Goal: Task Accomplishment & Management: Manage account settings

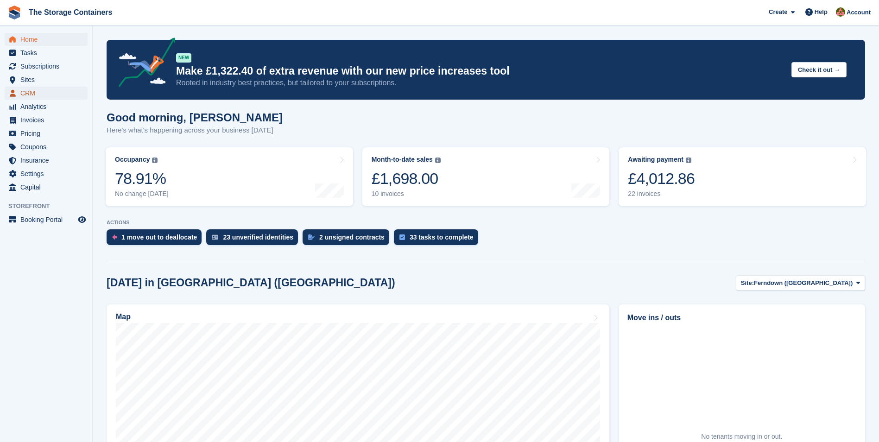
drag, startPoint x: 0, startPoint y: 0, endPoint x: 47, endPoint y: 92, distance: 103.6
click at [47, 92] on span "CRM" at bounding box center [48, 93] width 56 height 13
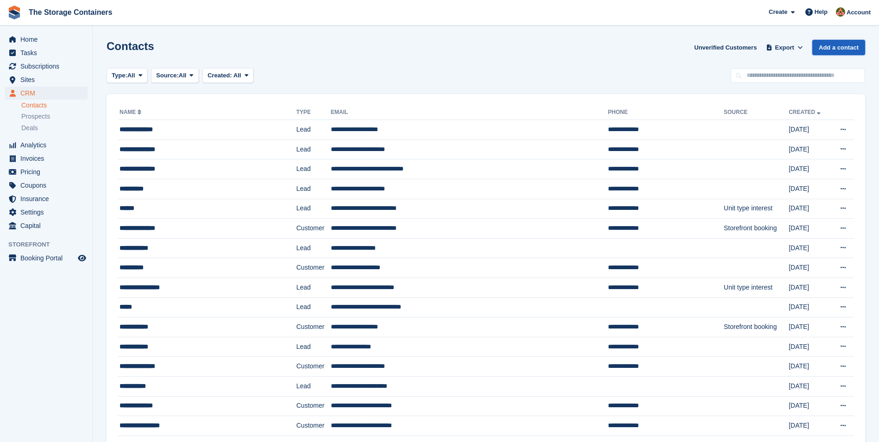
click at [847, 48] on link "Add a contact" at bounding box center [838, 47] width 53 height 15
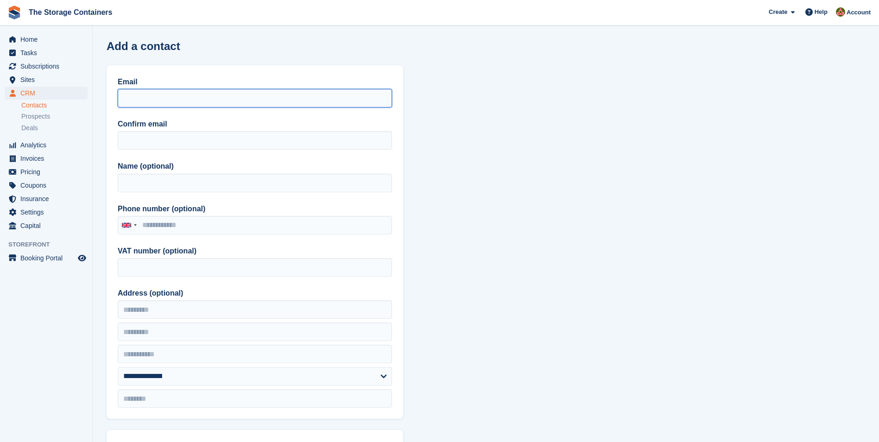
click at [162, 90] on input "Email" at bounding box center [255, 98] width 274 height 19
paste input "**********"
type input "**********"
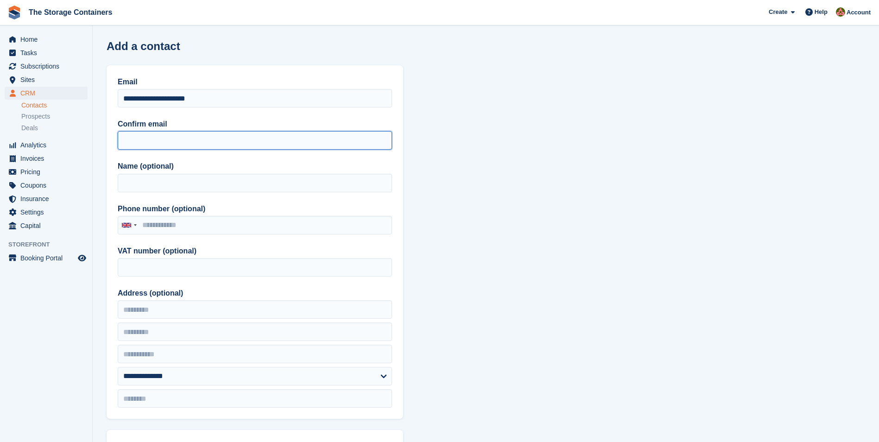
click at [149, 139] on input "Confirm email" at bounding box center [255, 140] width 274 height 19
paste input "**********"
type input "**********"
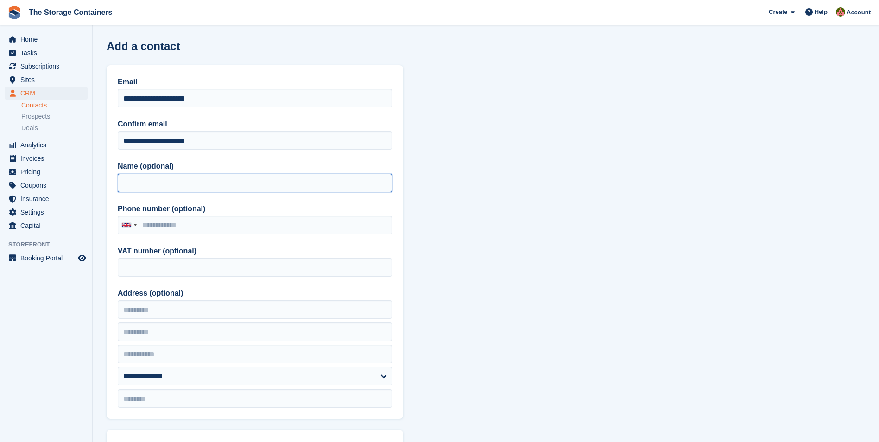
click at [170, 186] on input "Name (optional)" at bounding box center [255, 183] width 274 height 19
type input "*********"
click at [195, 162] on label "Name (optional)" at bounding box center [255, 166] width 274 height 11
click at [195, 174] on input "*********" at bounding box center [255, 183] width 274 height 19
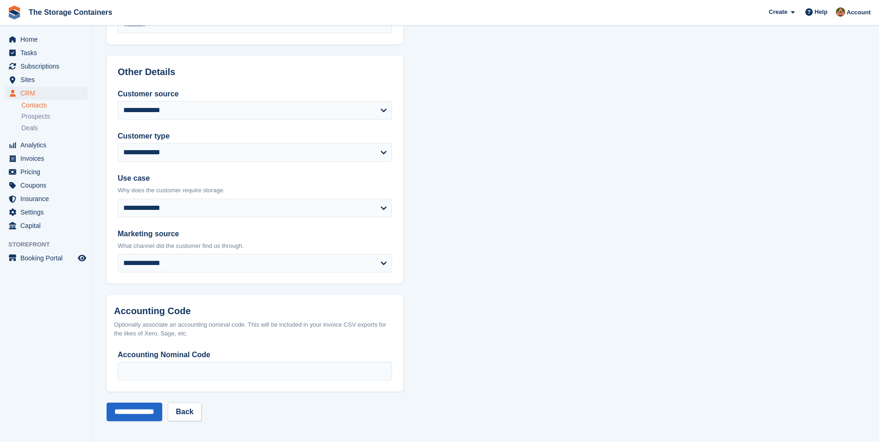
scroll to position [375, 0]
click at [150, 407] on input "**********" at bounding box center [135, 411] width 56 height 19
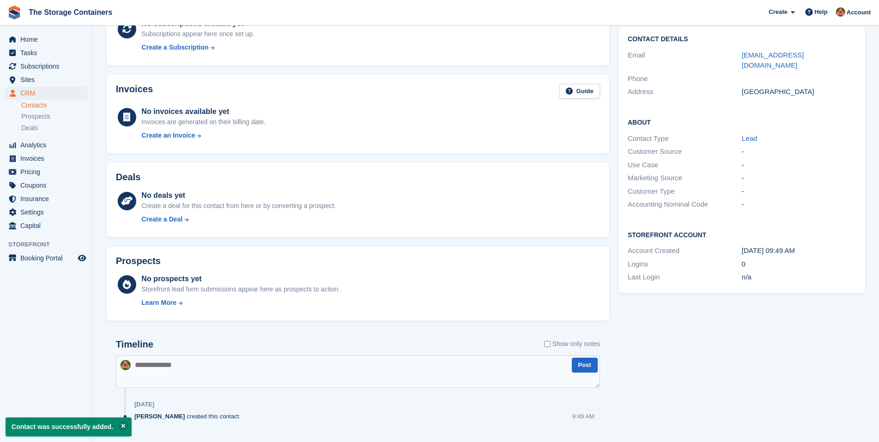
scroll to position [97, 0]
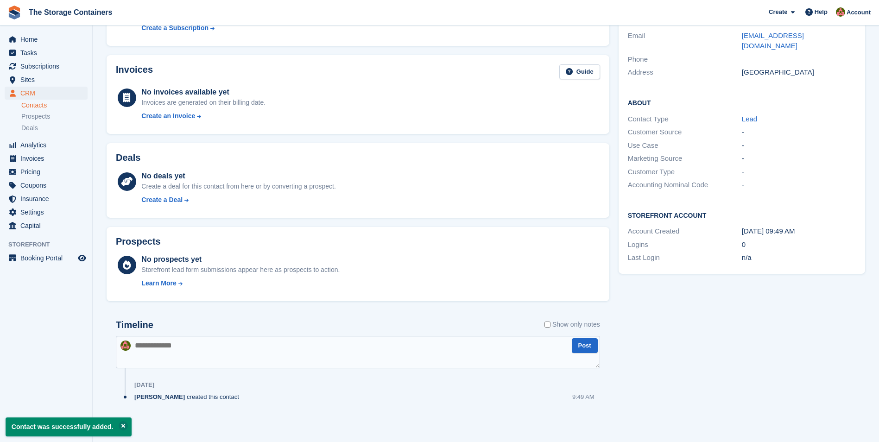
click at [226, 353] on textarea at bounding box center [358, 352] width 484 height 32
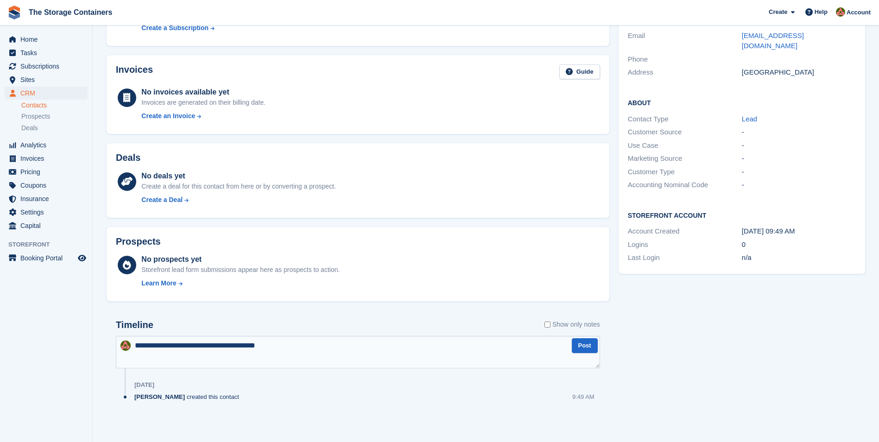
click at [302, 343] on textarea "**********" at bounding box center [358, 352] width 484 height 32
paste textarea "**********"
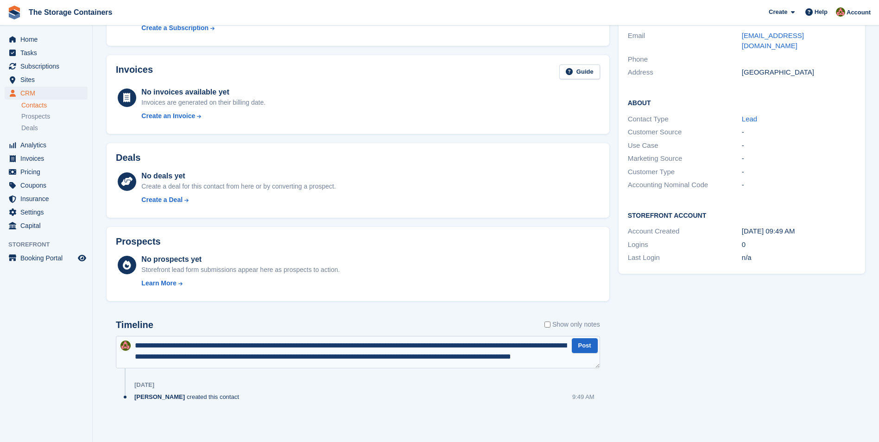
scroll to position [5, 0]
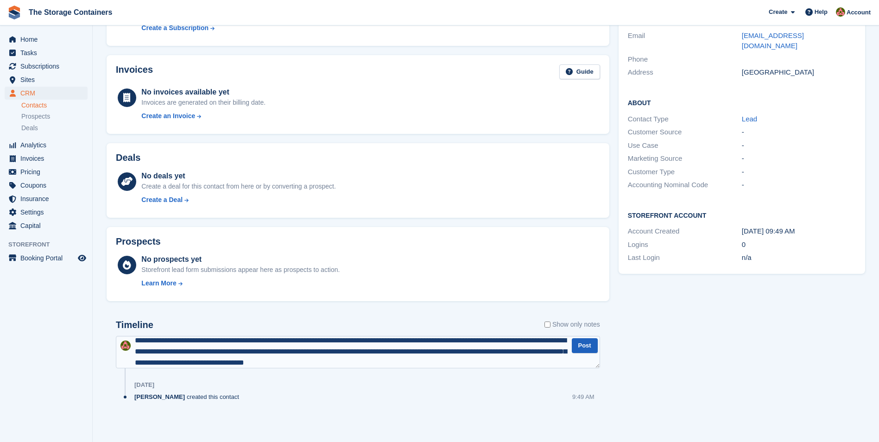
type textarea "**********"
click at [583, 344] on button "Post" at bounding box center [585, 345] width 26 height 15
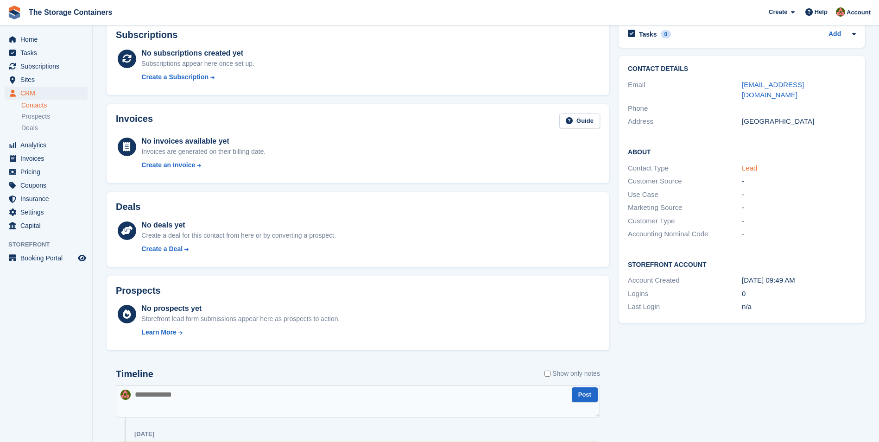
scroll to position [0, 0]
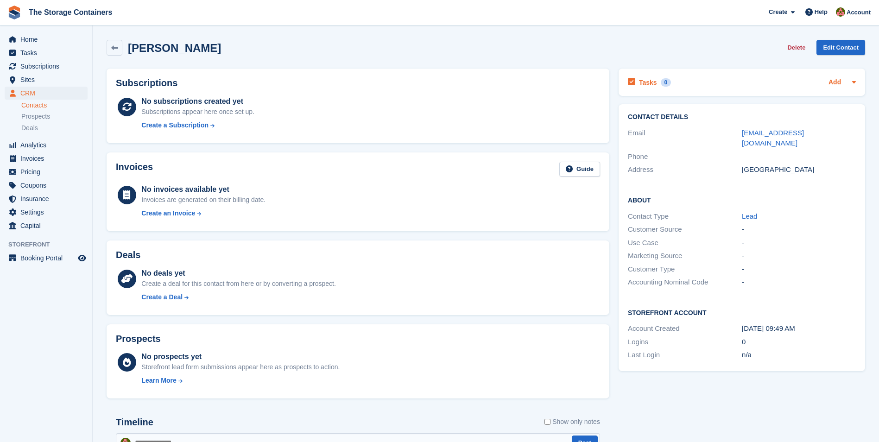
click at [839, 85] on link "Add" at bounding box center [835, 82] width 13 height 11
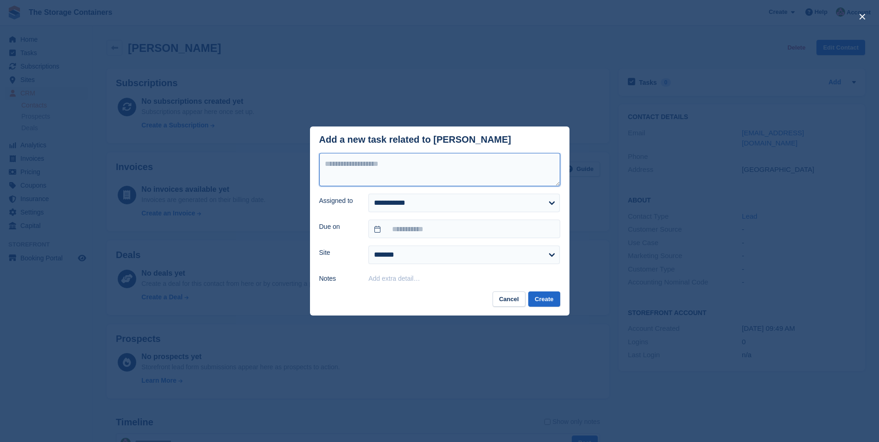
click at [383, 166] on textarea at bounding box center [439, 169] width 241 height 33
type textarea "**********"
click at [400, 212] on select "**********" at bounding box center [463, 203] width 191 height 19
select select "****"
click at [368, 195] on select "**********" at bounding box center [463, 203] width 191 height 19
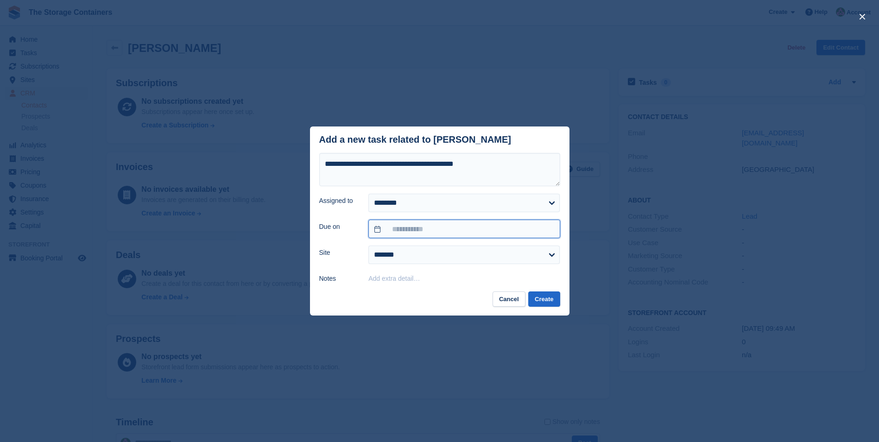
click at [405, 230] on input "text" at bounding box center [463, 229] width 191 height 19
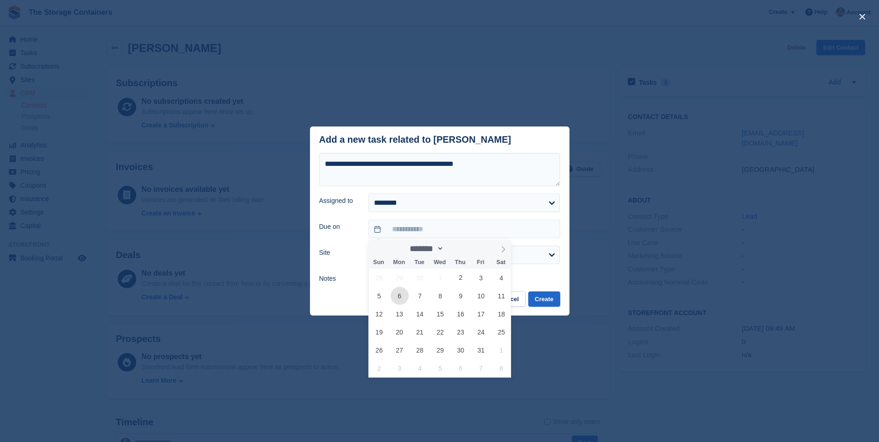
click at [396, 296] on span "6" at bounding box center [400, 296] width 18 height 18
type input "**********"
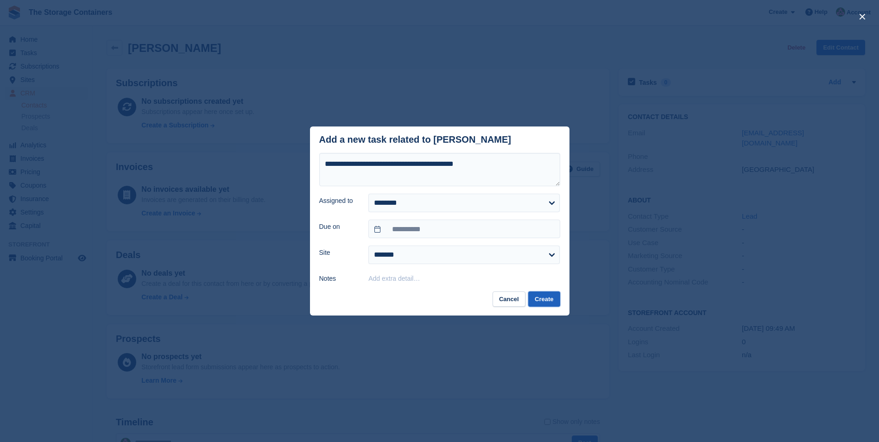
click at [557, 303] on button "Create" at bounding box center [544, 299] width 32 height 15
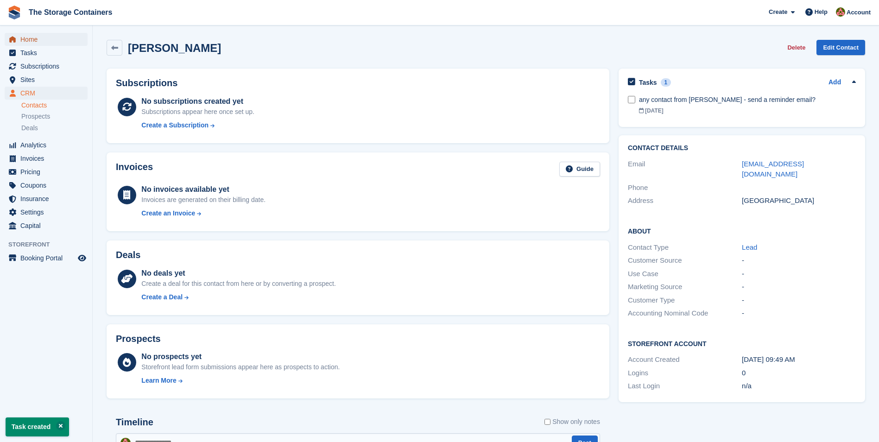
click at [59, 38] on span "Home" at bounding box center [48, 39] width 56 height 13
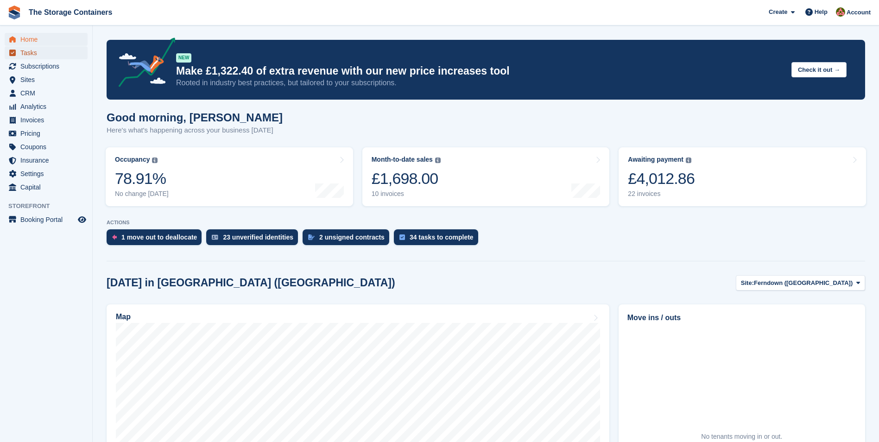
click at [43, 53] on span "Tasks" at bounding box center [48, 52] width 56 height 13
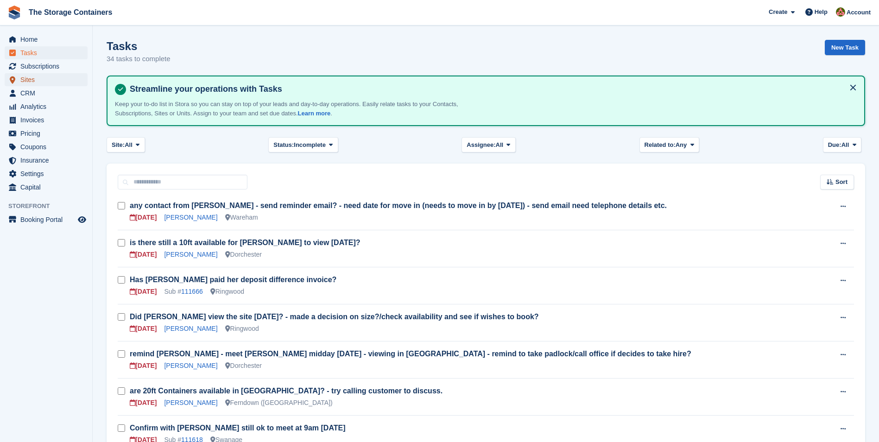
click at [52, 79] on span "Sites" at bounding box center [48, 79] width 56 height 13
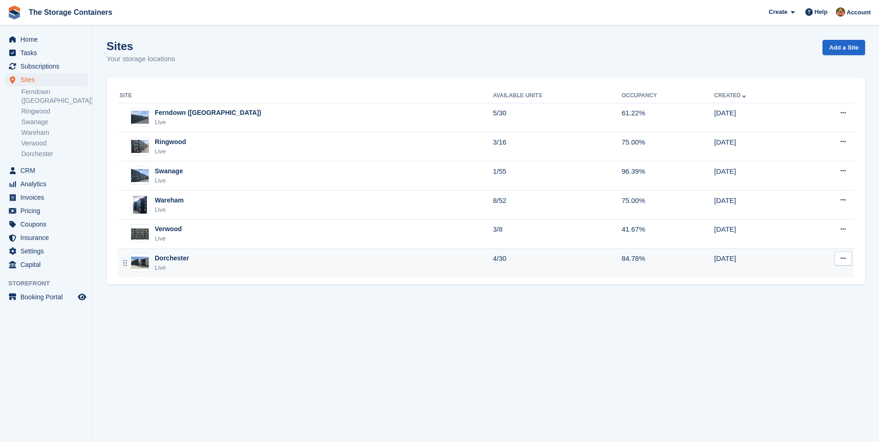
click at [229, 267] on div "Dorchester Live" at bounding box center [307, 263] width 374 height 19
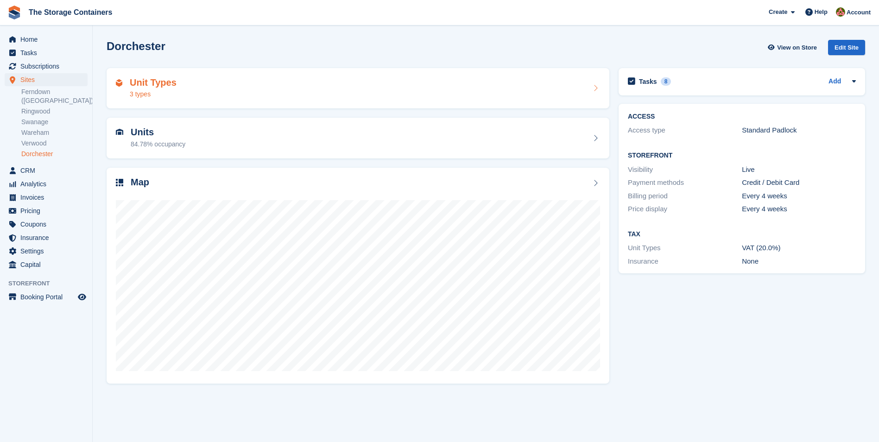
click at [271, 90] on div "Unit Types 3 types" at bounding box center [358, 88] width 484 height 22
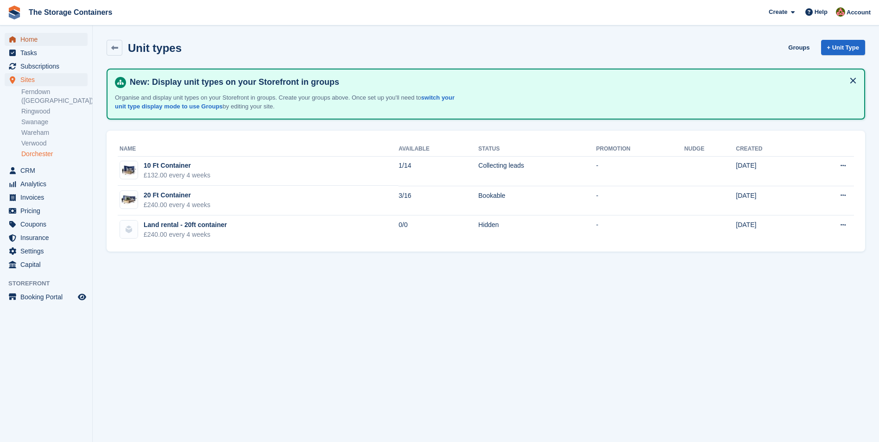
click at [44, 37] on span "Home" at bounding box center [48, 39] width 56 height 13
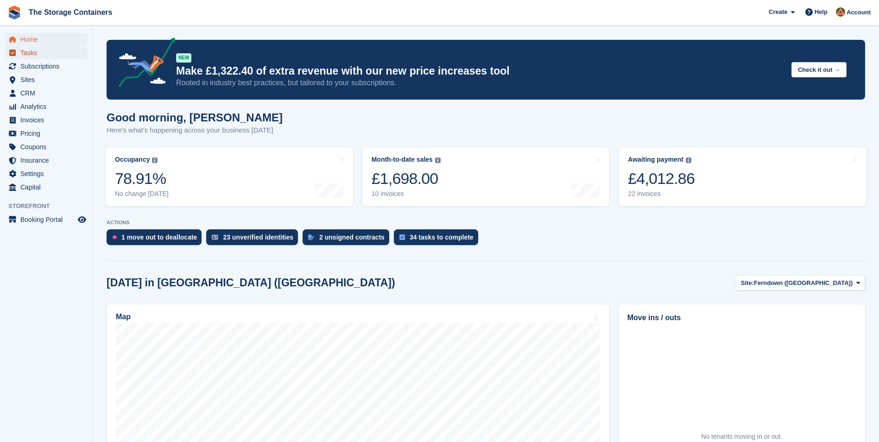
click at [61, 52] on span "Tasks" at bounding box center [48, 52] width 56 height 13
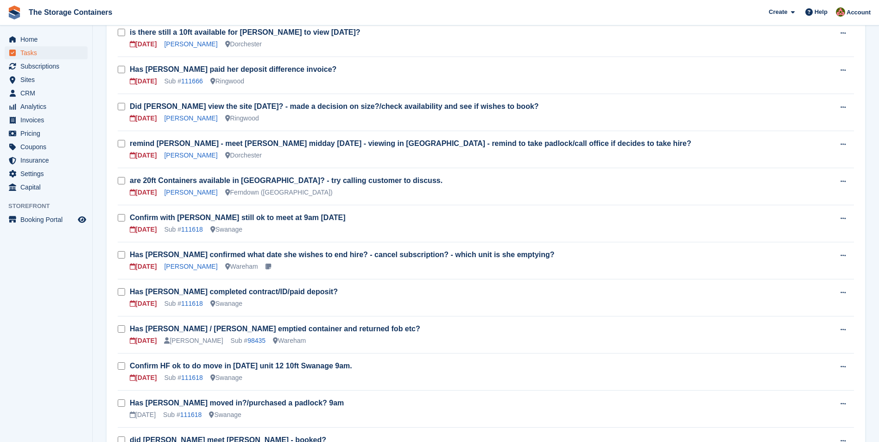
scroll to position [232, 0]
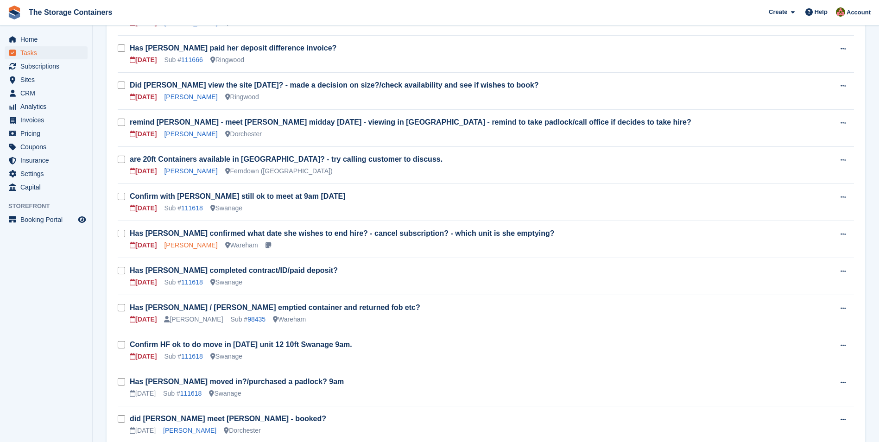
click at [177, 247] on link "[PERSON_NAME]" at bounding box center [190, 244] width 53 height 7
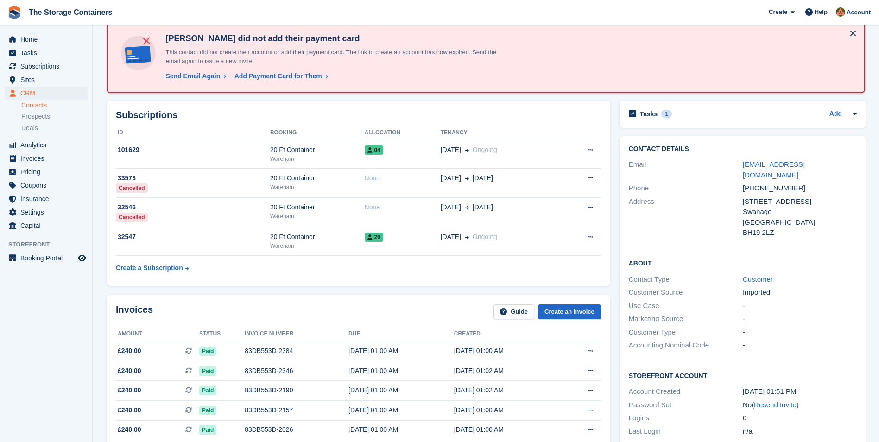
scroll to position [139, 0]
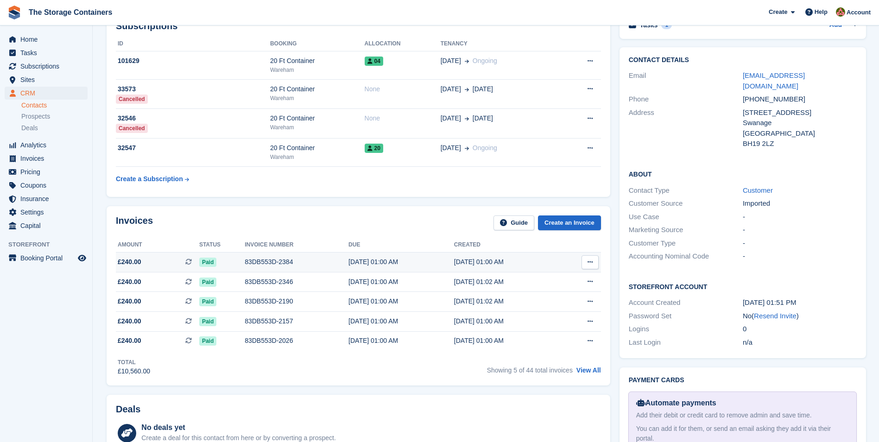
click at [254, 264] on div "83DB553D-2384" at bounding box center [297, 262] width 104 height 10
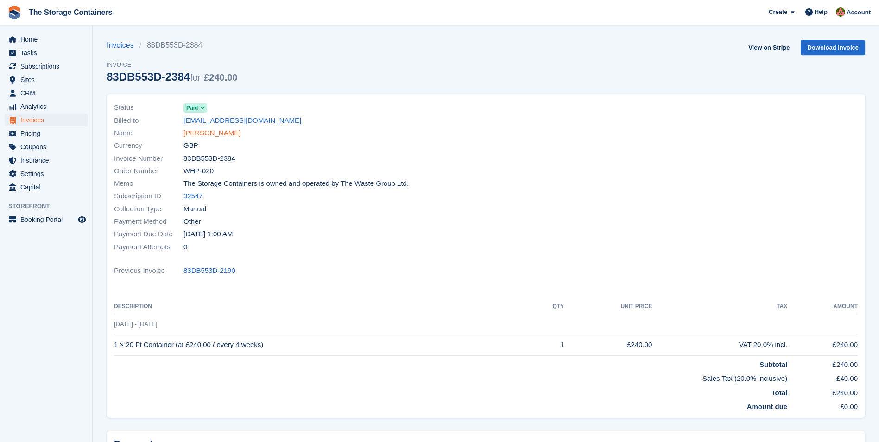
click at [196, 129] on link "[PERSON_NAME]" at bounding box center [212, 133] width 57 height 11
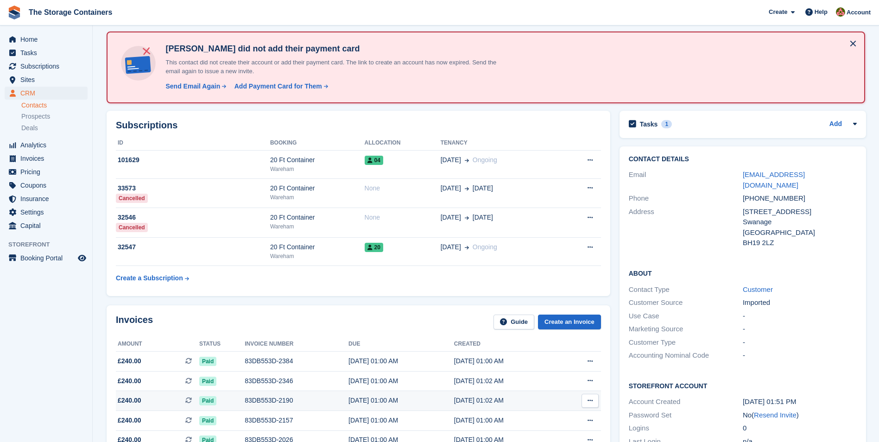
scroll to position [93, 0]
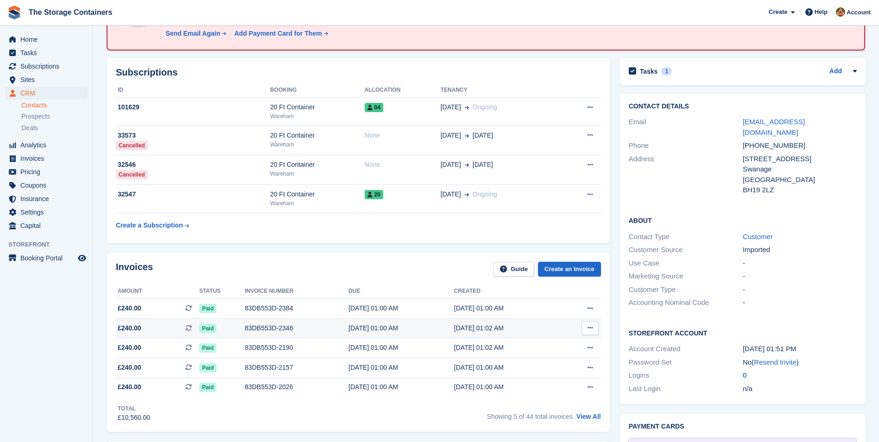
click at [271, 327] on div "83DB553D-2346" at bounding box center [297, 328] width 104 height 10
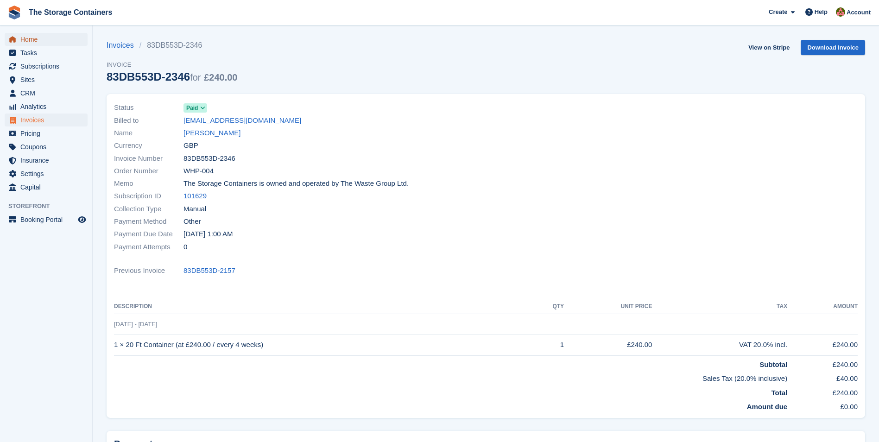
click at [32, 39] on span "Home" at bounding box center [48, 39] width 56 height 13
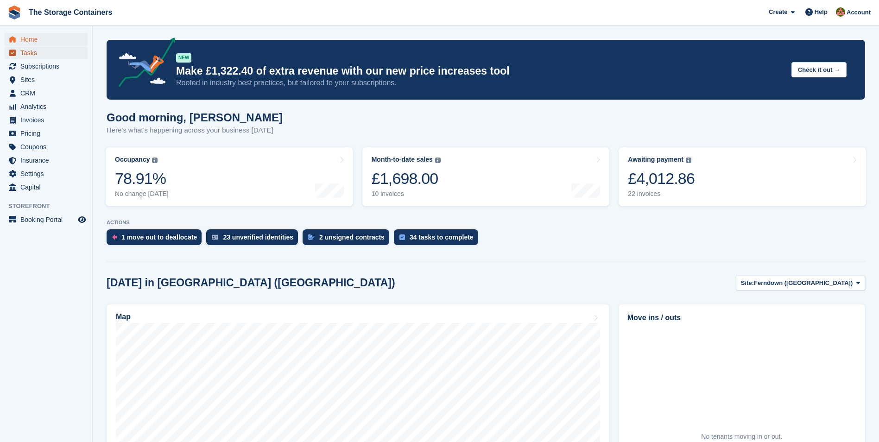
click at [25, 51] on span "Tasks" at bounding box center [48, 52] width 56 height 13
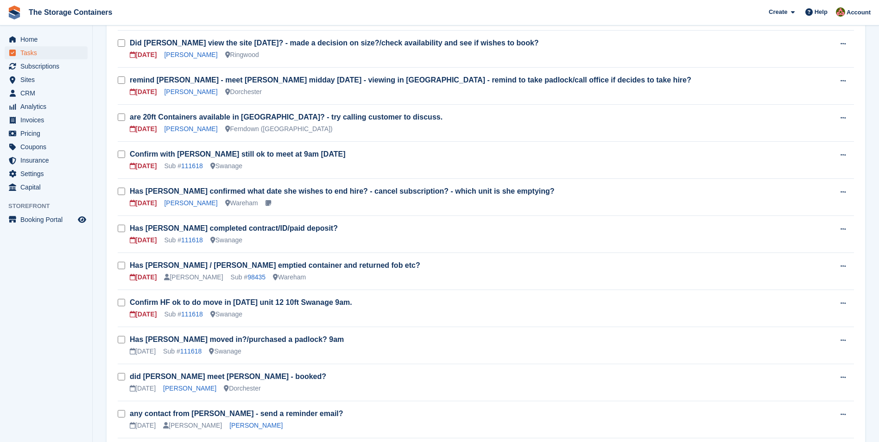
scroll to position [278, 0]
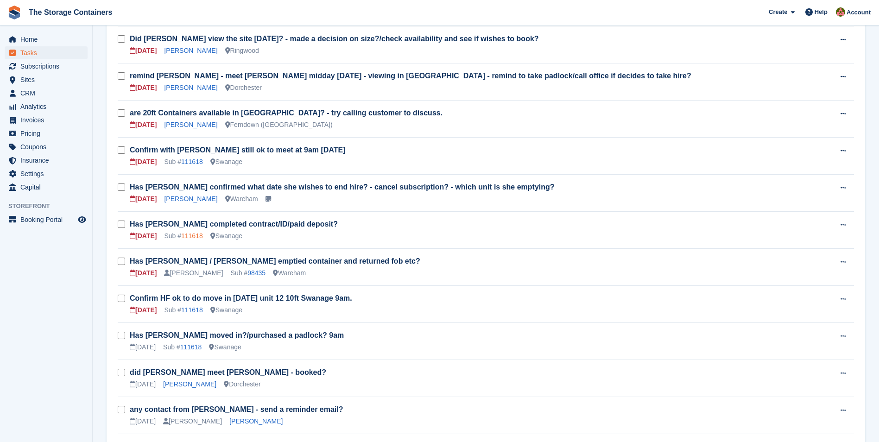
click at [196, 237] on link "111618" at bounding box center [192, 235] width 22 height 7
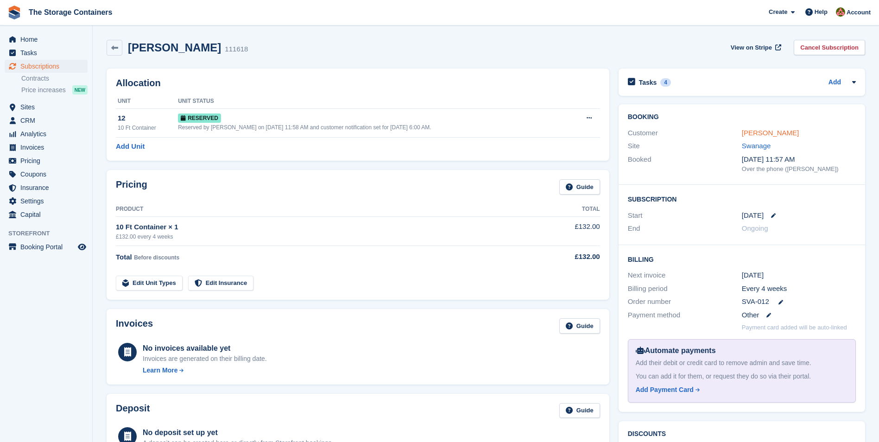
click at [770, 131] on link "[PERSON_NAME]" at bounding box center [770, 133] width 57 height 8
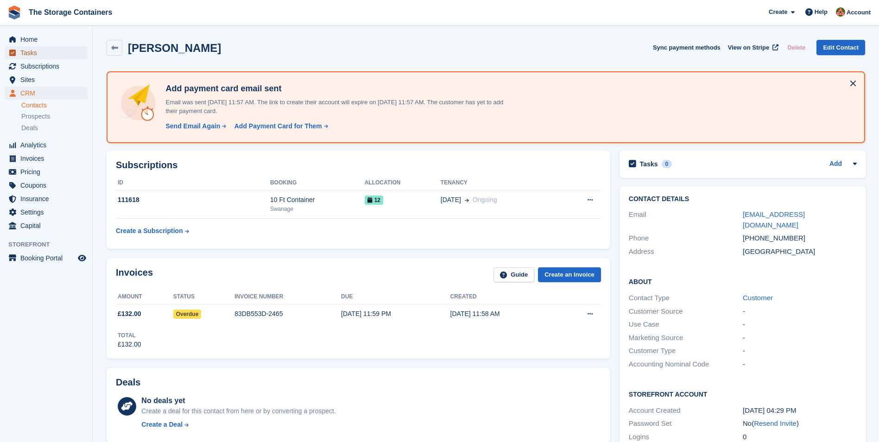
click at [47, 49] on span "Tasks" at bounding box center [48, 52] width 56 height 13
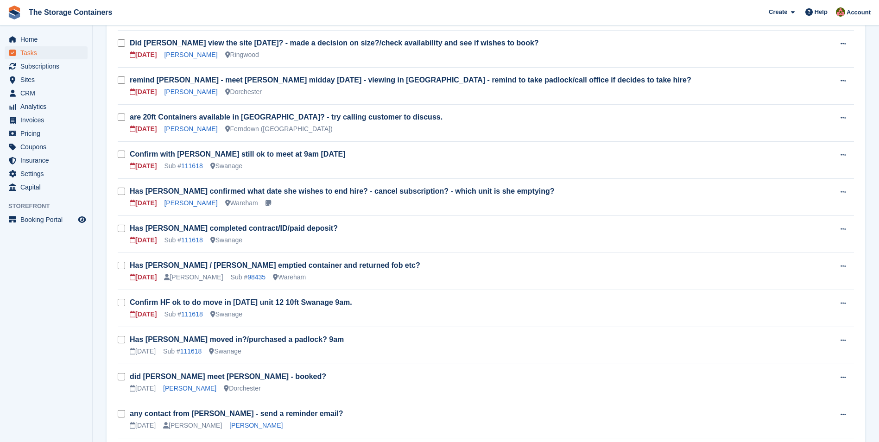
scroll to position [232, 0]
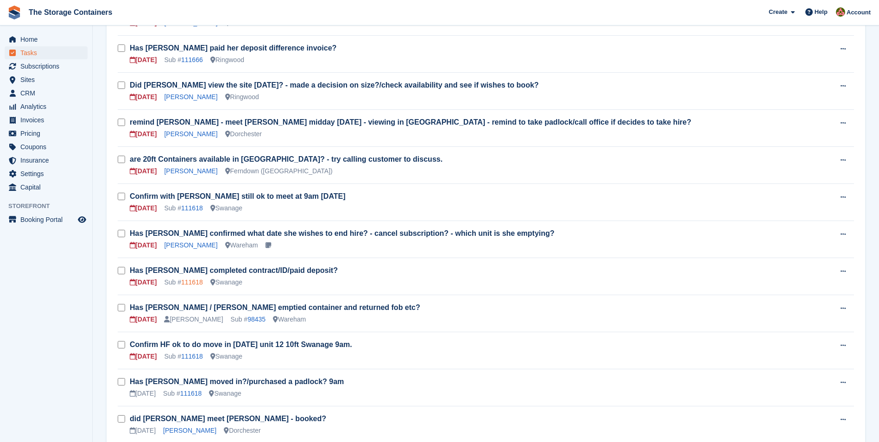
click at [199, 284] on link "111618" at bounding box center [192, 282] width 22 height 7
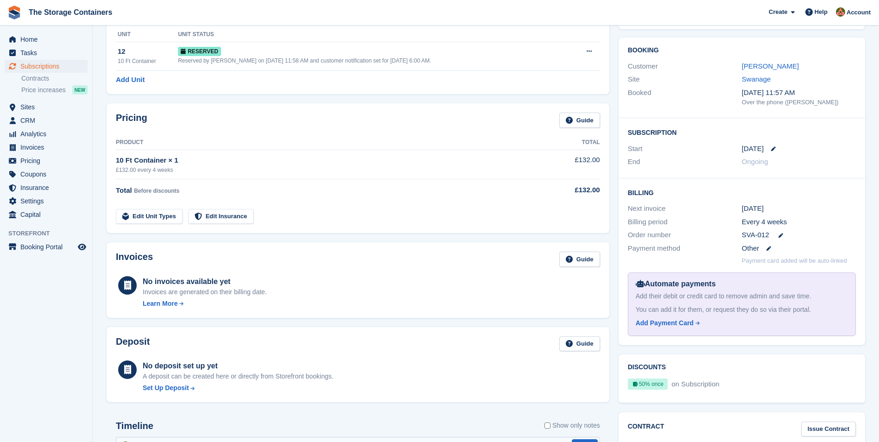
scroll to position [93, 0]
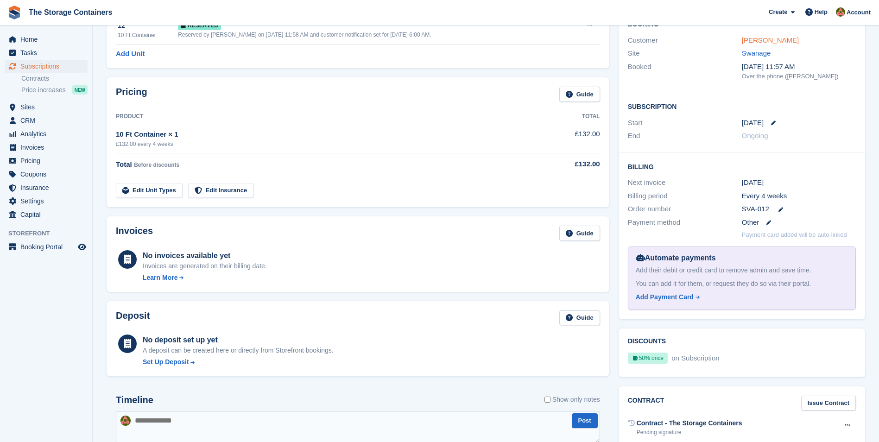
click at [766, 38] on link "[PERSON_NAME]" at bounding box center [770, 40] width 57 height 8
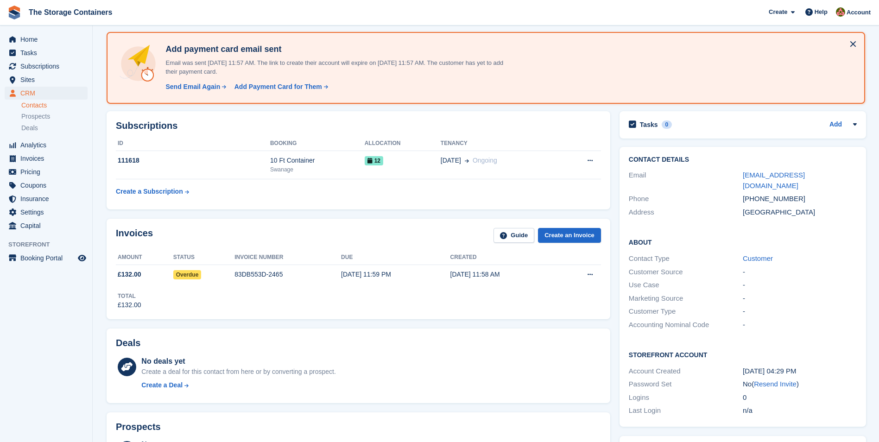
scroll to position [93, 0]
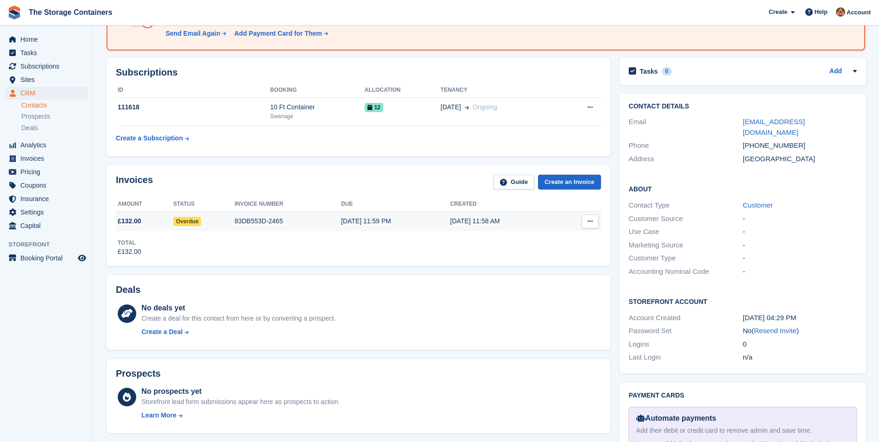
click at [414, 222] on div "[DATE] 11:59 PM" at bounding box center [395, 221] width 109 height 10
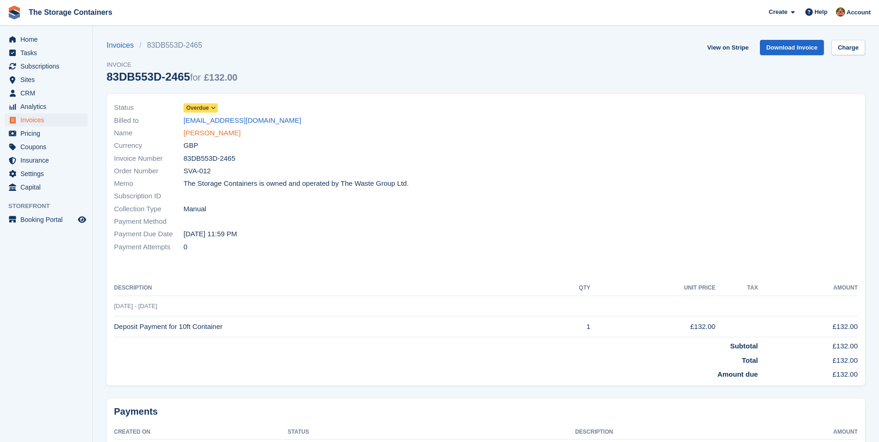
click at [201, 135] on link "[PERSON_NAME]" at bounding box center [212, 133] width 57 height 11
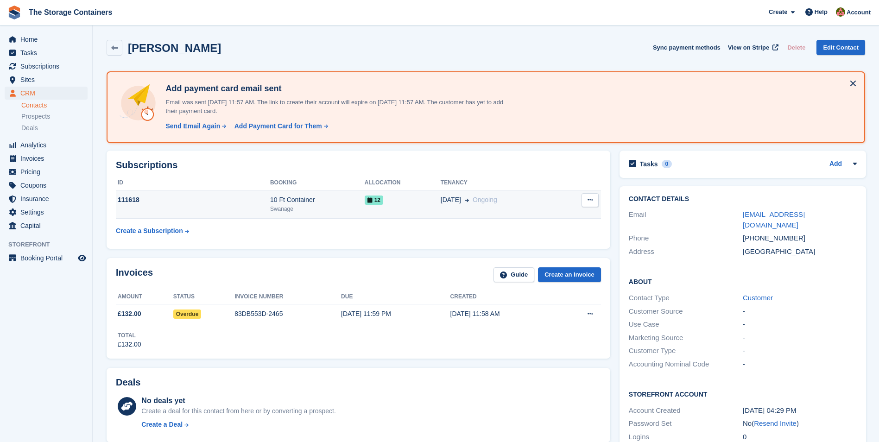
click at [537, 201] on div "[DATE] Ongoing" at bounding box center [501, 200] width 120 height 10
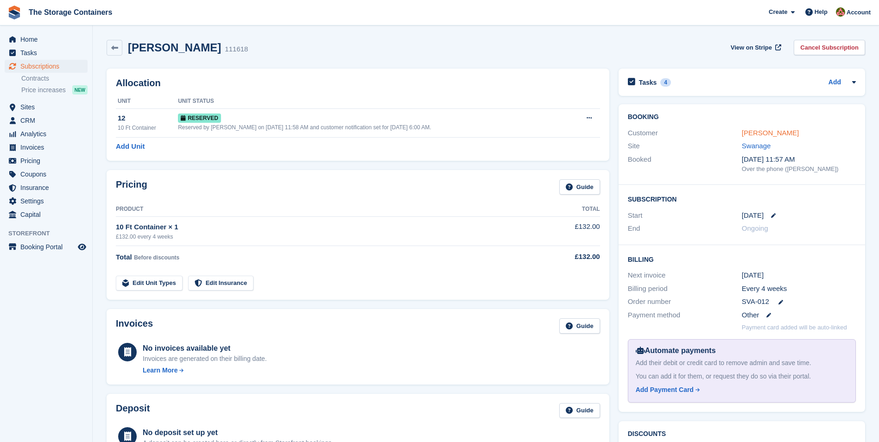
click at [757, 129] on link "[PERSON_NAME]" at bounding box center [770, 133] width 57 height 8
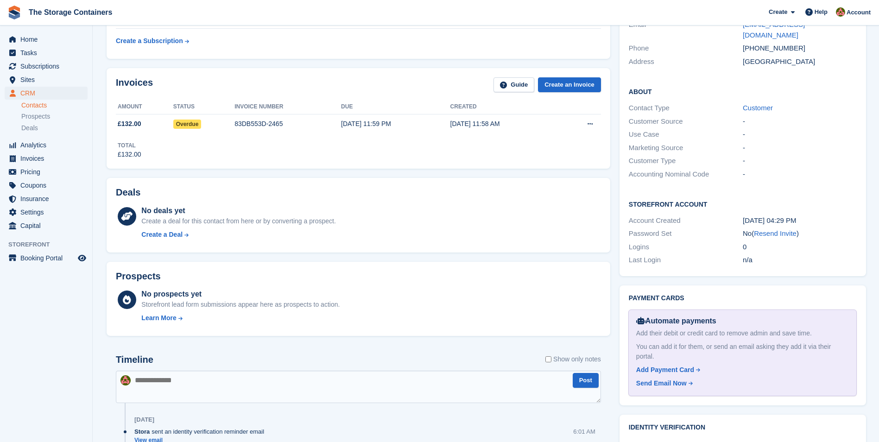
scroll to position [67, 0]
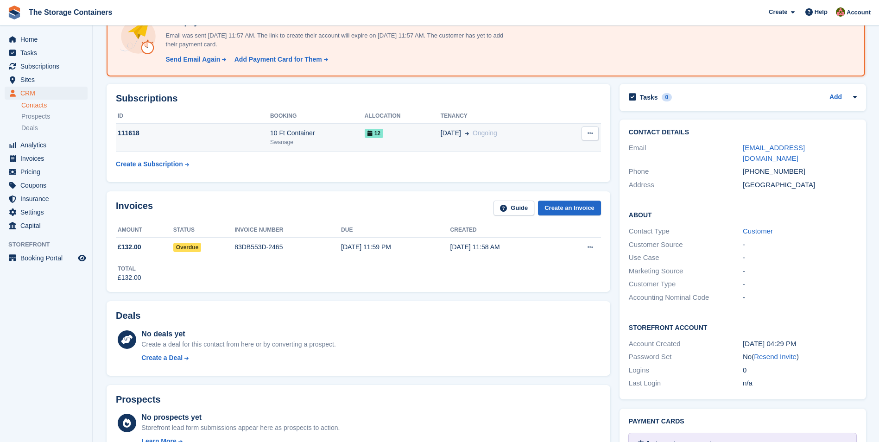
click at [425, 127] on td "12" at bounding box center [403, 138] width 76 height 28
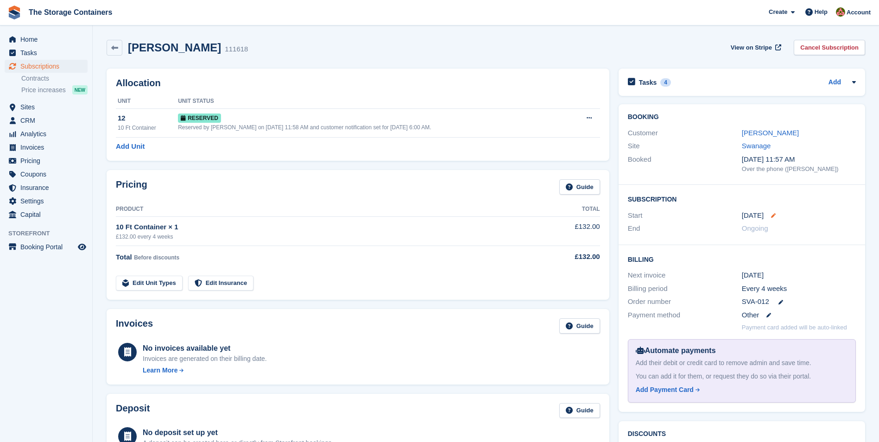
click at [771, 214] on icon at bounding box center [773, 215] width 5 height 5
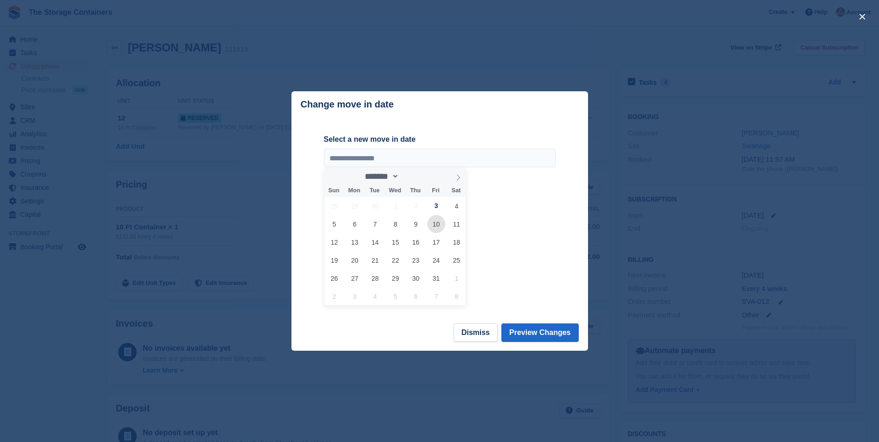
click at [436, 227] on span "10" at bounding box center [436, 224] width 18 height 18
type input "**********"
click at [526, 235] on div "**********" at bounding box center [440, 219] width 232 height 171
click at [561, 331] on button "Preview Changes" at bounding box center [539, 332] width 77 height 19
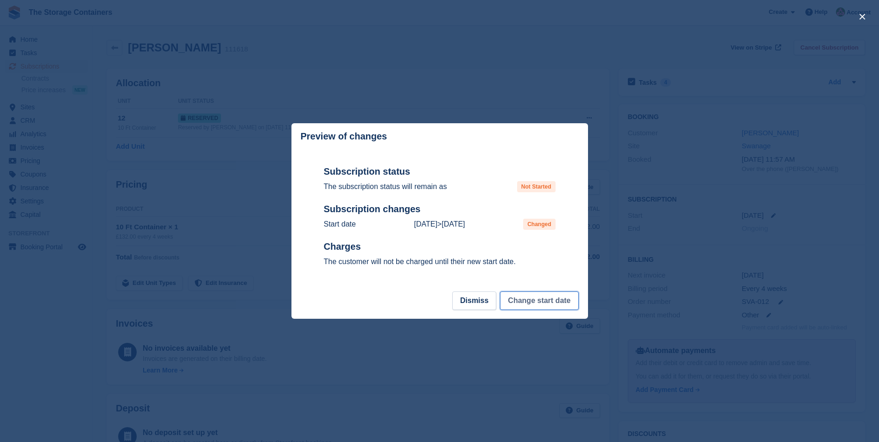
click at [545, 298] on button "Change start date" at bounding box center [539, 301] width 78 height 19
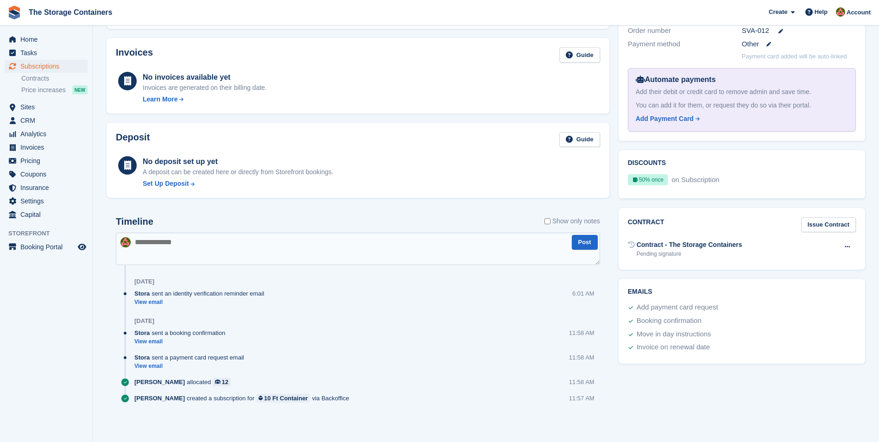
scroll to position [272, 0]
click at [288, 246] on textarea at bounding box center [358, 248] width 484 height 32
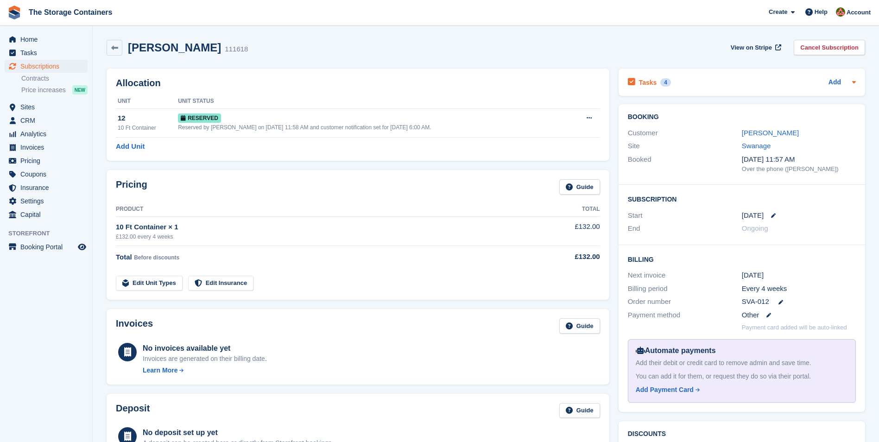
click at [694, 82] on div "Tasks 4 Add" at bounding box center [742, 82] width 228 height 13
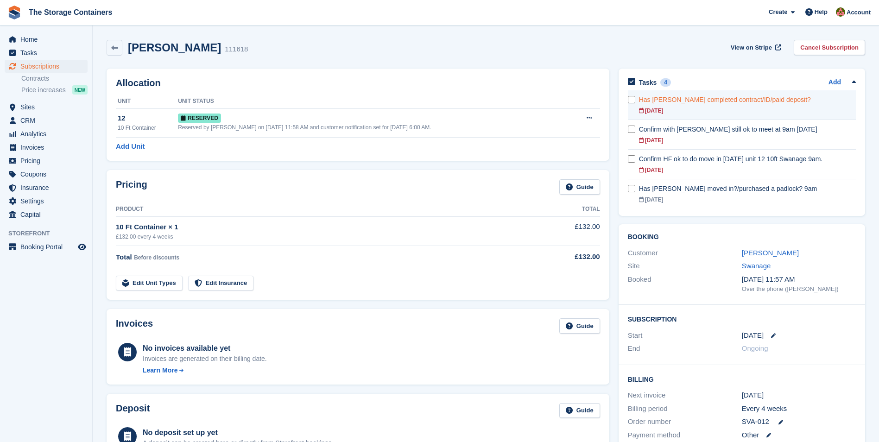
click at [725, 98] on div "Has [PERSON_NAME] completed contract/ID/paid deposit?" at bounding box center [747, 100] width 217 height 10
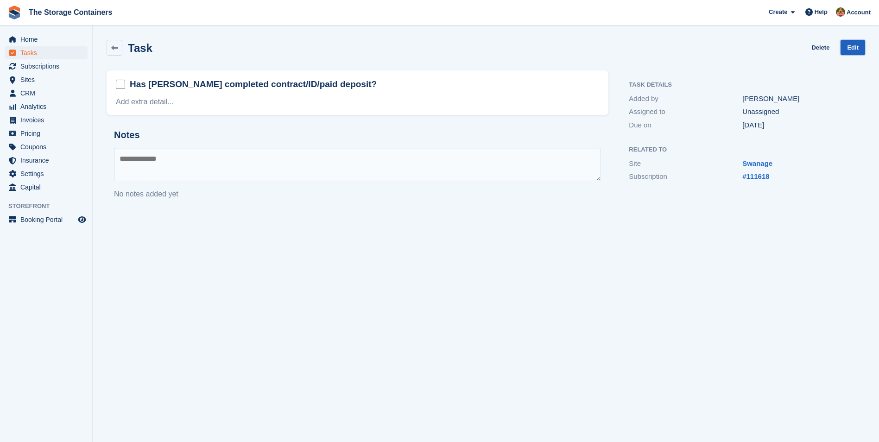
click at [849, 46] on link "Edit" at bounding box center [853, 47] width 25 height 15
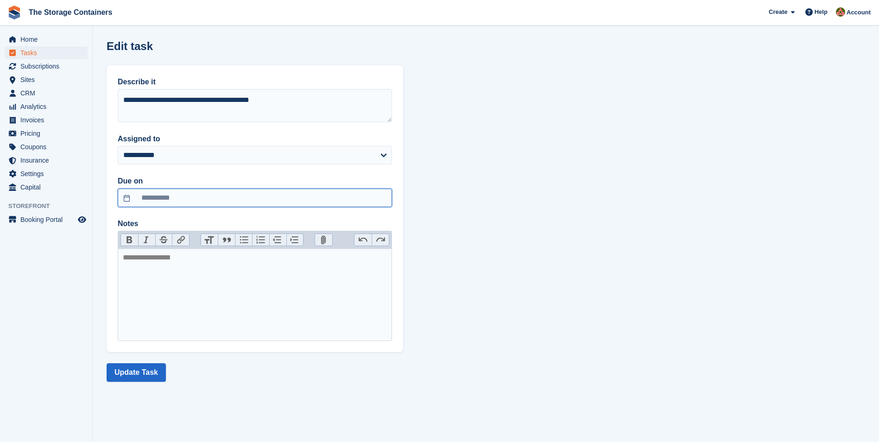
click at [218, 198] on input "**********" at bounding box center [255, 198] width 274 height 19
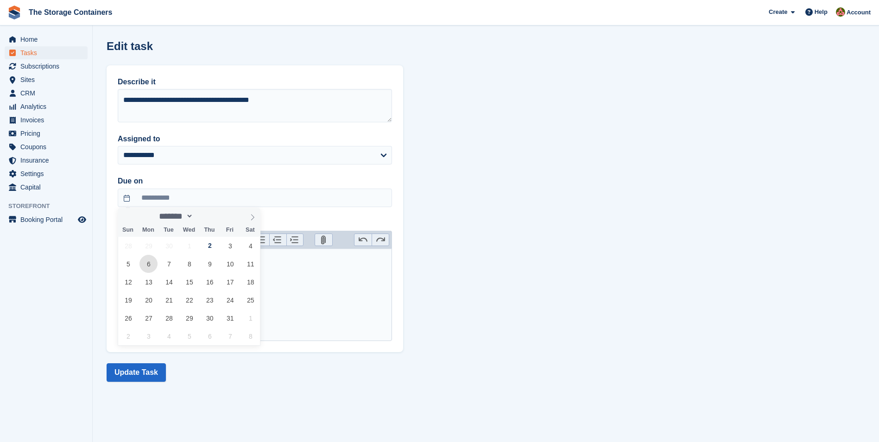
click at [149, 267] on span "6" at bounding box center [148, 264] width 18 height 18
type input "**********"
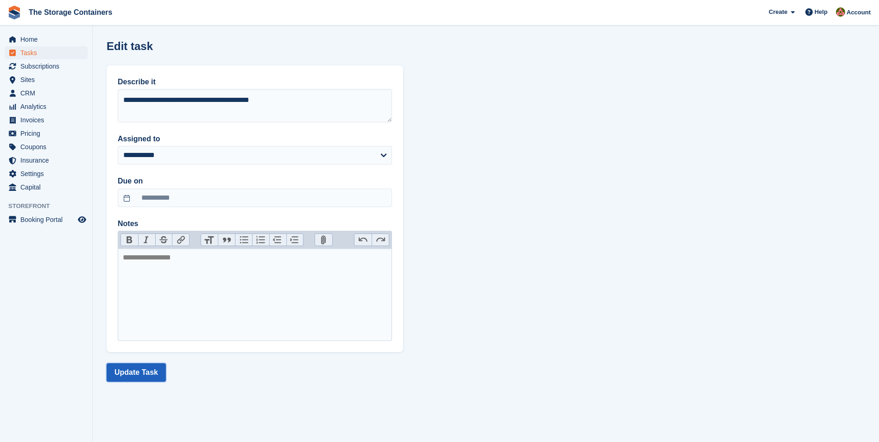
click at [153, 372] on button "Update Task" at bounding box center [136, 372] width 59 height 19
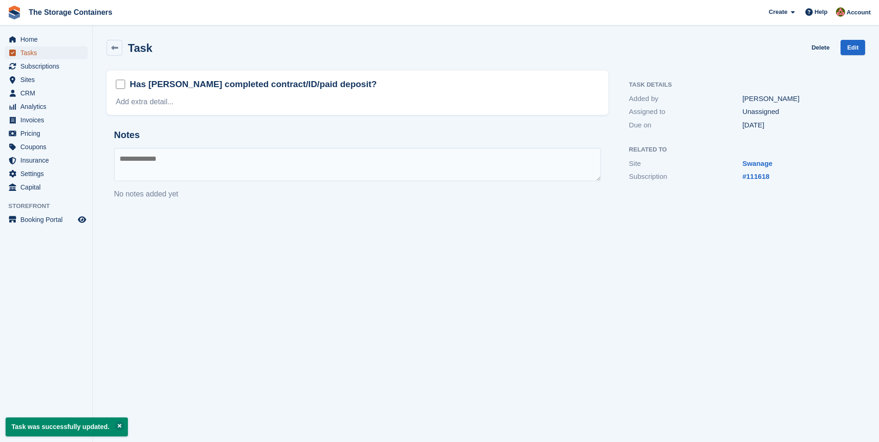
click at [41, 51] on span "Tasks" at bounding box center [48, 52] width 56 height 13
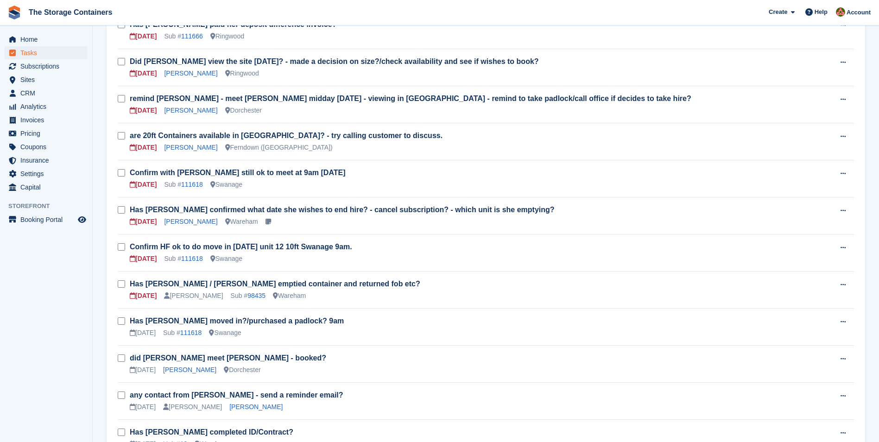
scroll to position [278, 0]
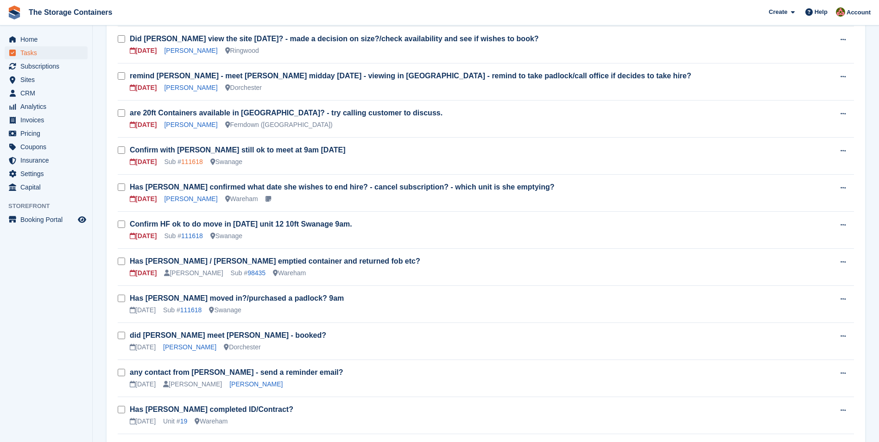
click at [191, 159] on link "111618" at bounding box center [192, 161] width 22 height 7
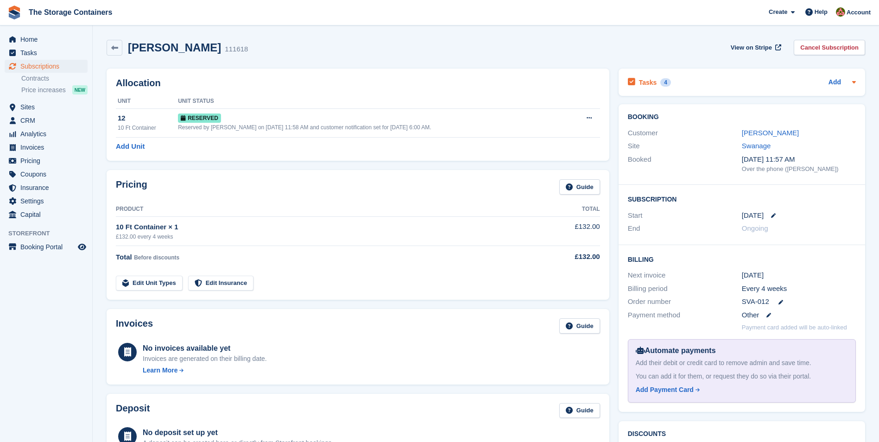
click at [709, 84] on div "Tasks 4 Add" at bounding box center [742, 82] width 228 height 13
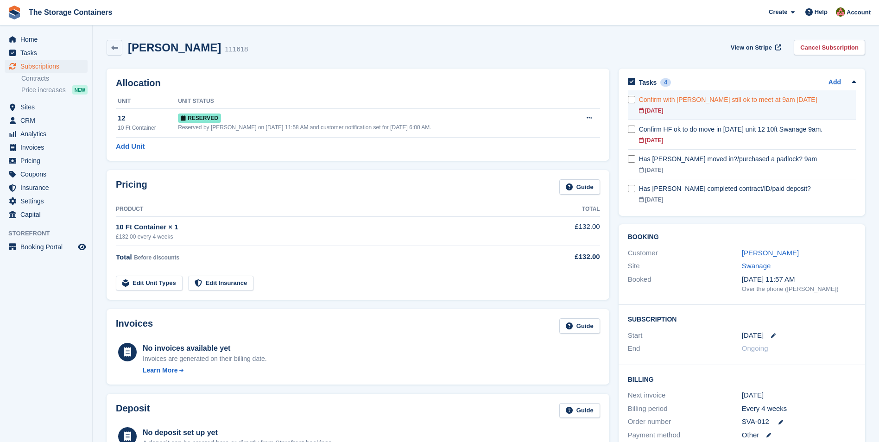
click at [721, 101] on div "Confirm with Sacha still ok to meet at 9am Friday 3/10/25" at bounding box center [747, 100] width 217 height 10
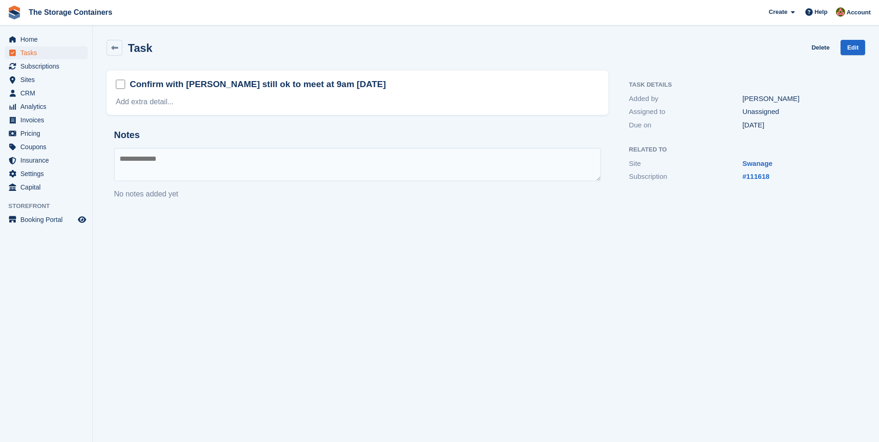
click at [240, 163] on textarea at bounding box center [357, 164] width 487 height 33
type textarea "**********"
click at [424, 158] on textarea "**********" at bounding box center [357, 164] width 487 height 33
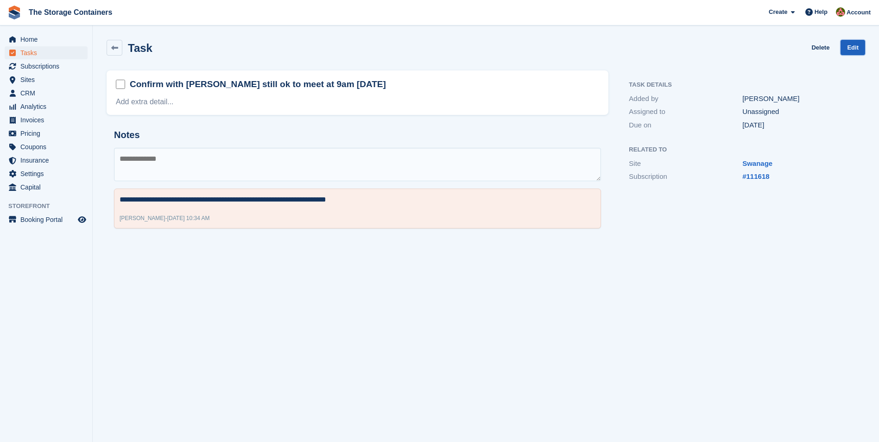
click at [854, 42] on link "Edit" at bounding box center [853, 47] width 25 height 15
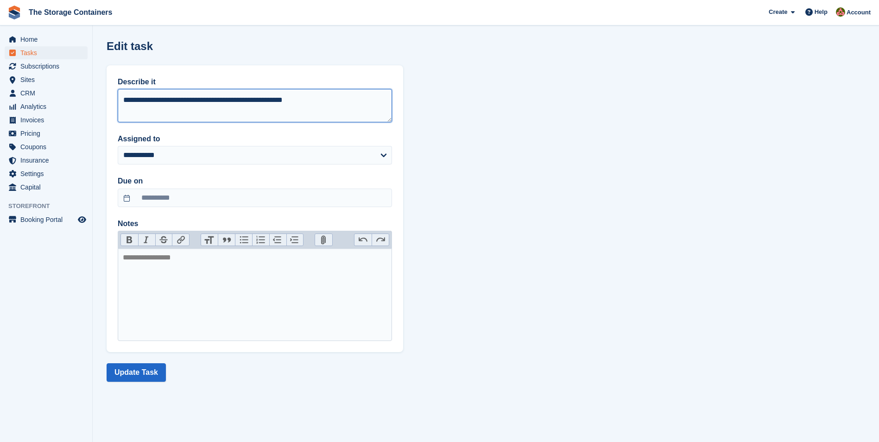
click at [288, 101] on textarea "**********" at bounding box center [255, 105] width 274 height 33
type textarea "**********"
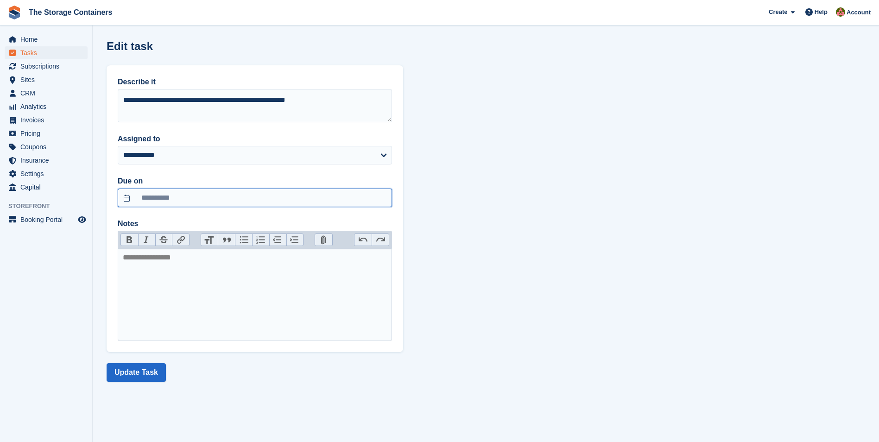
click at [214, 200] on input "**********" at bounding box center [255, 198] width 274 height 19
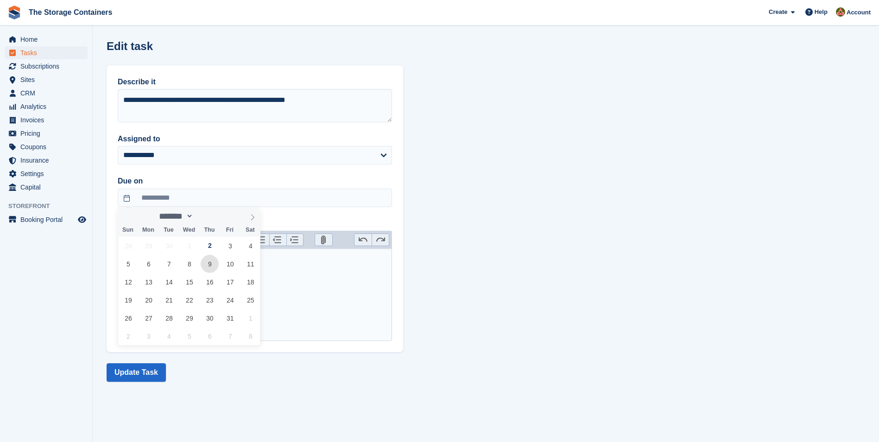
click at [214, 262] on span "9" at bounding box center [210, 264] width 18 height 18
type input "**********"
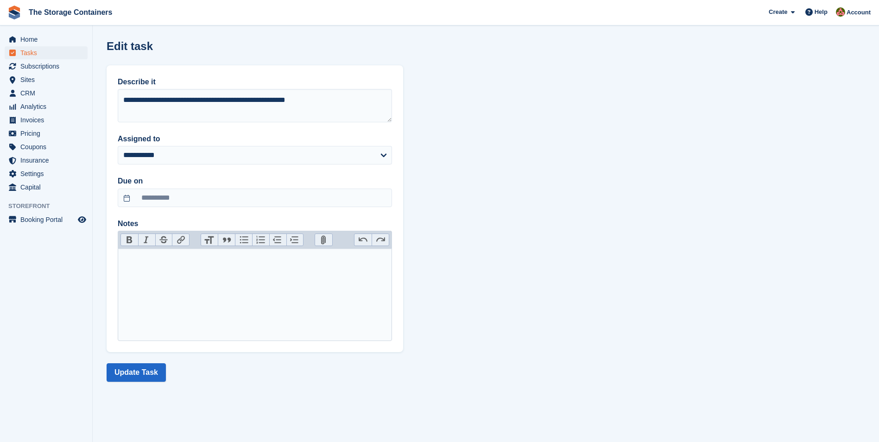
click at [207, 279] on trix-editor at bounding box center [255, 294] width 274 height 93
click at [152, 374] on button "Update Task" at bounding box center [136, 372] width 59 height 19
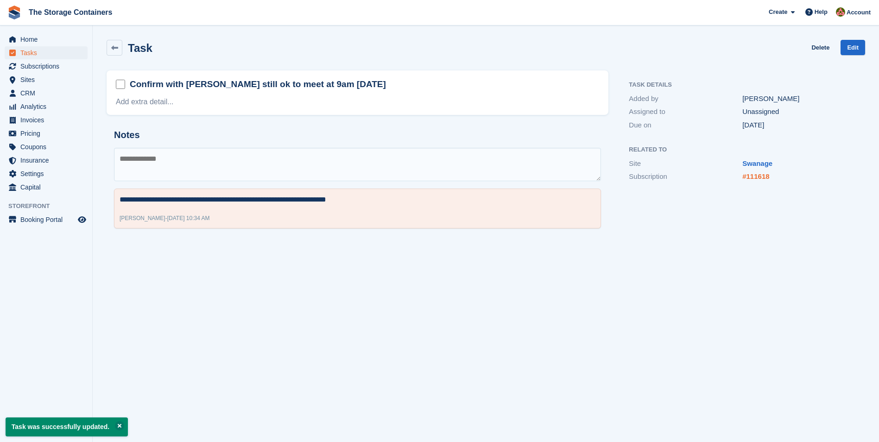
click at [753, 176] on link "#111618" at bounding box center [755, 176] width 27 height 8
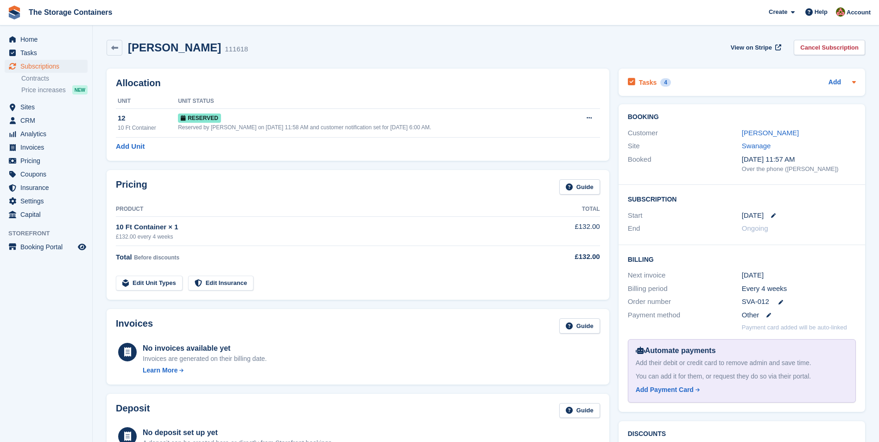
click at [712, 78] on div "Tasks 4 Add" at bounding box center [742, 82] width 228 height 13
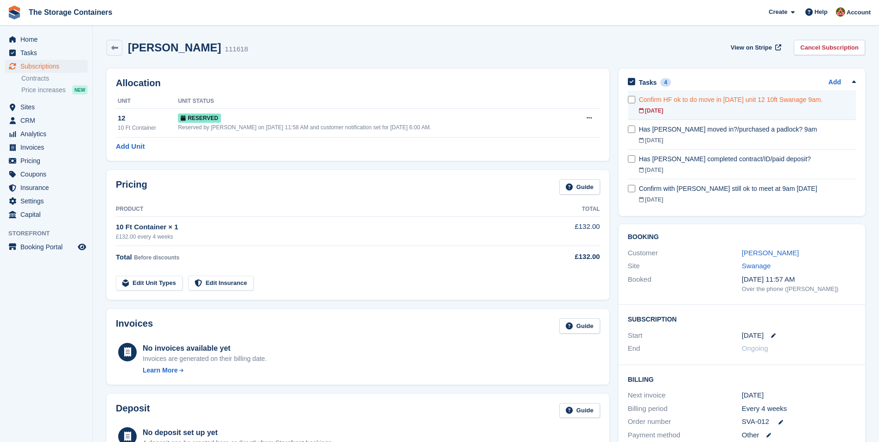
click at [710, 101] on div "Confirm HF ok to do move in Friday 3/10/25 unit 12 10ft Swanage 9am." at bounding box center [747, 100] width 217 height 10
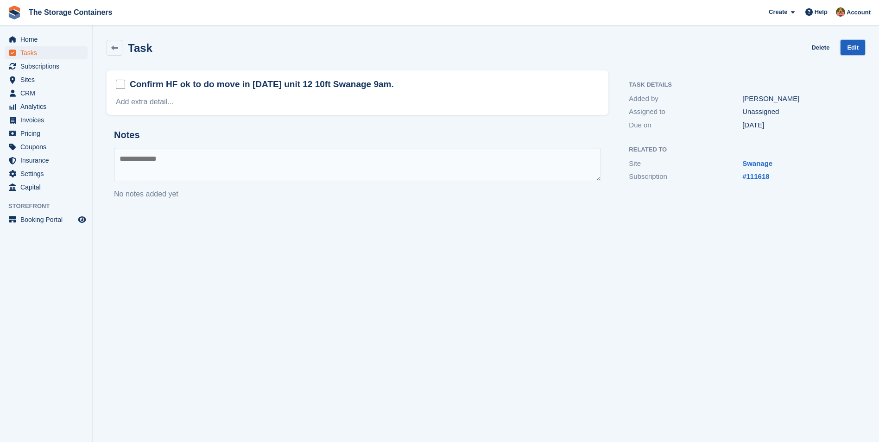
click at [849, 45] on link "Edit" at bounding box center [853, 47] width 25 height 15
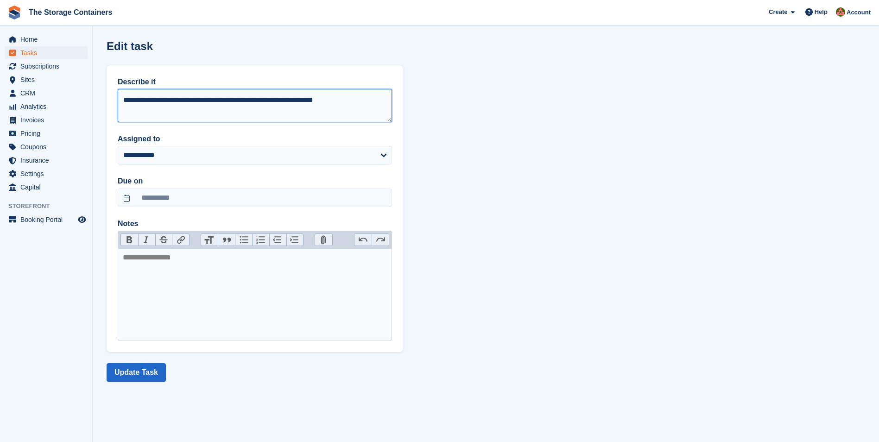
click at [246, 99] on textarea "**********" at bounding box center [255, 105] width 274 height 33
type textarea "**********"
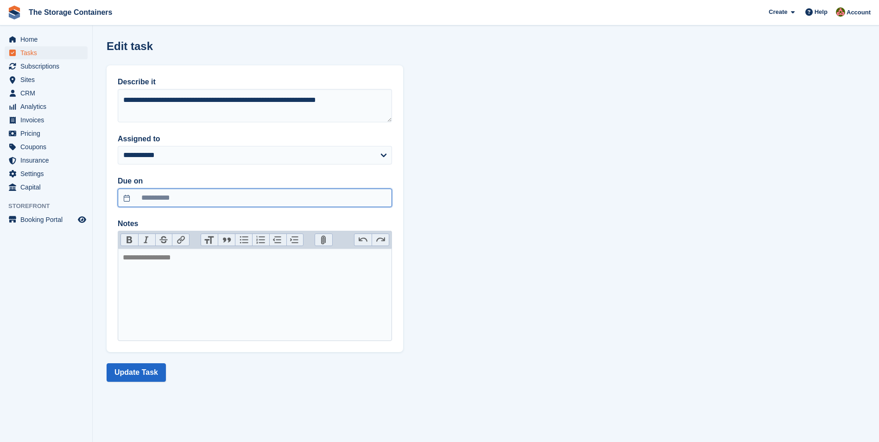
click at [184, 198] on input "**********" at bounding box center [255, 198] width 274 height 19
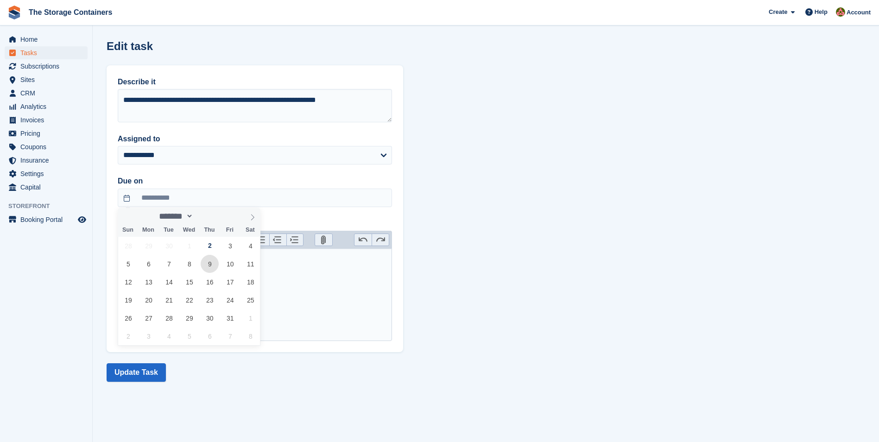
click at [212, 262] on span "9" at bounding box center [210, 264] width 18 height 18
type input "**********"
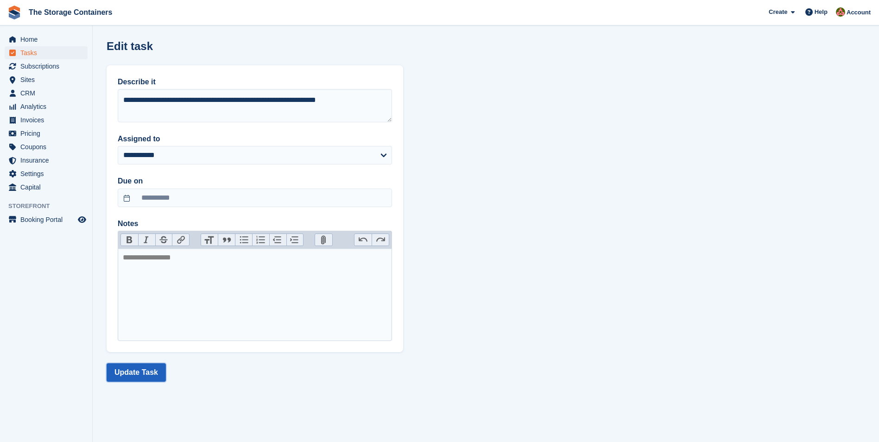
click at [152, 372] on button "Update Task" at bounding box center [136, 372] width 59 height 19
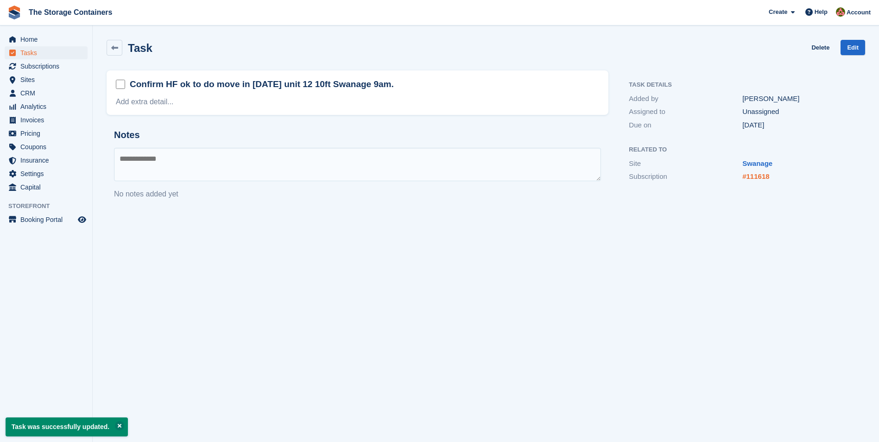
click at [754, 174] on link "#111618" at bounding box center [755, 176] width 27 height 8
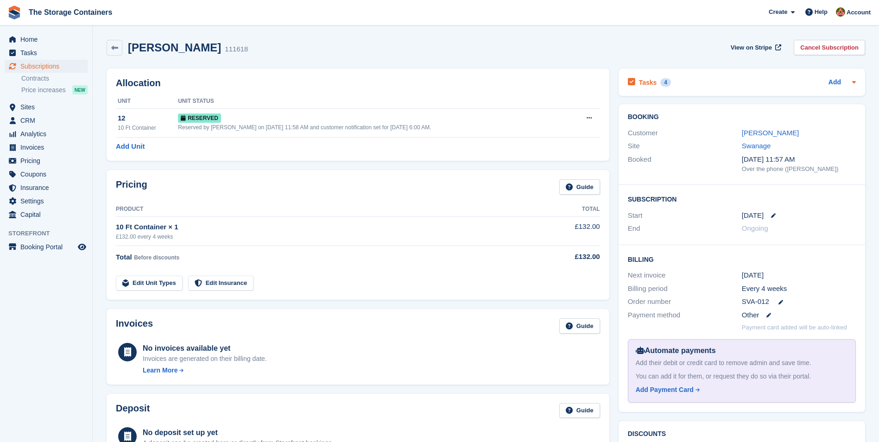
click at [713, 78] on div "Tasks 4 Add" at bounding box center [742, 82] width 228 height 13
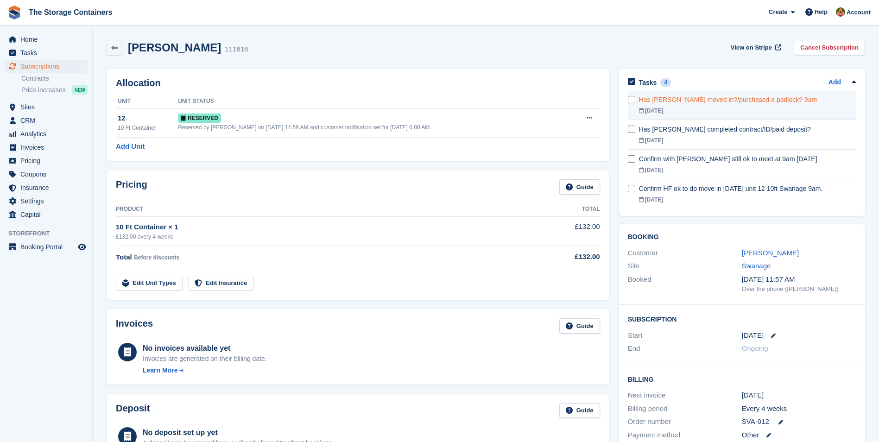
click at [708, 97] on div "Has [PERSON_NAME] moved in?/purchased a padlock? 9am" at bounding box center [747, 100] width 217 height 10
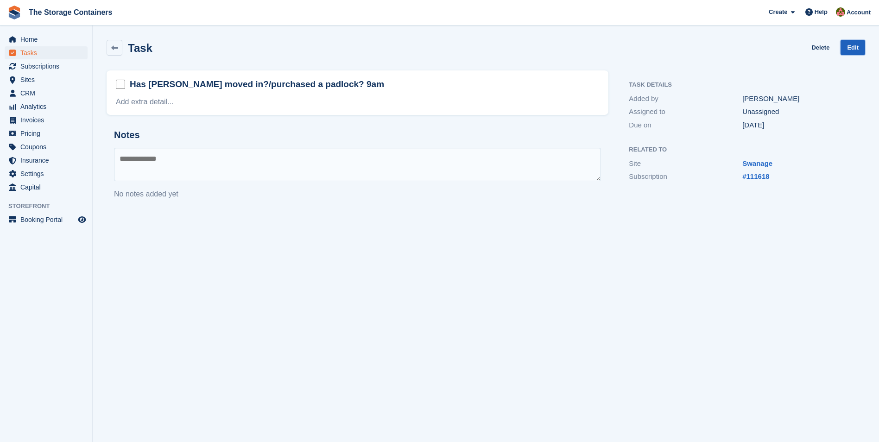
click at [856, 51] on link "Edit" at bounding box center [853, 47] width 25 height 15
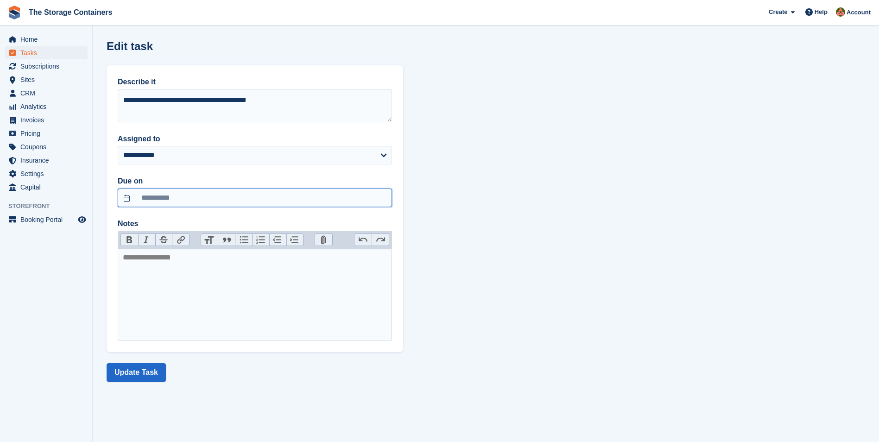
click at [226, 195] on input "**********" at bounding box center [255, 198] width 274 height 19
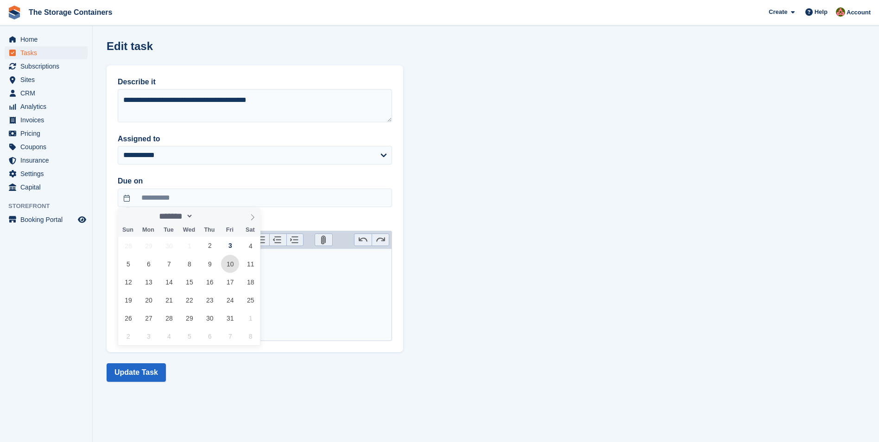
click at [231, 262] on span "10" at bounding box center [230, 264] width 18 height 18
type input "**********"
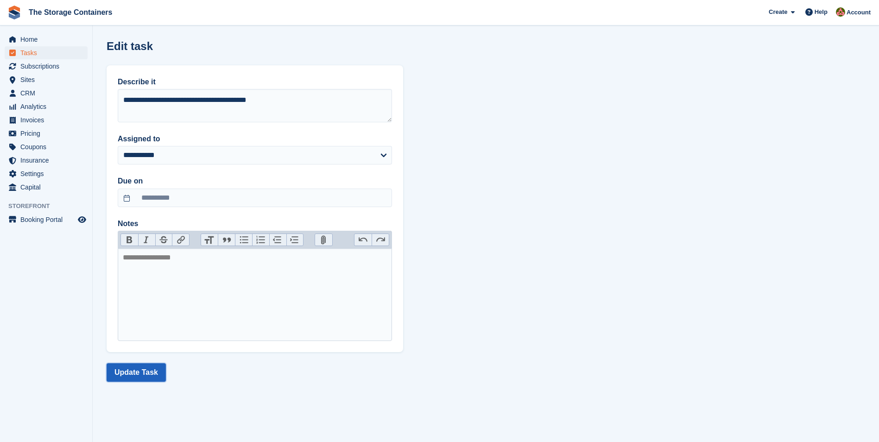
click at [142, 366] on button "Update Task" at bounding box center [136, 372] width 59 height 19
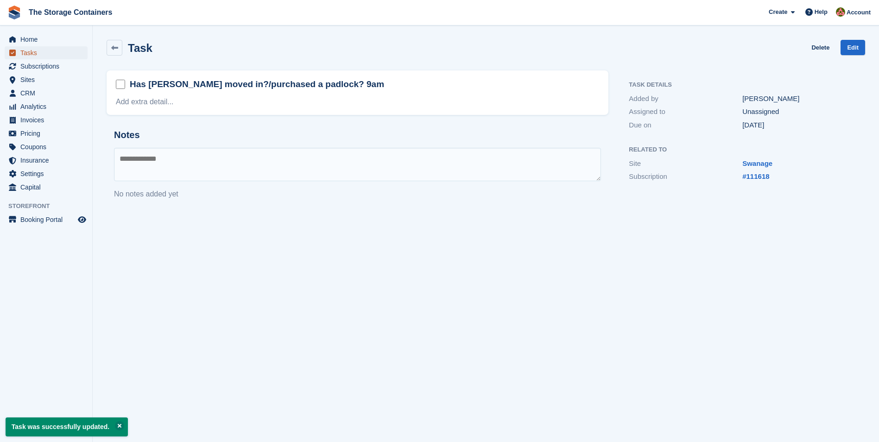
click at [63, 51] on span "Tasks" at bounding box center [48, 52] width 56 height 13
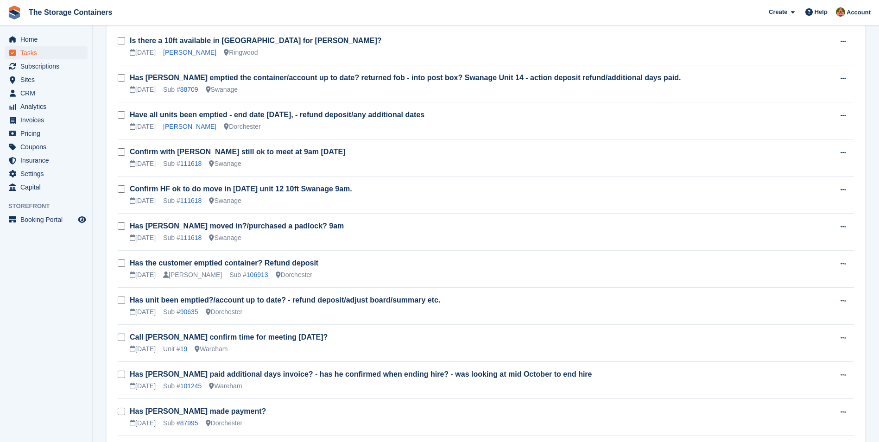
scroll to position [834, 0]
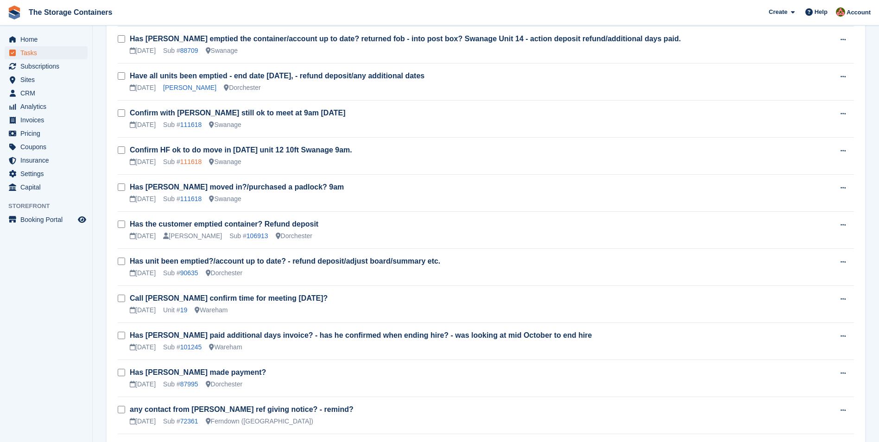
click at [193, 158] on link "111618" at bounding box center [191, 161] width 22 height 7
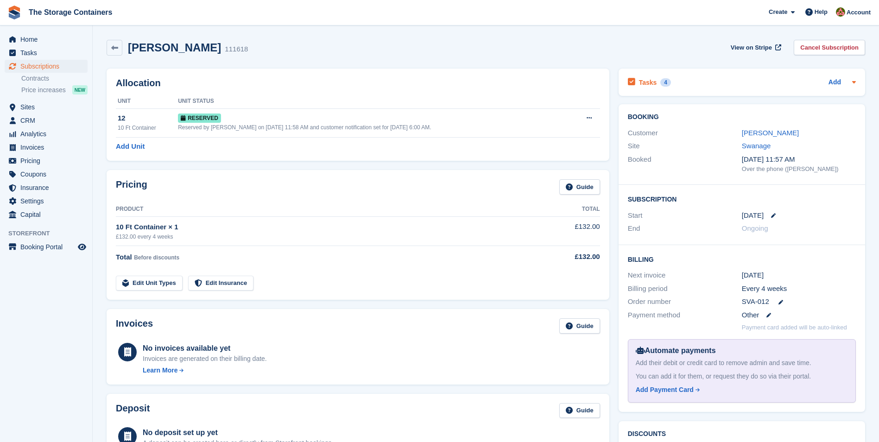
click at [752, 84] on div "Tasks 4 Add" at bounding box center [742, 82] width 228 height 13
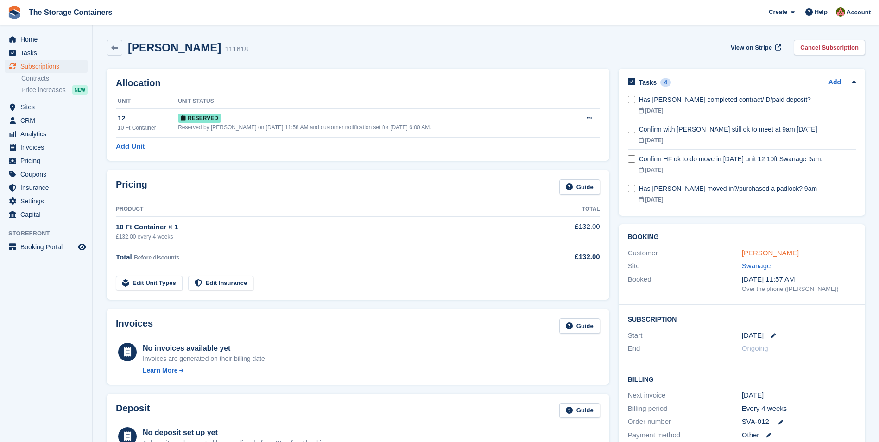
click at [763, 252] on link "Sacha Kent" at bounding box center [770, 253] width 57 height 8
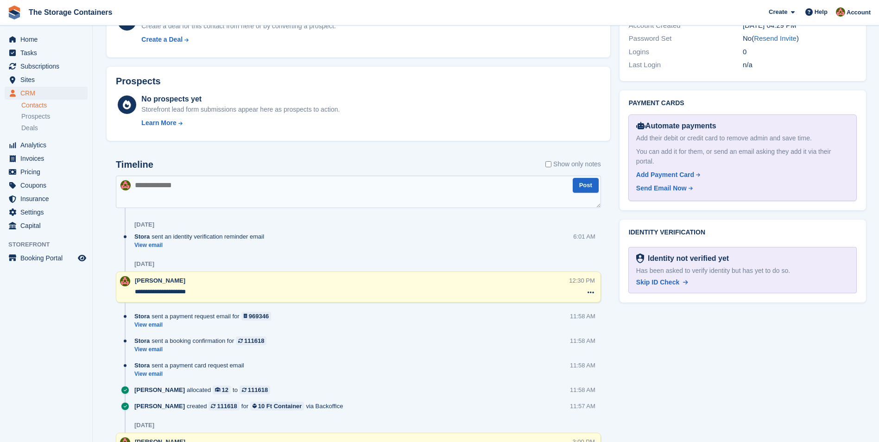
scroll to position [417, 0]
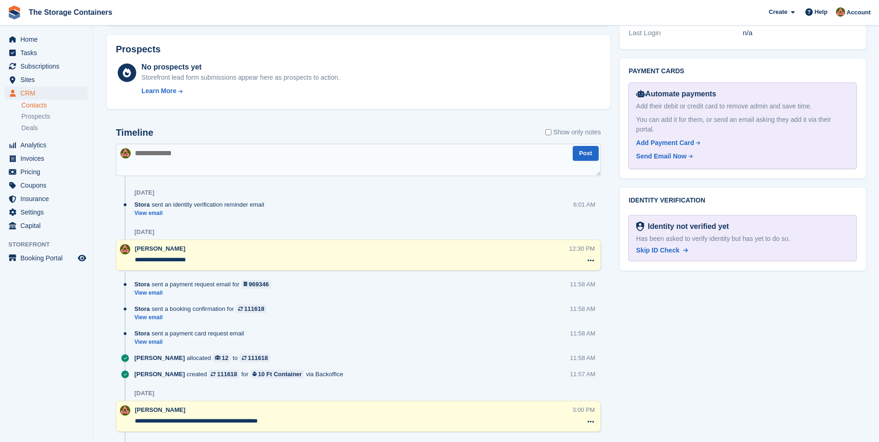
click at [196, 151] on textarea at bounding box center [358, 160] width 485 height 32
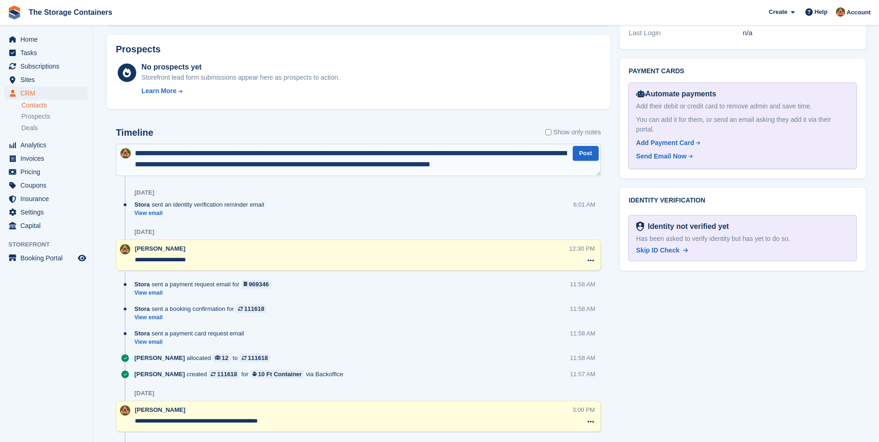
scroll to position [5, 0]
click at [172, 172] on textarea "**********" at bounding box center [358, 160] width 484 height 32
click at [313, 173] on textarea "**********" at bounding box center [358, 160] width 484 height 32
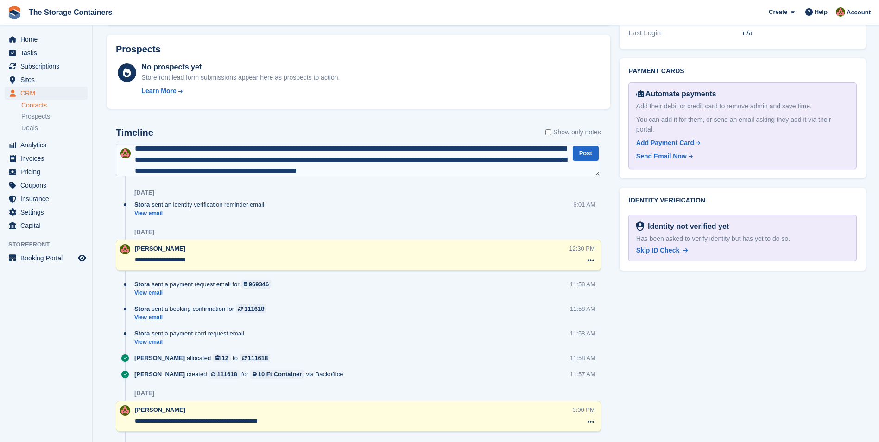
click at [492, 172] on textarea "**********" at bounding box center [358, 160] width 484 height 32
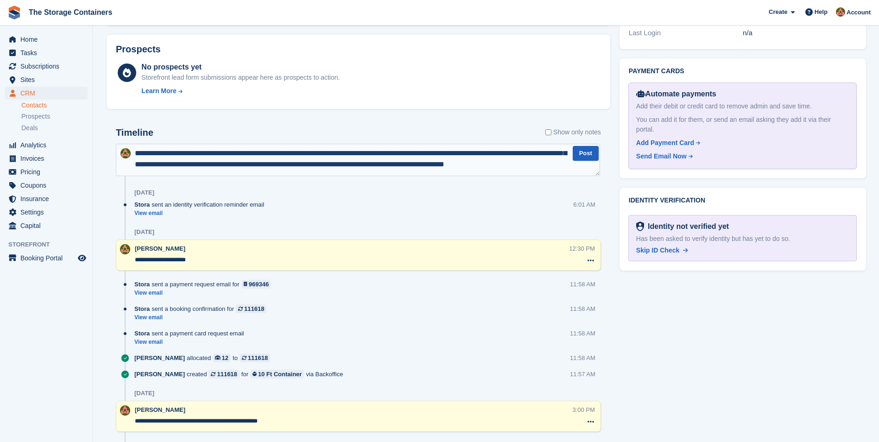
type textarea "**********"
click at [582, 154] on button "Post" at bounding box center [586, 153] width 26 height 15
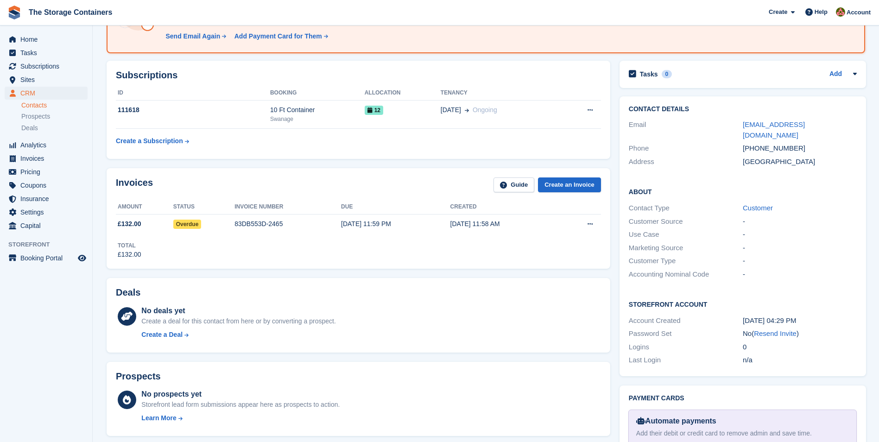
scroll to position [0, 0]
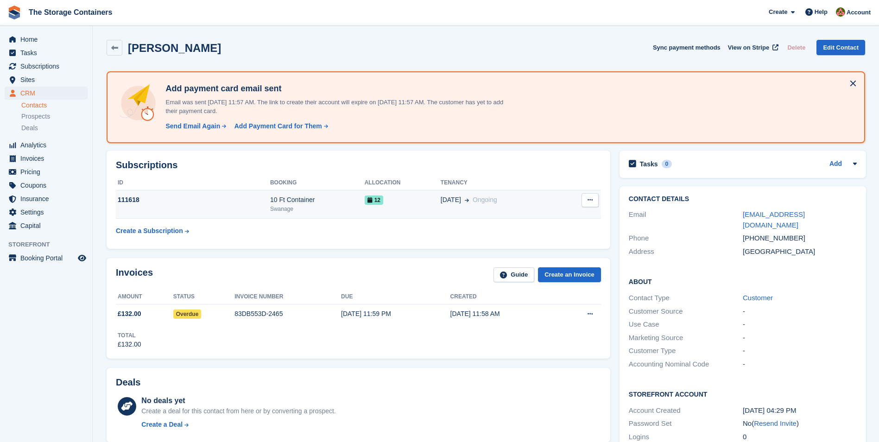
click at [391, 198] on div "12" at bounding box center [403, 200] width 76 height 10
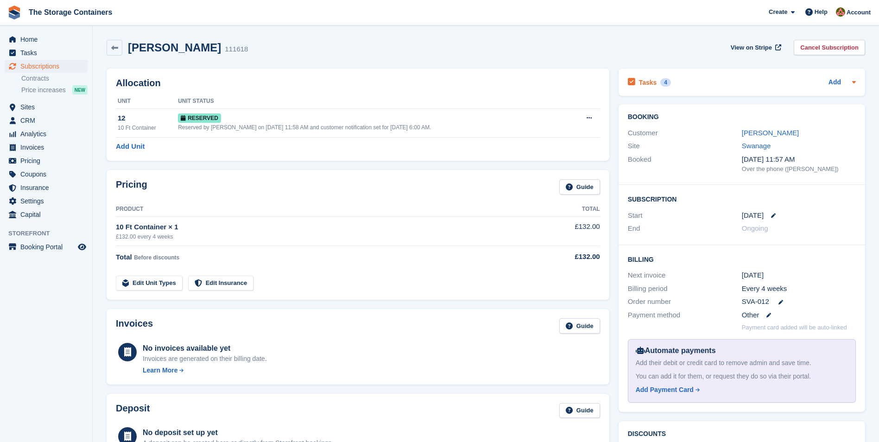
click at [696, 77] on div "Tasks 4 Add" at bounding box center [742, 82] width 228 height 13
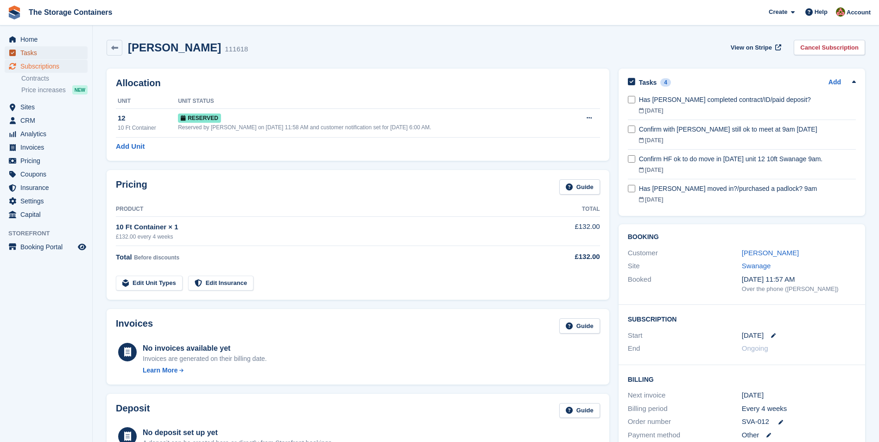
click at [57, 51] on span "Tasks" at bounding box center [48, 52] width 56 height 13
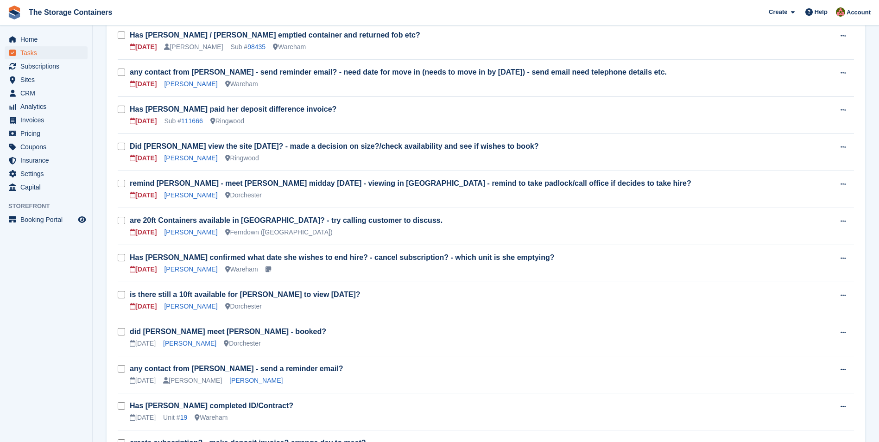
scroll to position [185, 0]
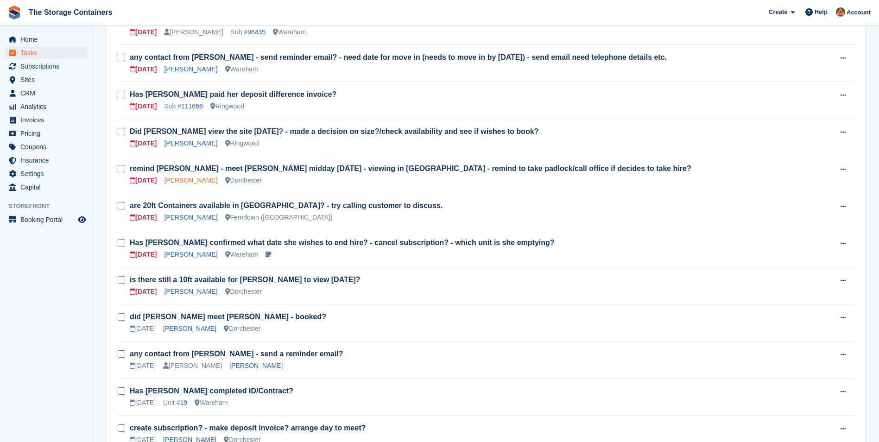
click at [175, 182] on link "Jonathon Taylor" at bounding box center [190, 180] width 53 height 7
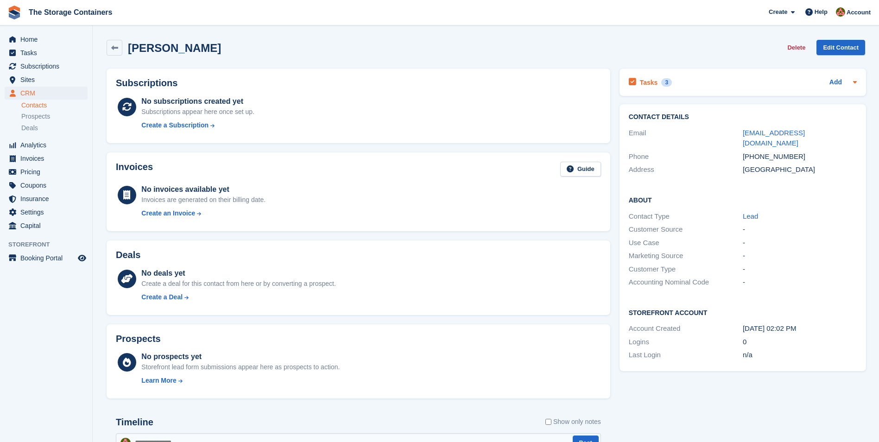
click at [692, 79] on div "Tasks 3 Add" at bounding box center [743, 82] width 228 height 13
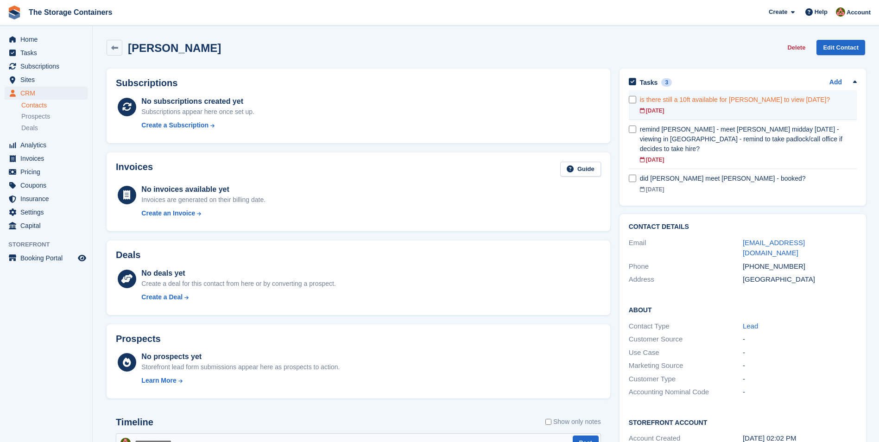
click at [704, 99] on div "is there still a 10ft available for Jonathon to view Friday?" at bounding box center [748, 100] width 217 height 10
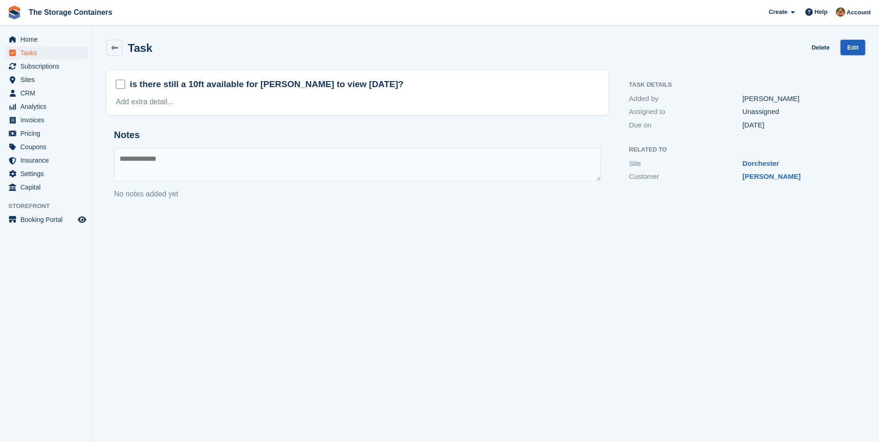
click at [847, 44] on link "Edit" at bounding box center [853, 47] width 25 height 15
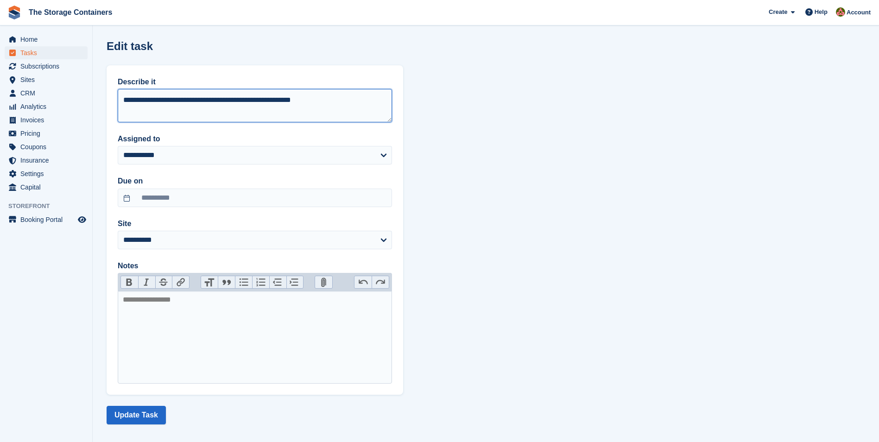
click at [315, 96] on textarea "**********" at bounding box center [255, 105] width 274 height 33
type textarea "**********"
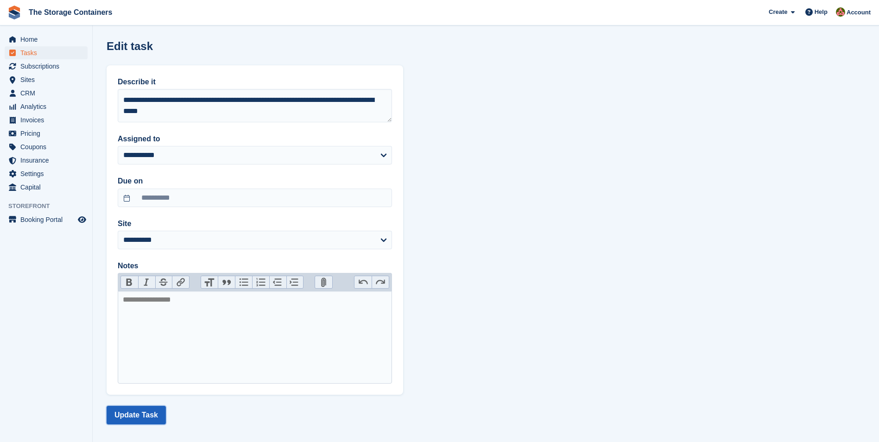
click at [124, 422] on button "Update Task" at bounding box center [136, 415] width 59 height 19
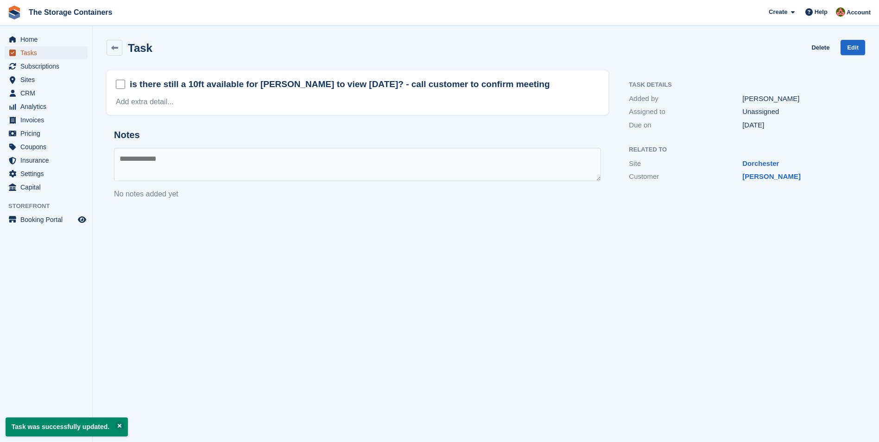
click at [37, 52] on span "Tasks" at bounding box center [48, 52] width 56 height 13
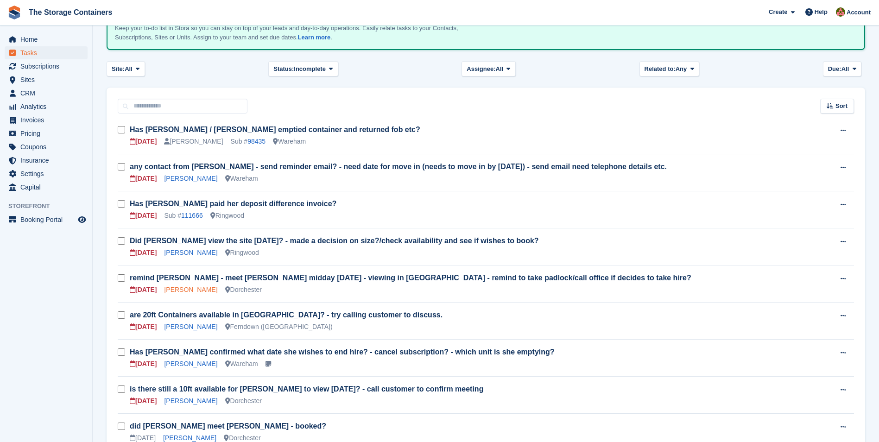
scroll to position [93, 0]
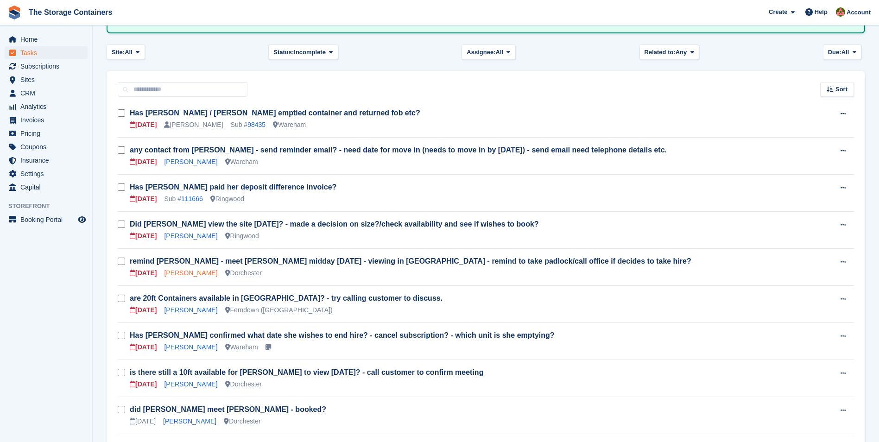
click at [188, 275] on link "Jonathon Taylor" at bounding box center [190, 272] width 53 height 7
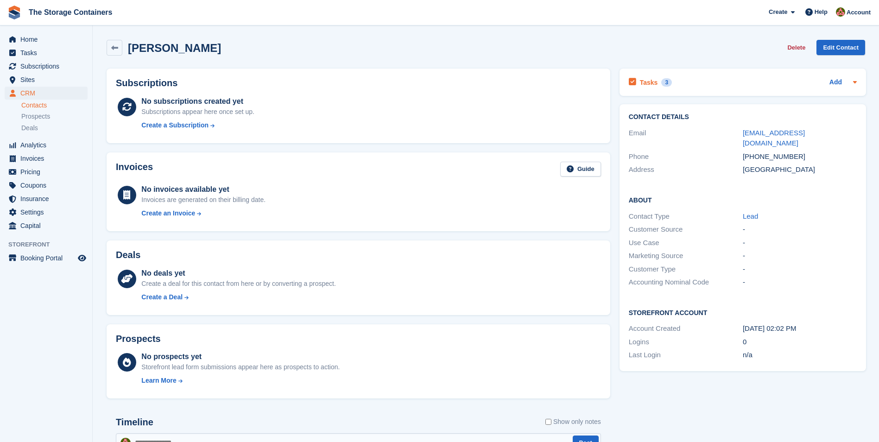
click at [745, 82] on div "Tasks 3 Add" at bounding box center [743, 82] width 228 height 13
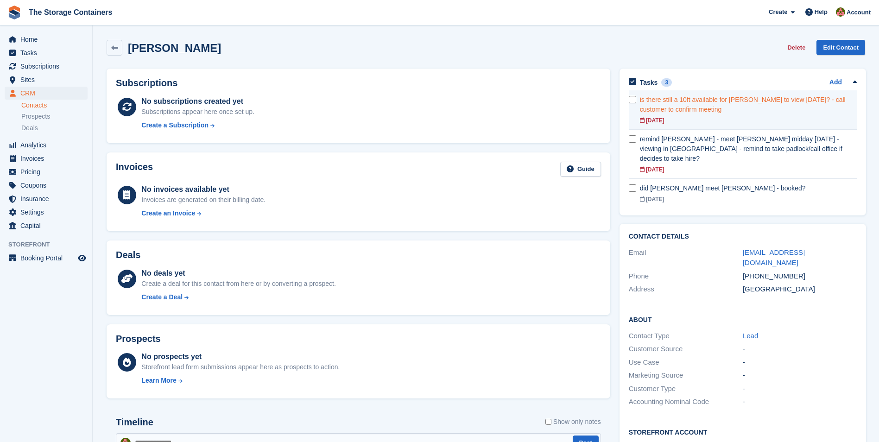
click at [727, 101] on div "is there still a 10ft available for Jonathon to view Friday? - call customer to…" at bounding box center [748, 104] width 217 height 19
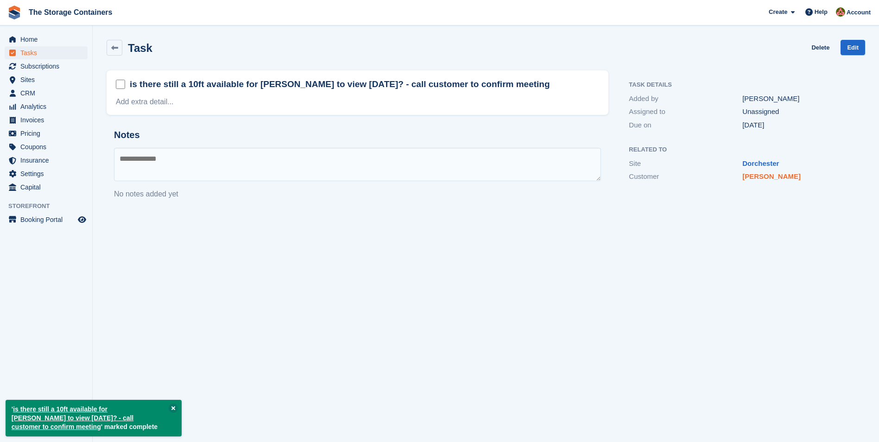
click at [770, 177] on link "Jonathon Taylor" at bounding box center [771, 176] width 58 height 8
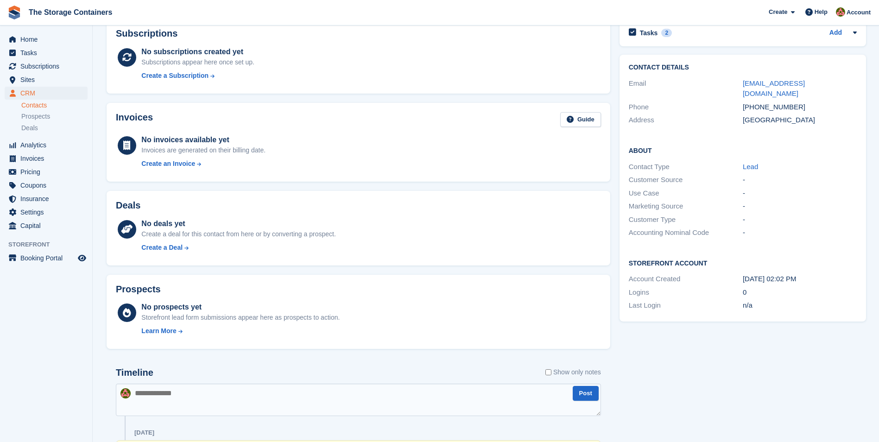
scroll to position [147, 0]
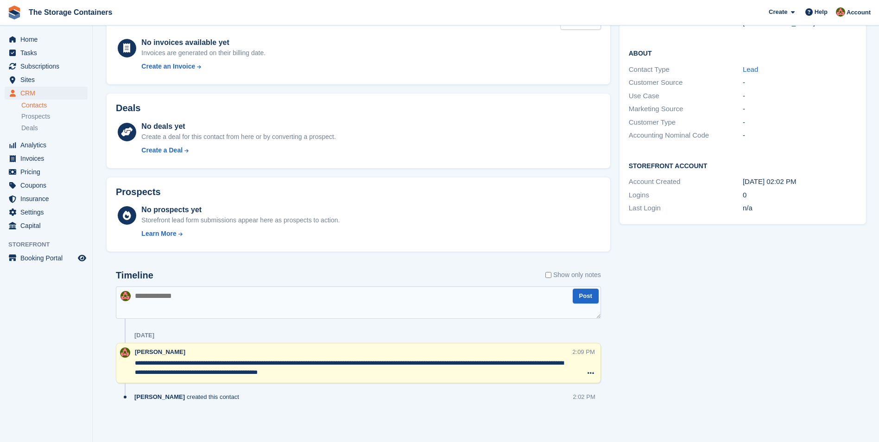
click at [340, 305] on textarea at bounding box center [358, 302] width 485 height 32
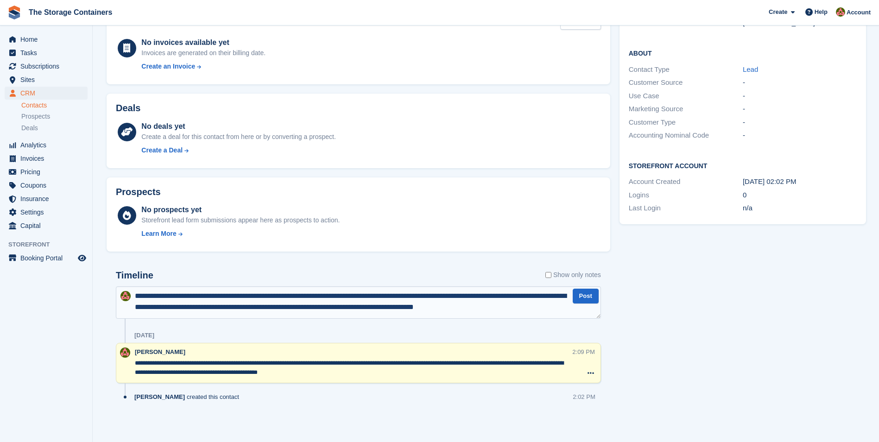
scroll to position [5, 0]
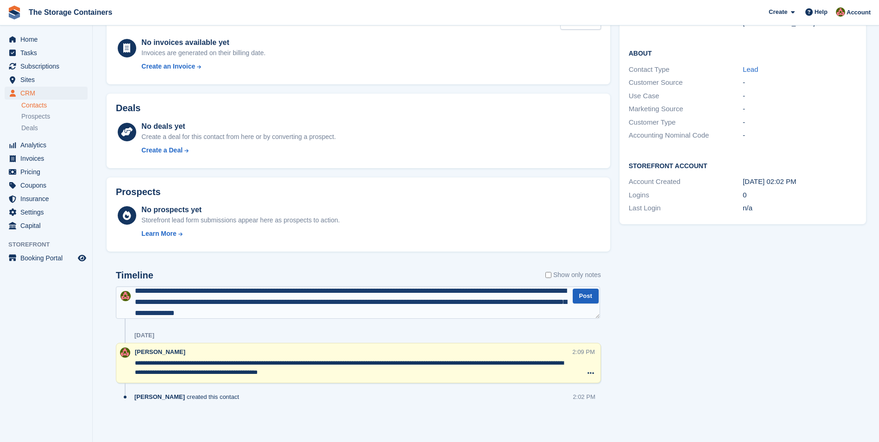
type textarea "**********"
click at [579, 297] on button "Post" at bounding box center [586, 296] width 26 height 15
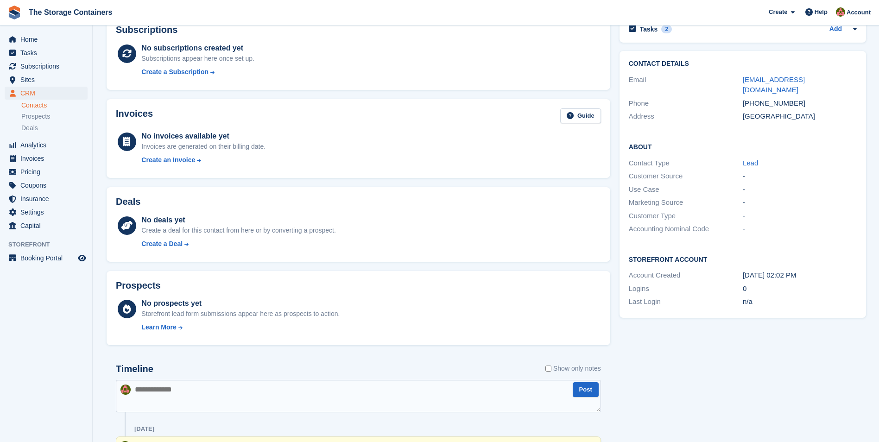
scroll to position [0, 0]
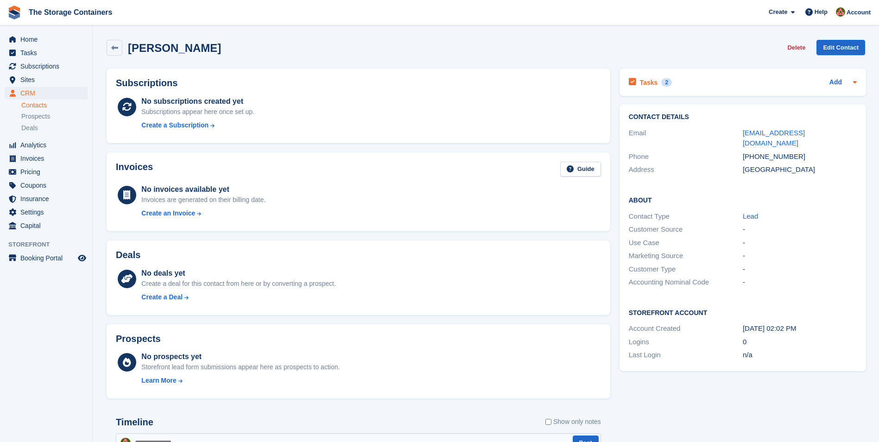
click at [697, 85] on div "Tasks 2 Add" at bounding box center [743, 82] width 228 height 13
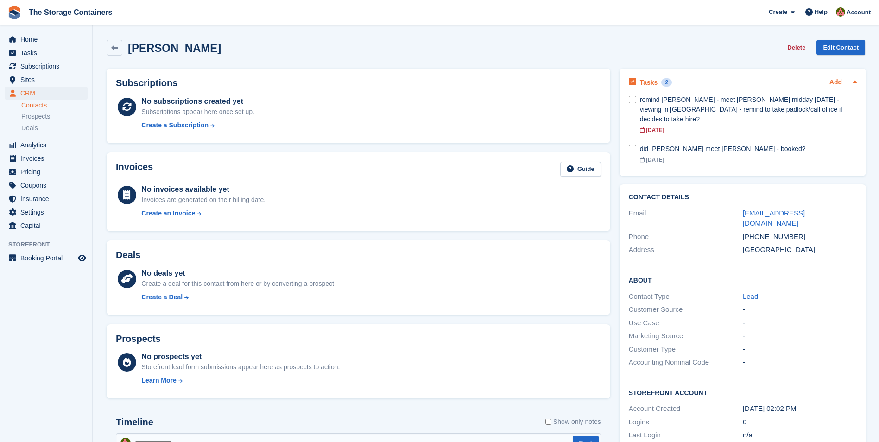
click at [839, 79] on link "Add" at bounding box center [836, 82] width 13 height 11
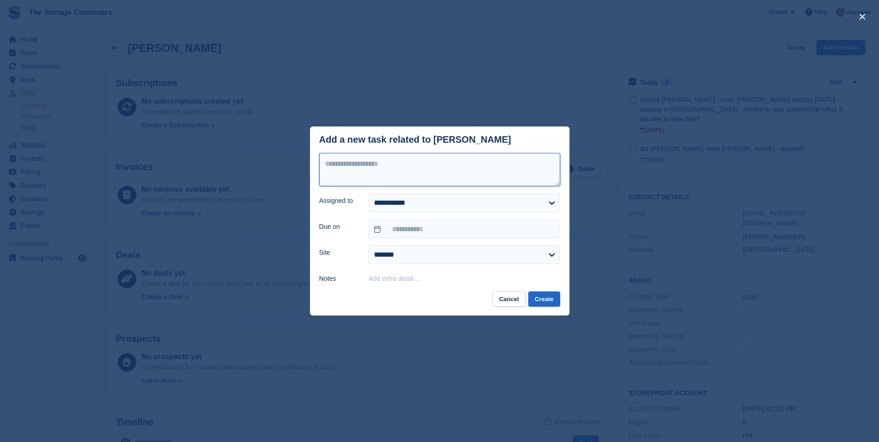
click at [424, 165] on textarea at bounding box center [439, 169] width 241 height 33
click at [457, 165] on textarea "**********" at bounding box center [439, 169] width 241 height 33
click at [528, 171] on textarea "**********" at bounding box center [439, 169] width 241 height 33
type textarea "**********"
click at [430, 197] on select "**********" at bounding box center [463, 203] width 191 height 19
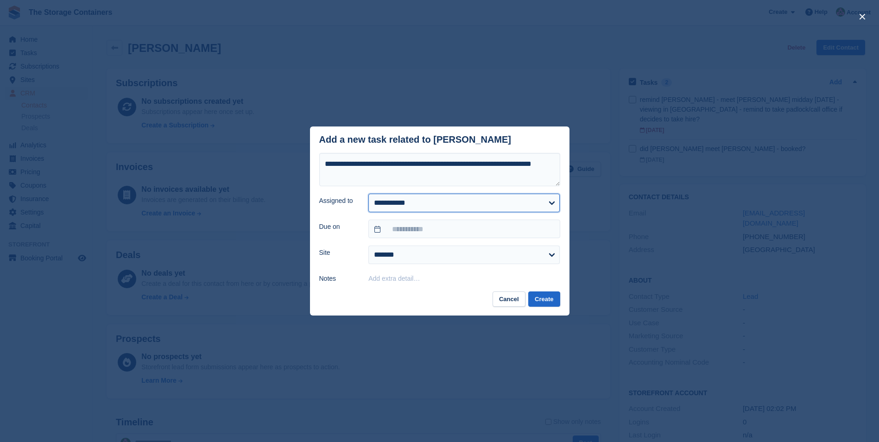
click at [368, 195] on select "**********" at bounding box center [463, 203] width 191 height 19
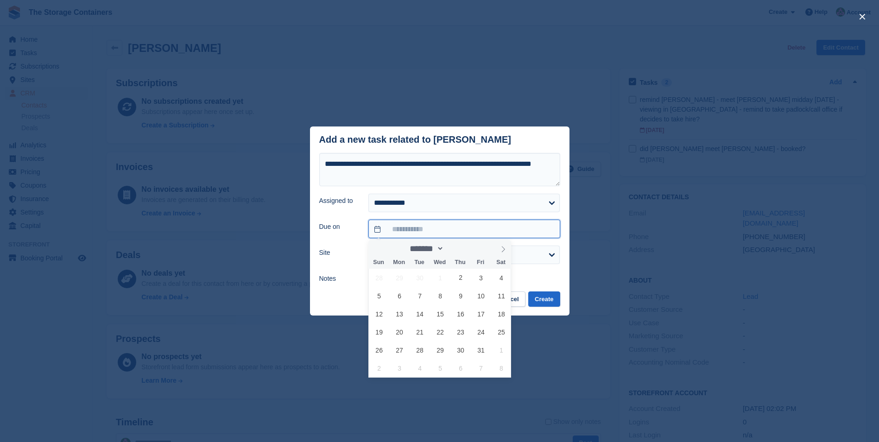
click at [414, 230] on input "text" at bounding box center [463, 229] width 191 height 19
click at [478, 278] on span "3" at bounding box center [481, 278] width 18 height 18
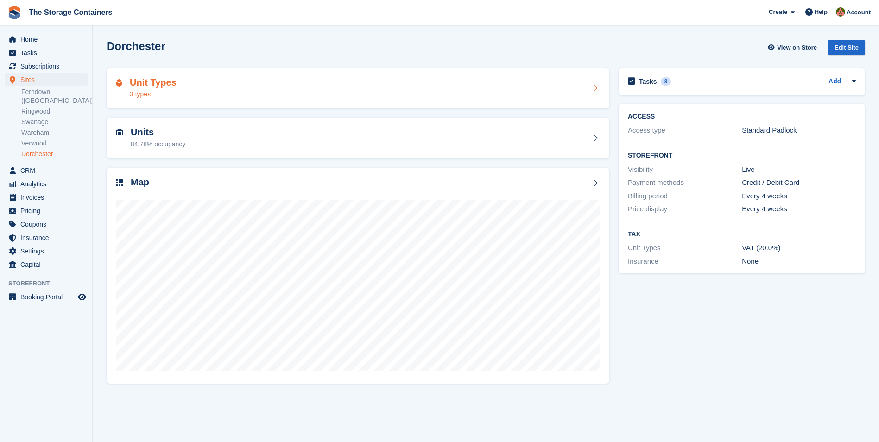
click at [290, 87] on div "Unit Types 3 types" at bounding box center [358, 88] width 484 height 22
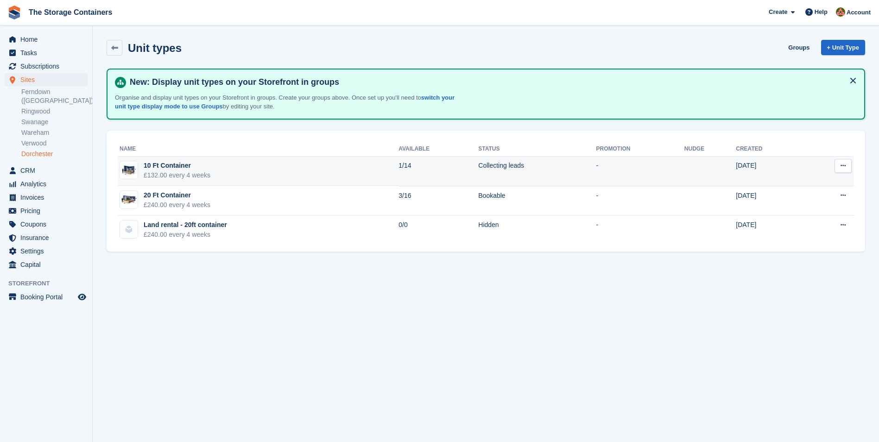
click at [328, 165] on td "10 Ft Container £132.00 every 4 weeks" at bounding box center [258, 172] width 281 height 30
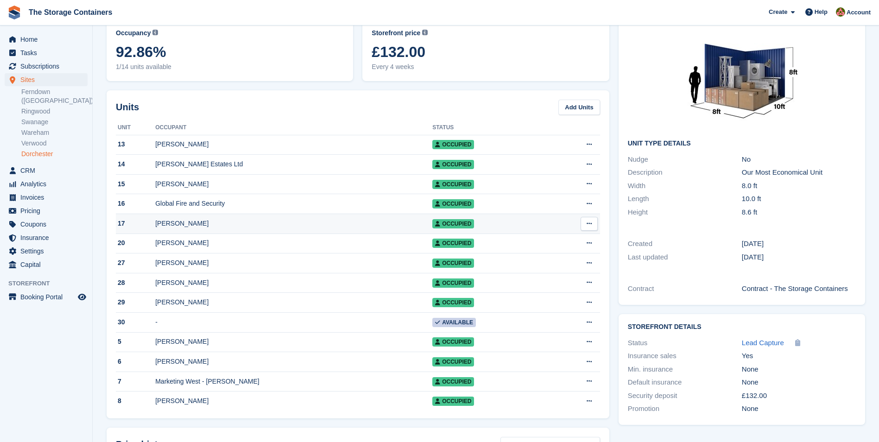
scroll to position [131, 0]
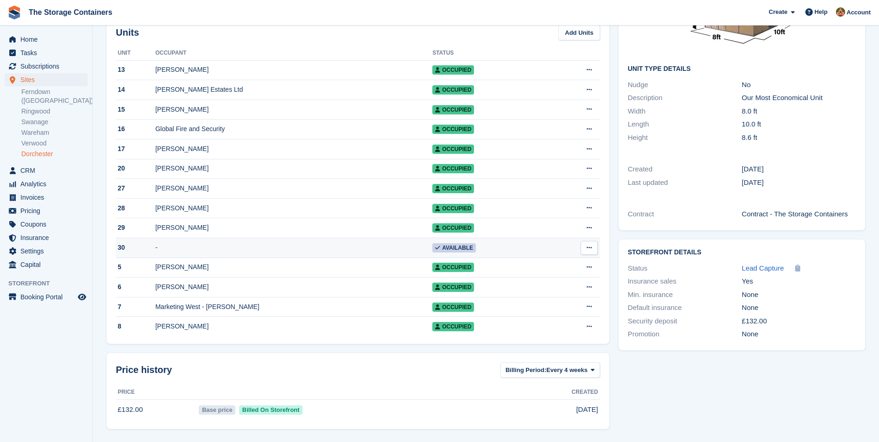
click at [585, 244] on button at bounding box center [589, 248] width 17 height 14
click at [432, 243] on span "Available" at bounding box center [454, 247] width 44 height 9
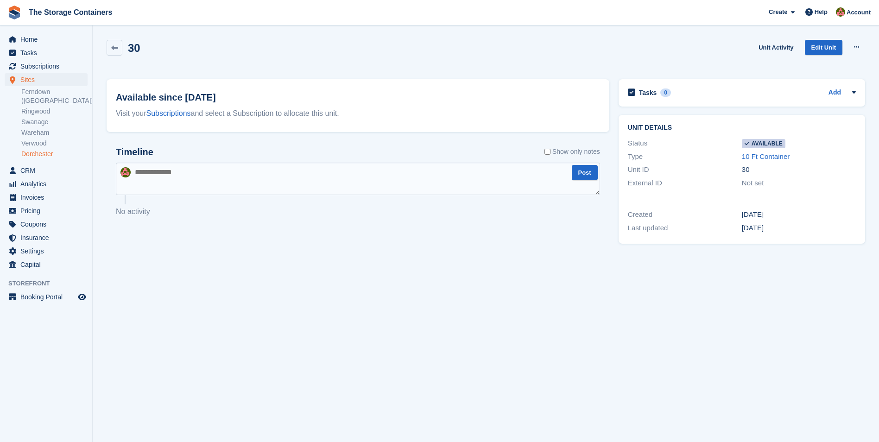
click at [855, 38] on div "30 Unit Activity Edit Unit Make unavailable Delete unit" at bounding box center [486, 54] width 768 height 39
click at [860, 46] on button at bounding box center [856, 47] width 17 height 14
click at [824, 64] on p "Make unavailable" at bounding box center [820, 65] width 81 height 12
click at [489, 266] on section "Unit was successfully made unavailable. 30 Unit Activity Edit Unit Make Availab…" at bounding box center [486, 221] width 786 height 442
click at [42, 81] on span "Sites" at bounding box center [48, 79] width 56 height 13
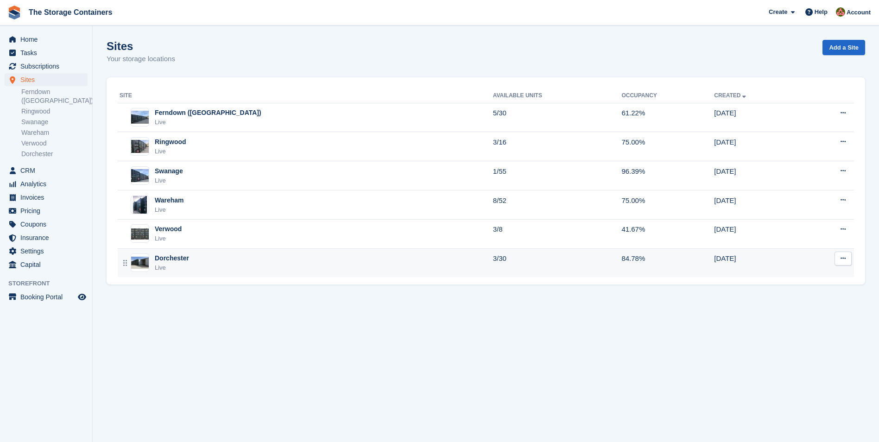
click at [211, 268] on div "Dorchester Live" at bounding box center [307, 263] width 374 height 19
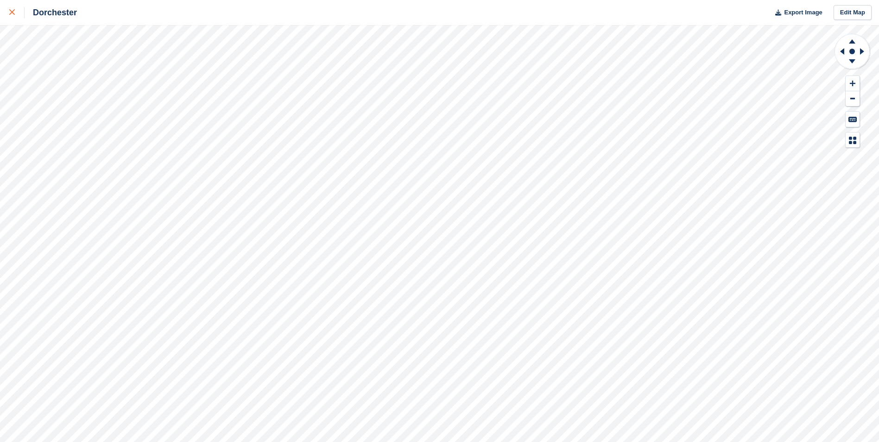
click at [10, 13] on icon at bounding box center [12, 12] width 6 height 6
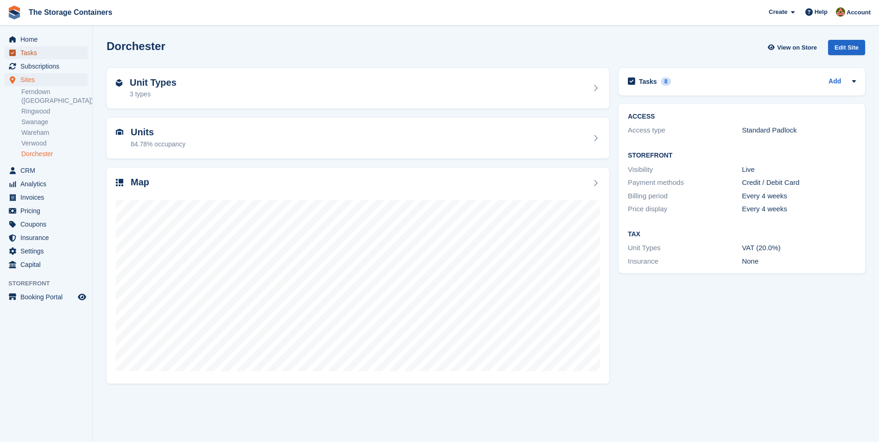
click at [51, 53] on span "Tasks" at bounding box center [48, 52] width 56 height 13
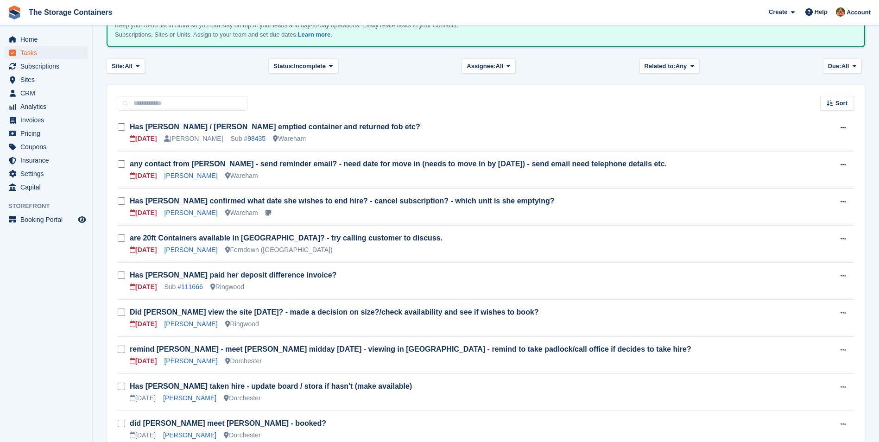
scroll to position [93, 0]
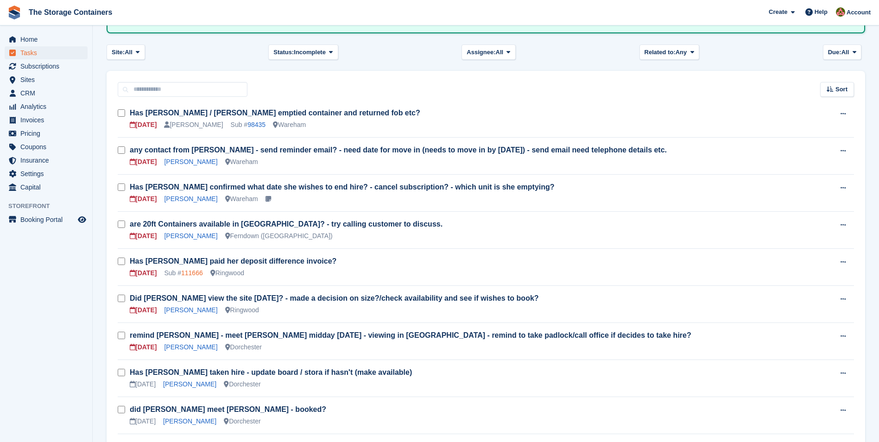
click at [186, 274] on link "111666" at bounding box center [192, 272] width 22 height 7
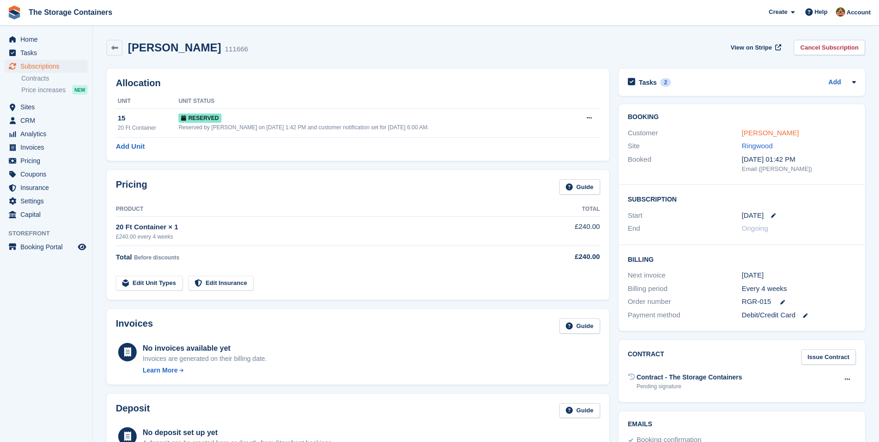
click at [761, 132] on link "[PERSON_NAME]" at bounding box center [770, 133] width 57 height 8
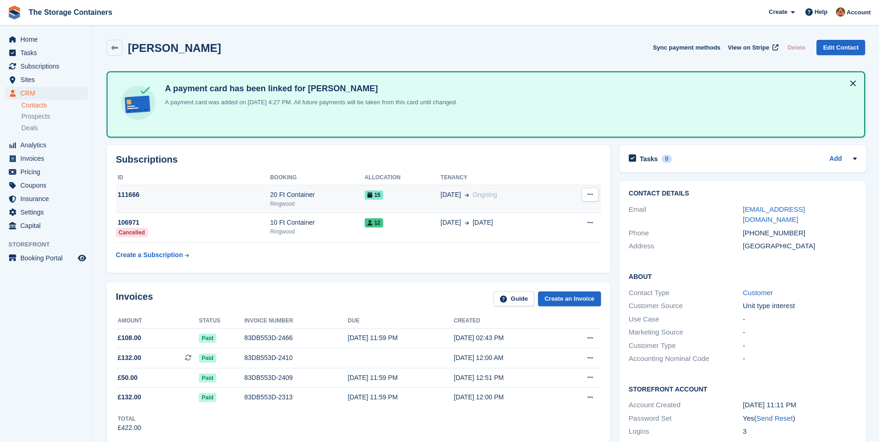
click at [408, 190] on div "15" at bounding box center [403, 195] width 76 height 10
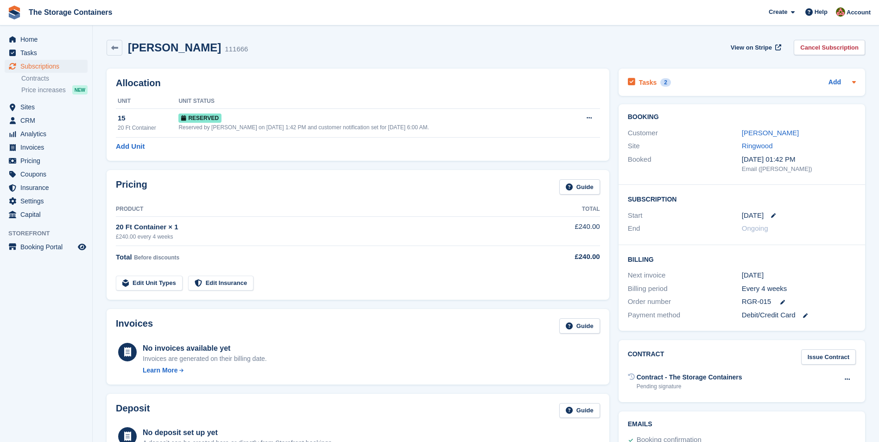
click at [705, 82] on div "Tasks 2 Add" at bounding box center [742, 82] width 228 height 13
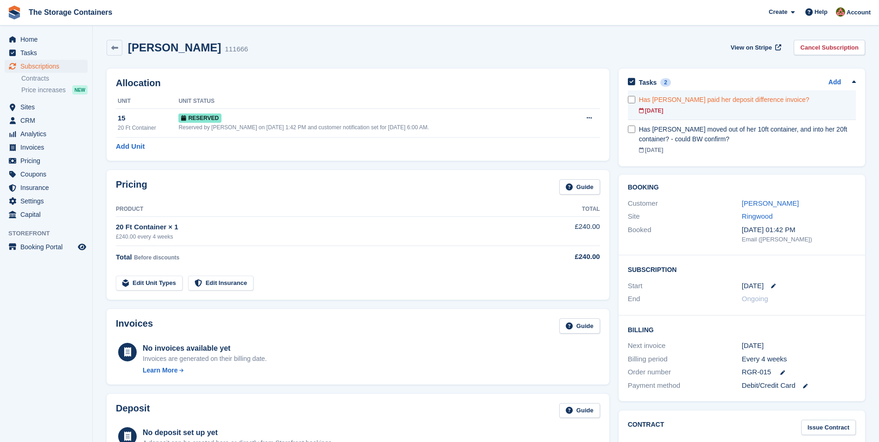
click at [704, 101] on div "Has [PERSON_NAME] paid her deposit difference invoice?" at bounding box center [747, 100] width 217 height 10
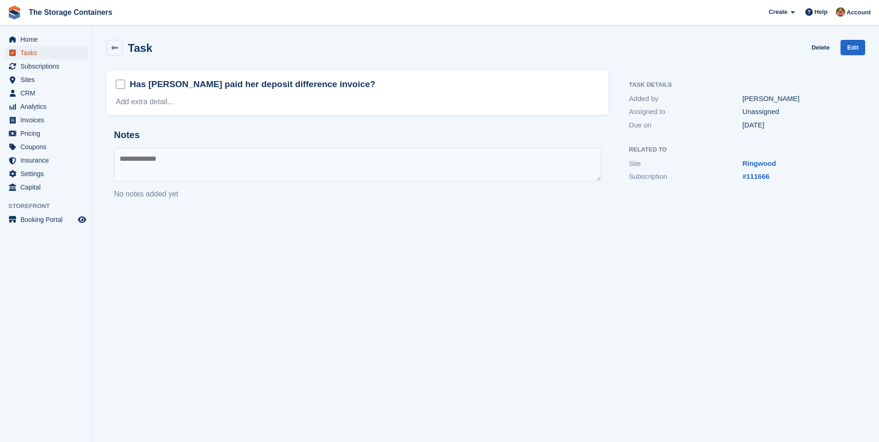
click at [49, 56] on span "Tasks" at bounding box center [48, 52] width 56 height 13
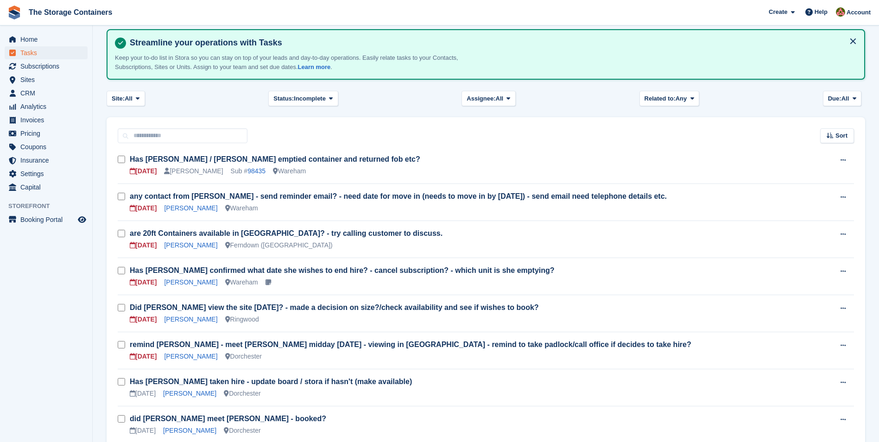
scroll to position [93, 0]
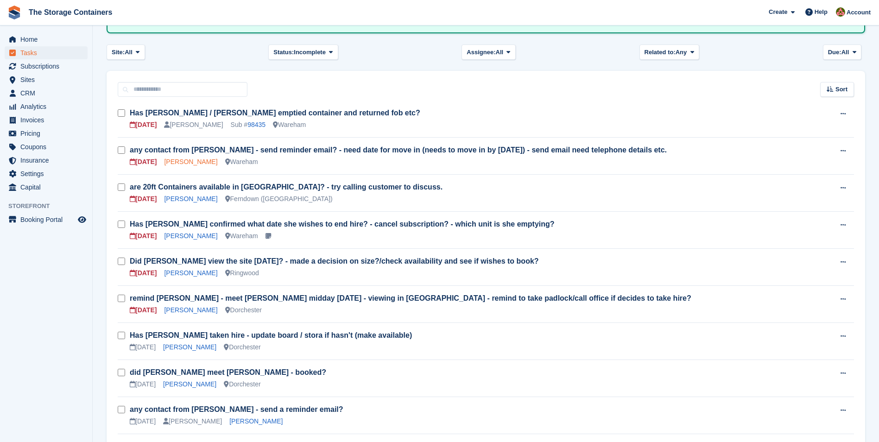
click at [176, 161] on link "[PERSON_NAME]" at bounding box center [190, 161] width 53 height 7
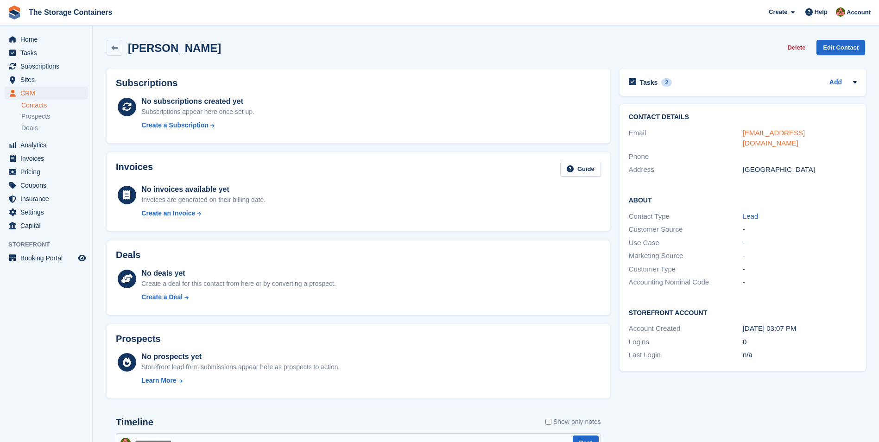
click at [797, 134] on link "hungrydog@gmail.com" at bounding box center [774, 138] width 62 height 19
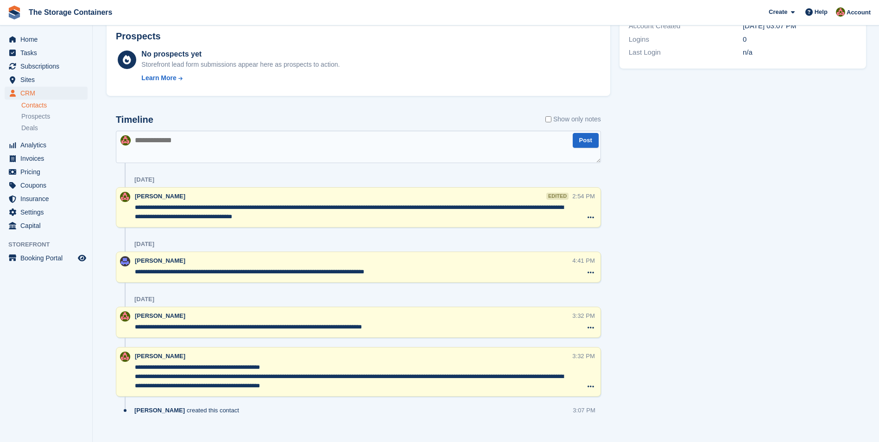
scroll to position [316, 0]
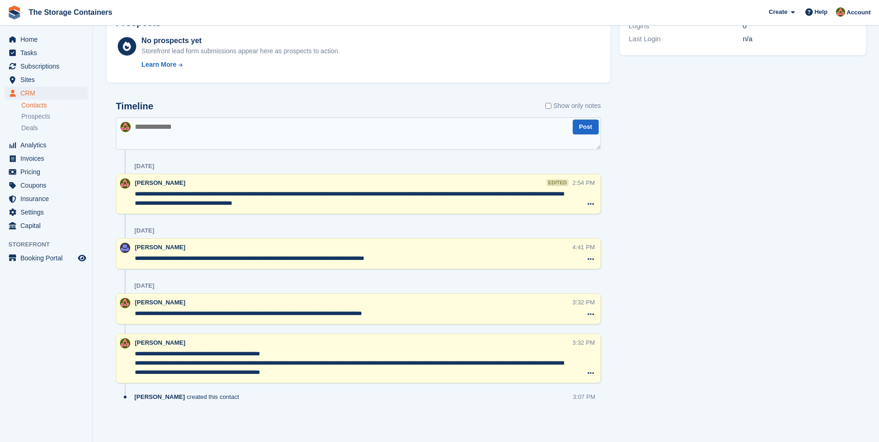
click at [258, 133] on textarea at bounding box center [358, 133] width 485 height 32
type textarea "*"
type textarea "**********"
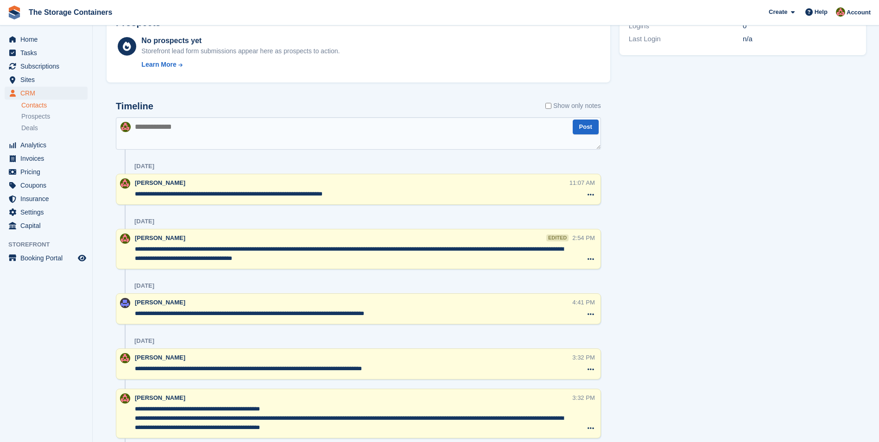
click at [386, 192] on textarea "**********" at bounding box center [352, 194] width 434 height 9
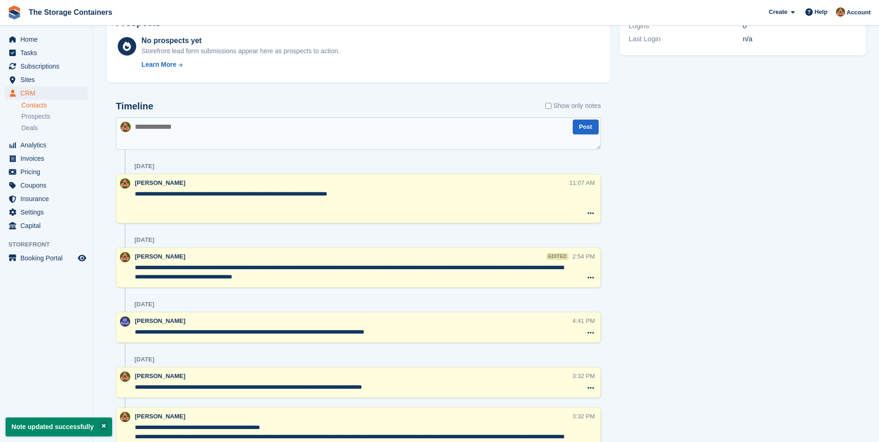
click at [141, 210] on textarea "**********" at bounding box center [352, 204] width 434 height 28
paste textarea "**********"
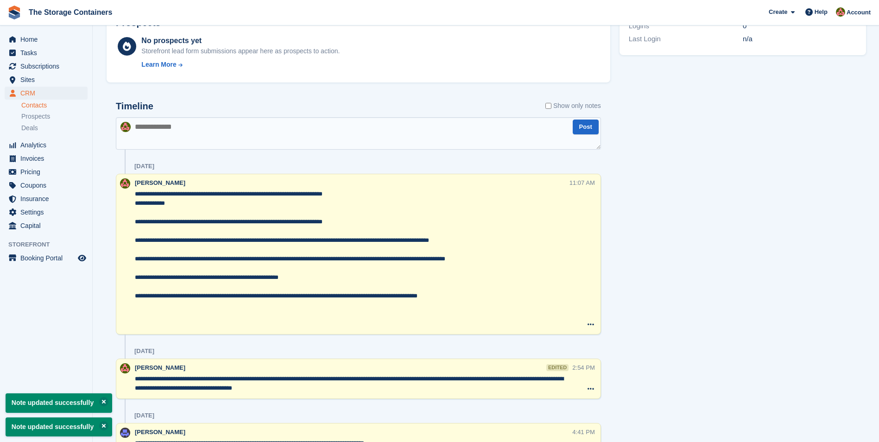
type textarea "**********"
click at [368, 138] on textarea at bounding box center [358, 133] width 485 height 32
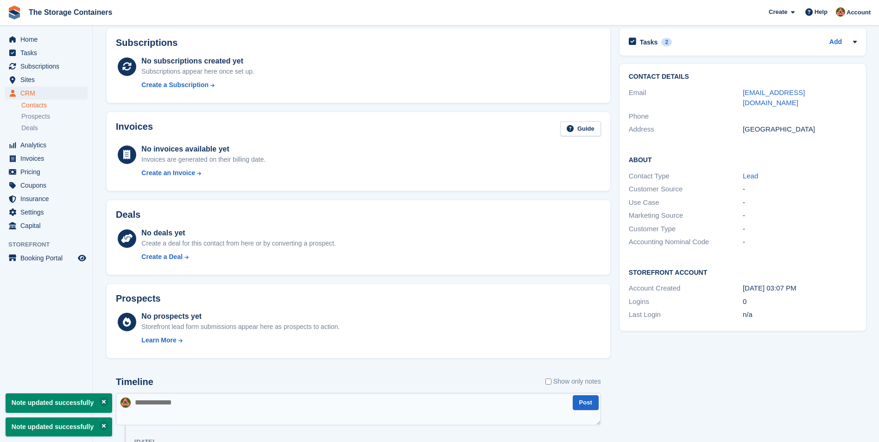
scroll to position [0, 0]
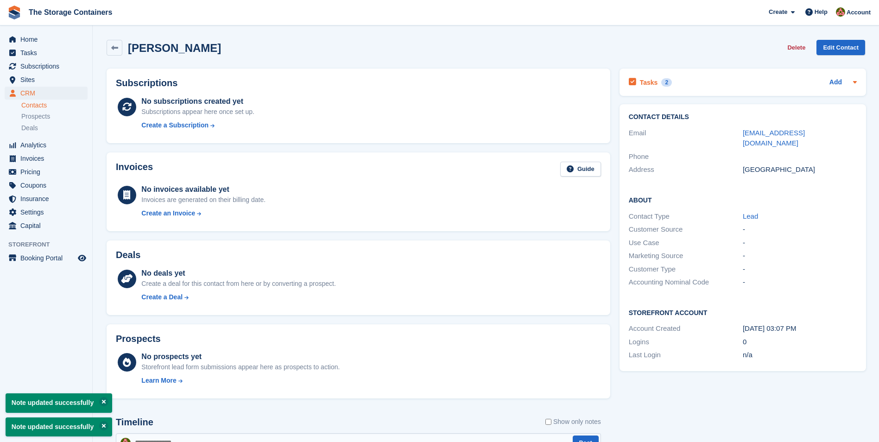
click at [700, 82] on div "Tasks 2 Add" at bounding box center [743, 82] width 228 height 13
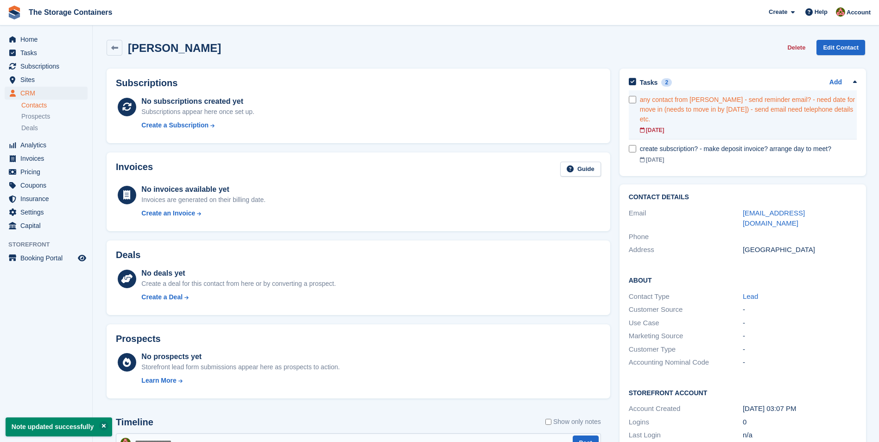
click at [733, 105] on div "any contact from Alex - send reminder email? - need date for move in (needs to …" at bounding box center [748, 109] width 217 height 29
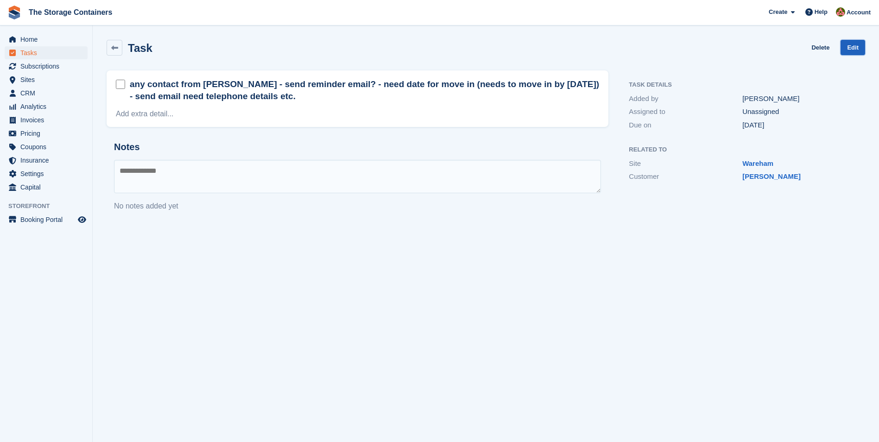
click at [855, 47] on link "Edit" at bounding box center [853, 47] width 25 height 15
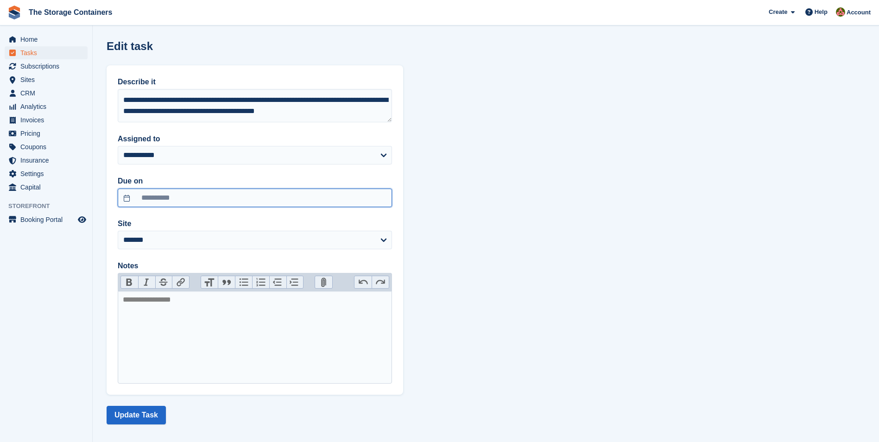
click at [198, 205] on input "**********" at bounding box center [255, 198] width 274 height 19
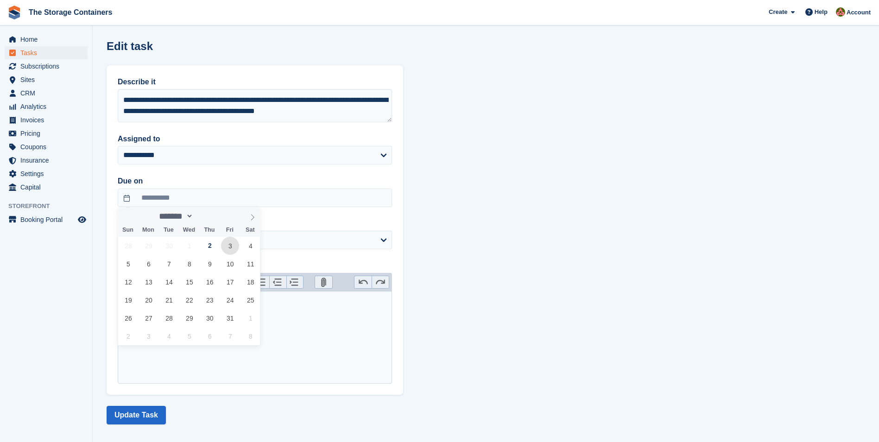
click at [232, 251] on span "3" at bounding box center [230, 246] width 18 height 18
type input "**********"
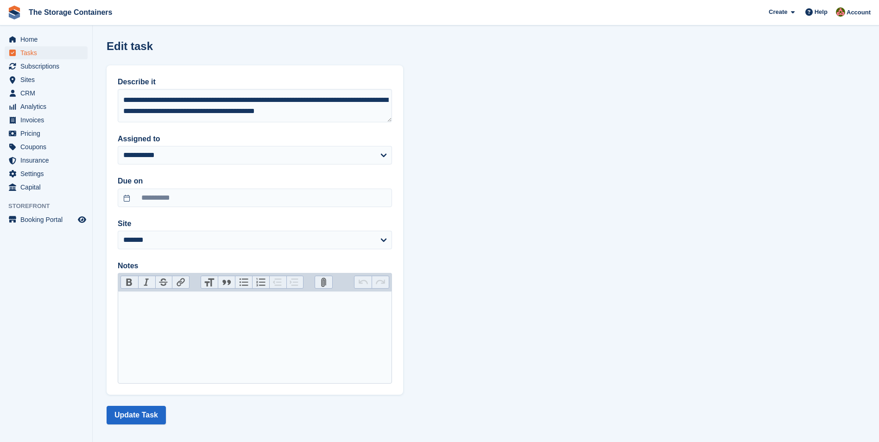
click at [223, 327] on trix-editor at bounding box center [255, 337] width 274 height 93
click at [151, 413] on button "Update Task" at bounding box center [136, 415] width 59 height 19
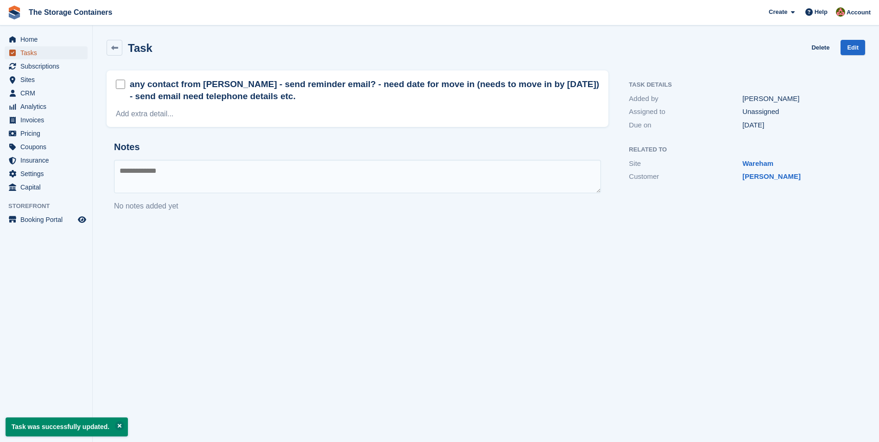
click at [42, 54] on span "Tasks" at bounding box center [48, 52] width 56 height 13
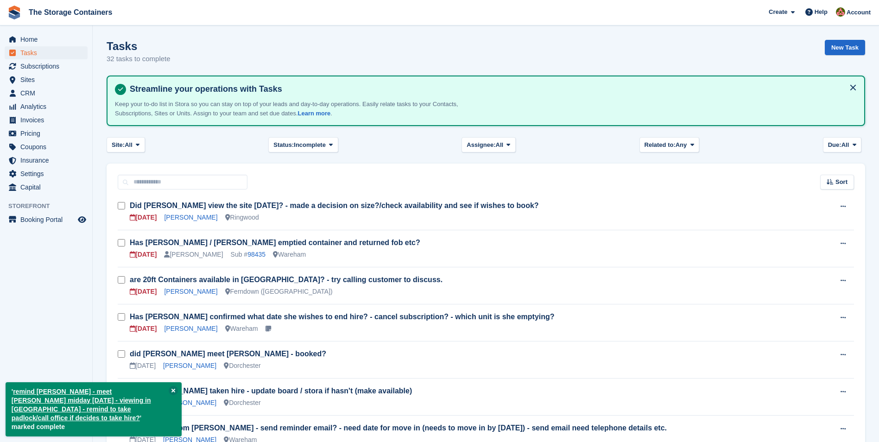
scroll to position [46, 0]
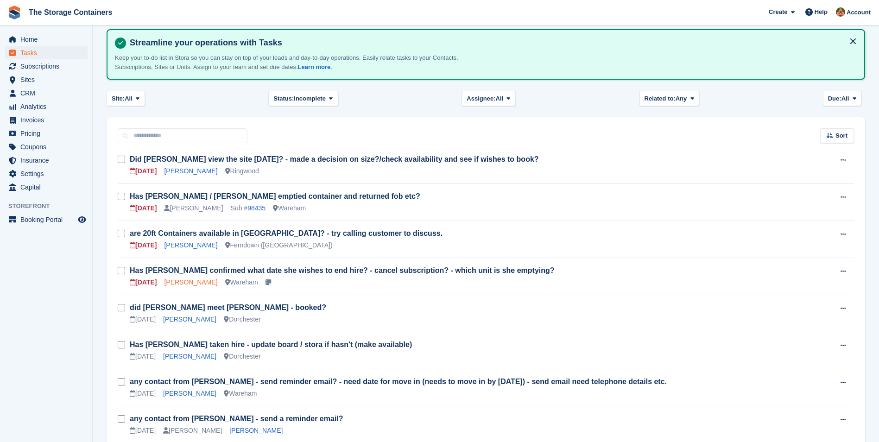
click at [191, 284] on link "[PERSON_NAME]" at bounding box center [190, 282] width 53 height 7
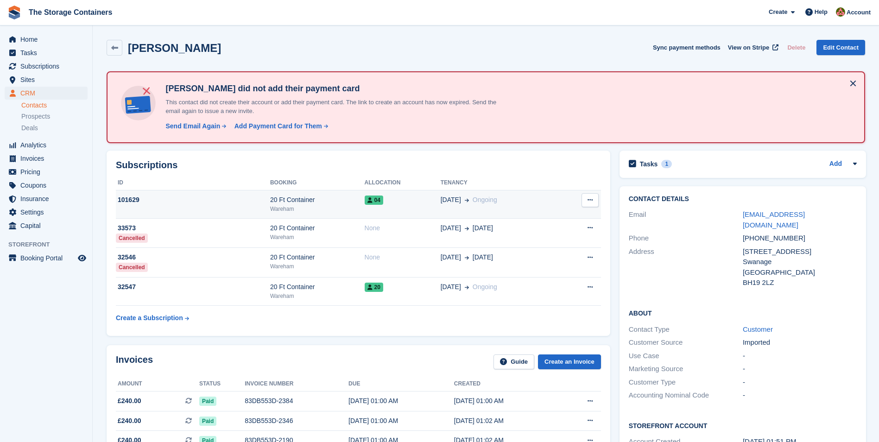
click at [335, 208] on div "Wareham" at bounding box center [317, 209] width 95 height 8
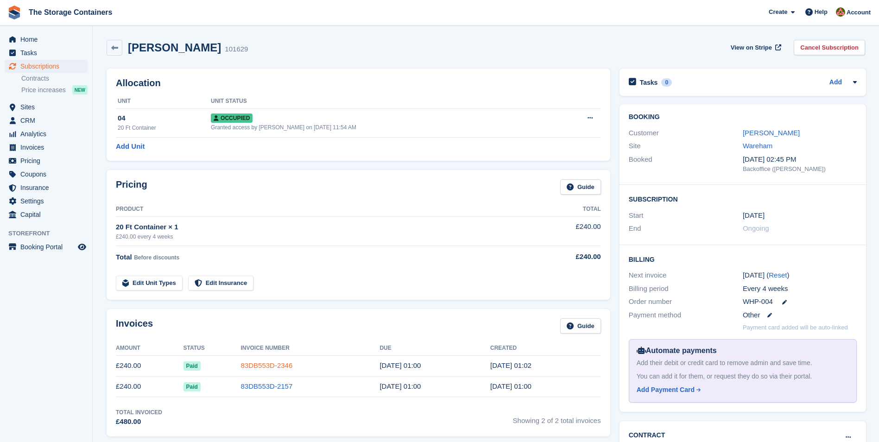
click at [260, 365] on link "83DB553D-2346" at bounding box center [267, 365] width 52 height 8
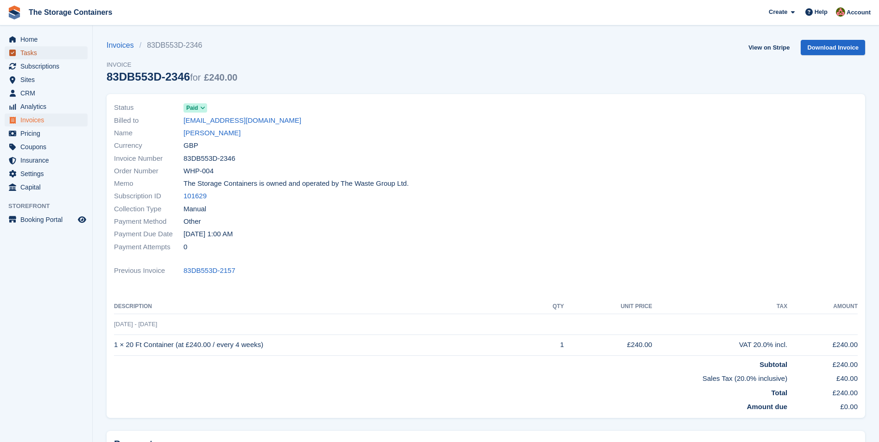
click at [68, 50] on span "Tasks" at bounding box center [48, 52] width 56 height 13
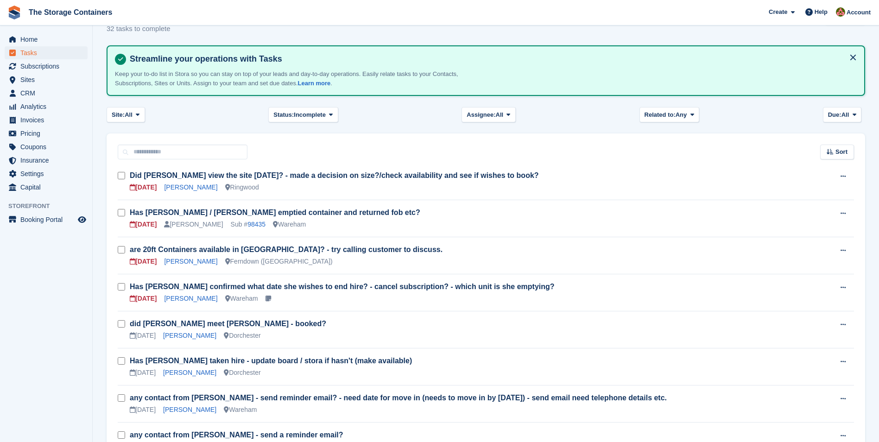
scroll to position [46, 0]
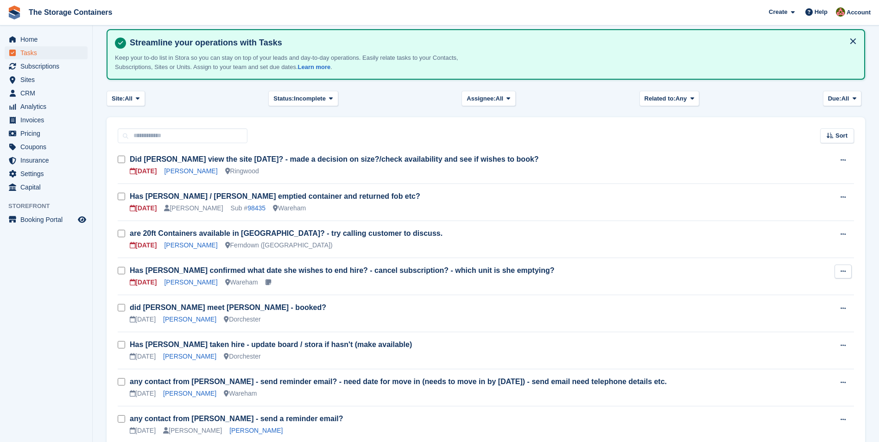
click at [840, 275] on button at bounding box center [843, 272] width 17 height 14
click at [792, 289] on p "Edit task" at bounding box center [807, 290] width 81 height 12
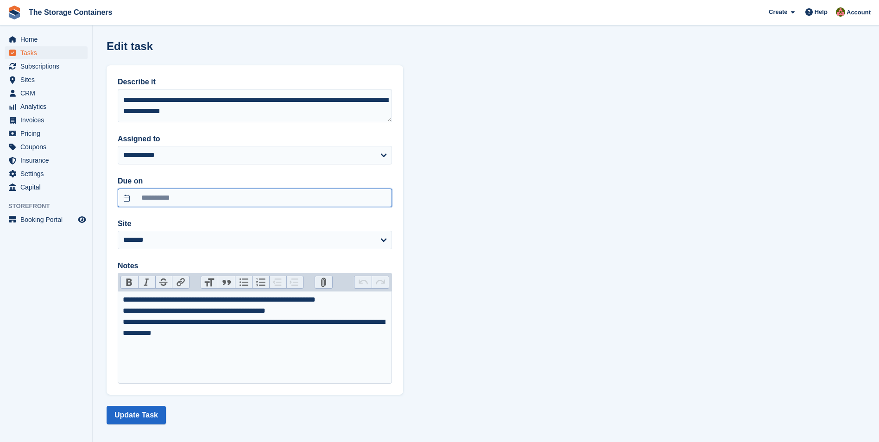
click at [220, 199] on input "**********" at bounding box center [255, 198] width 274 height 19
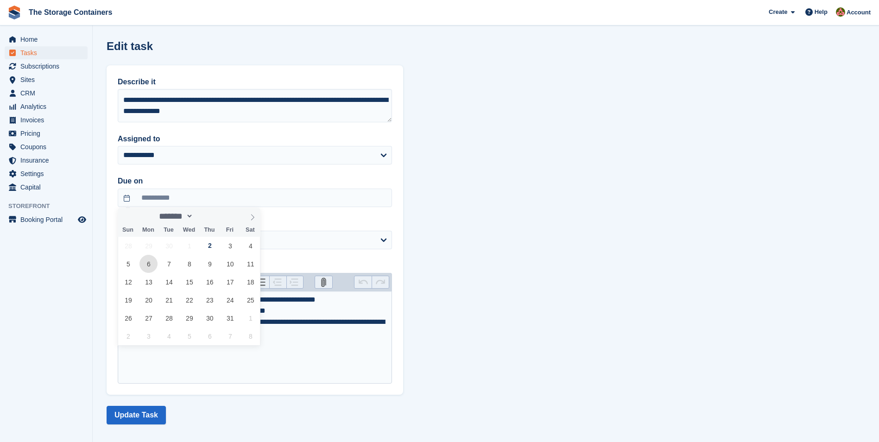
click at [153, 264] on span "6" at bounding box center [148, 264] width 18 height 18
type input "**********"
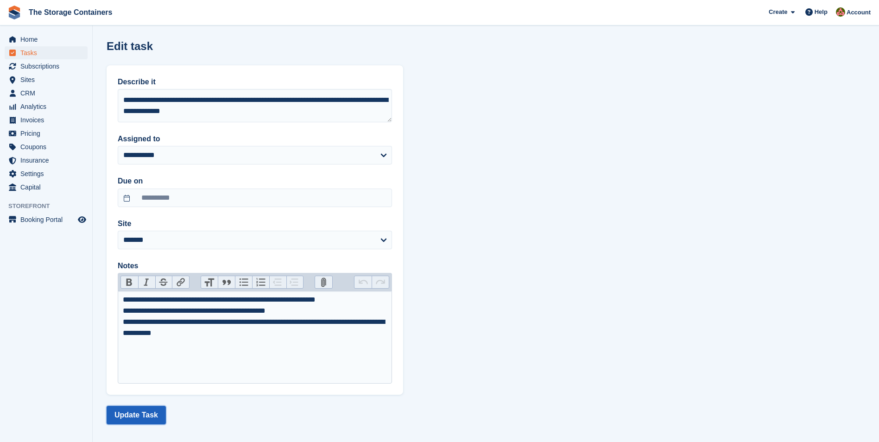
click at [150, 411] on button "Update Task" at bounding box center [136, 415] width 59 height 19
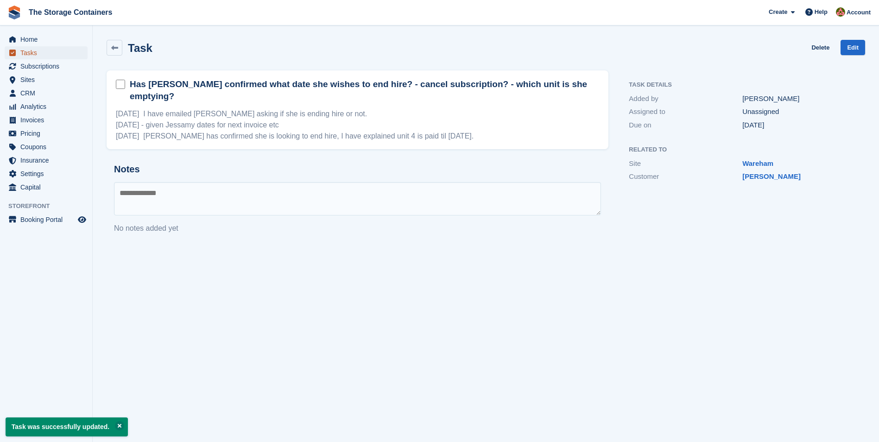
click at [51, 57] on span "Tasks" at bounding box center [48, 52] width 56 height 13
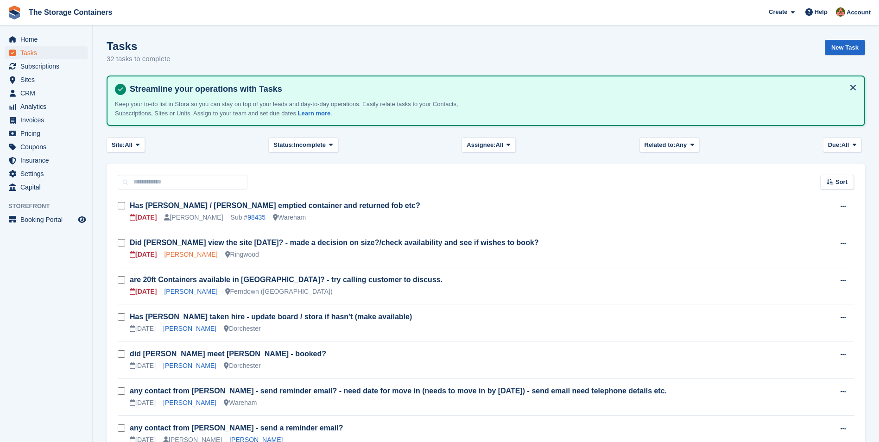
click at [193, 252] on link "[PERSON_NAME]" at bounding box center [190, 254] width 53 height 7
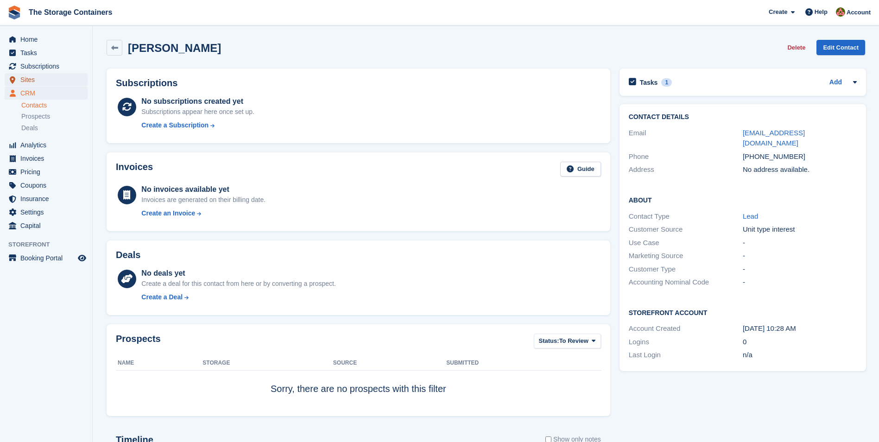
click at [57, 73] on span "Sites" at bounding box center [48, 79] width 56 height 13
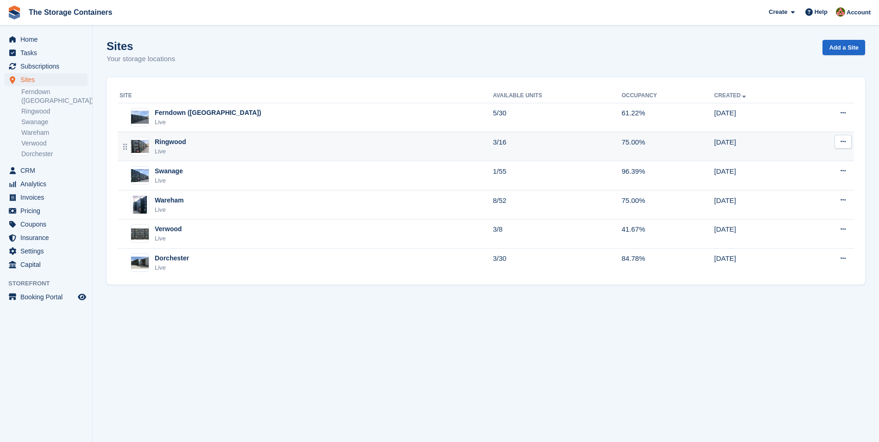
click at [224, 144] on div "Ringwood Live" at bounding box center [307, 146] width 374 height 19
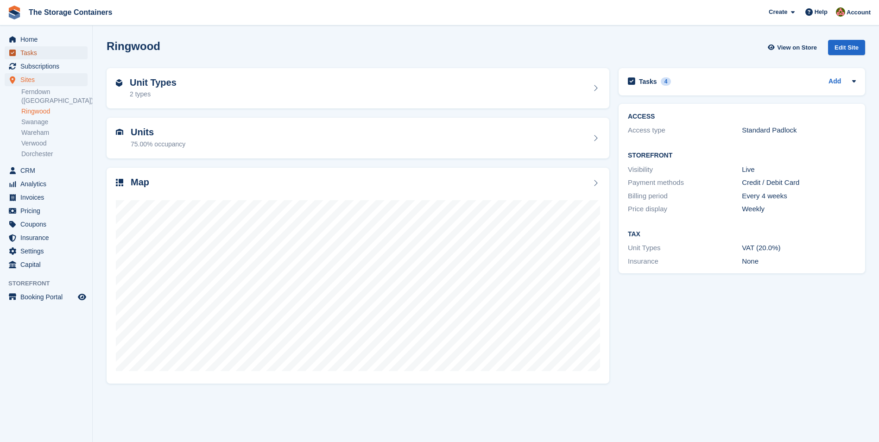
click at [35, 53] on span "Tasks" at bounding box center [48, 52] width 56 height 13
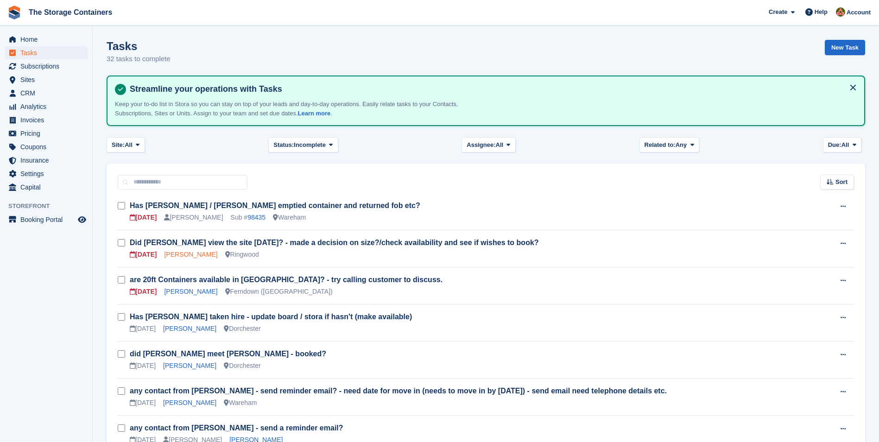
click at [201, 252] on link "[PERSON_NAME]" at bounding box center [190, 254] width 53 height 7
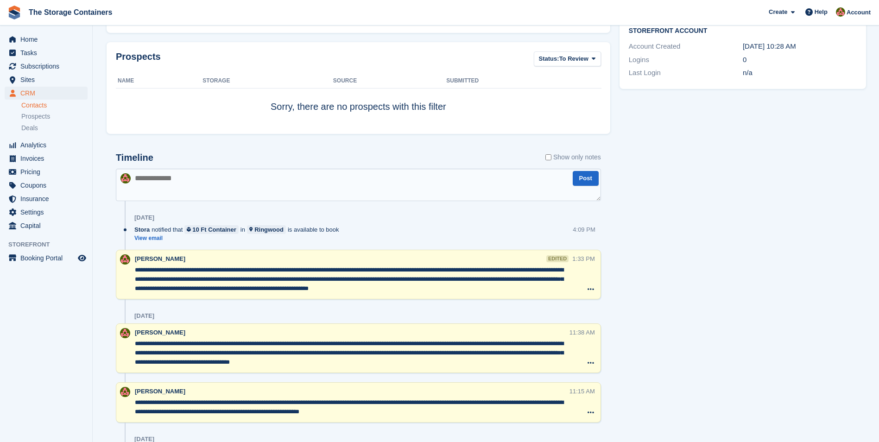
scroll to position [353, 0]
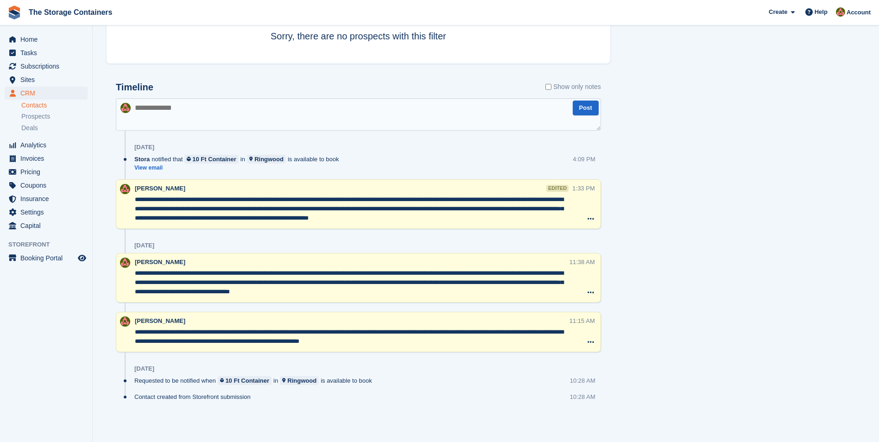
click at [273, 108] on textarea at bounding box center [358, 114] width 485 height 32
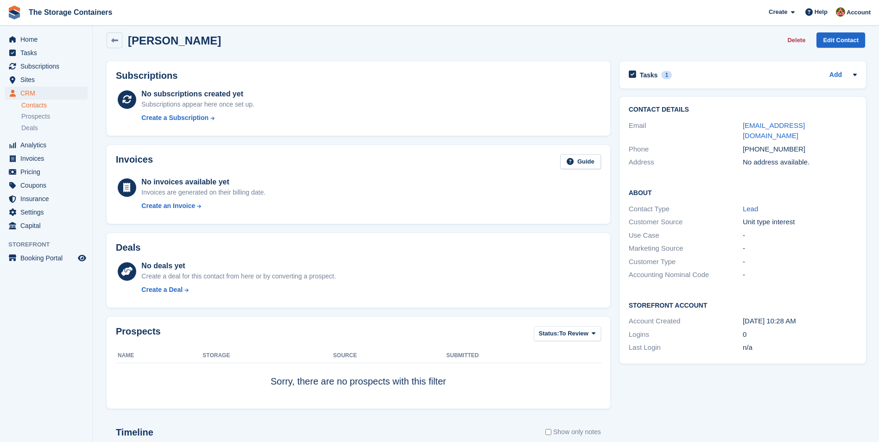
scroll to position [324, 0]
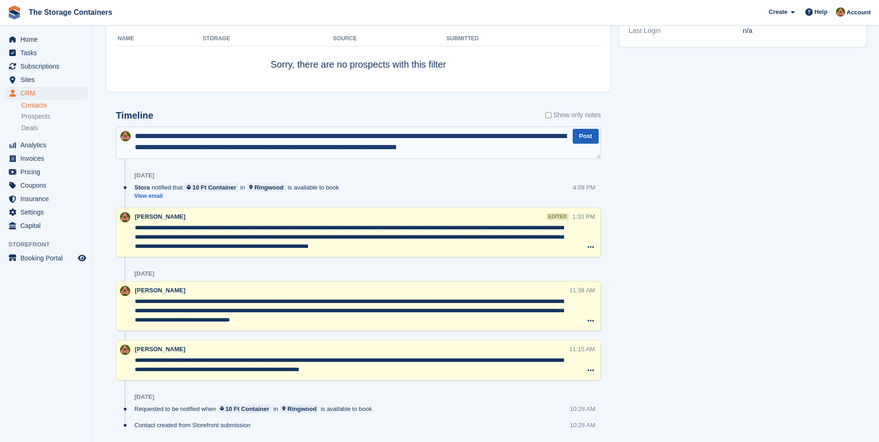
type textarea "**********"
click at [583, 133] on button "Post" at bounding box center [586, 136] width 26 height 15
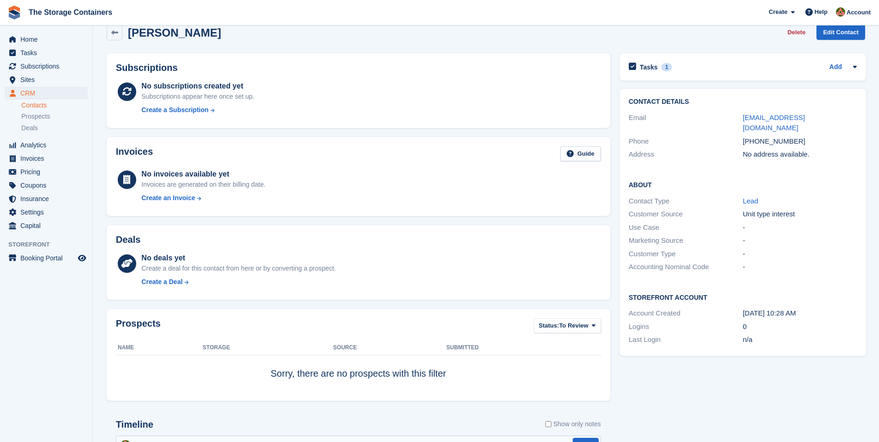
scroll to position [0, 0]
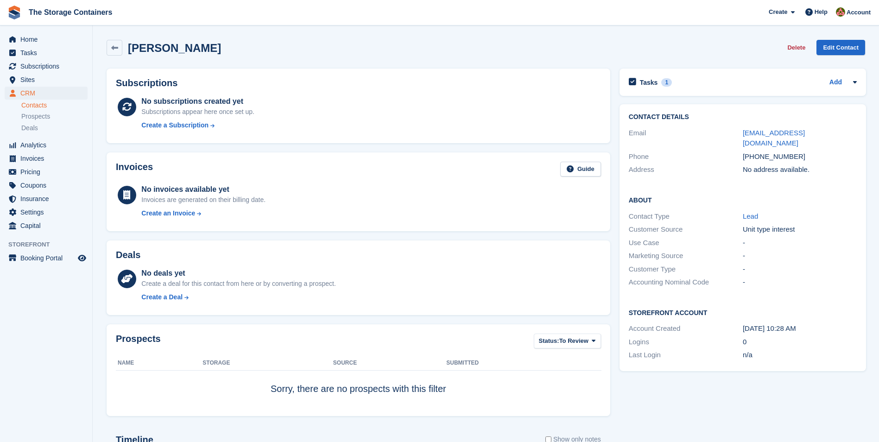
click at [682, 89] on div "Tasks 1 Add Did [PERSON_NAME] view the site [DATE]? - made a decision on size?/…" at bounding box center [743, 82] width 247 height 27
click at [684, 76] on div "Tasks 1 Add" at bounding box center [743, 82] width 228 height 13
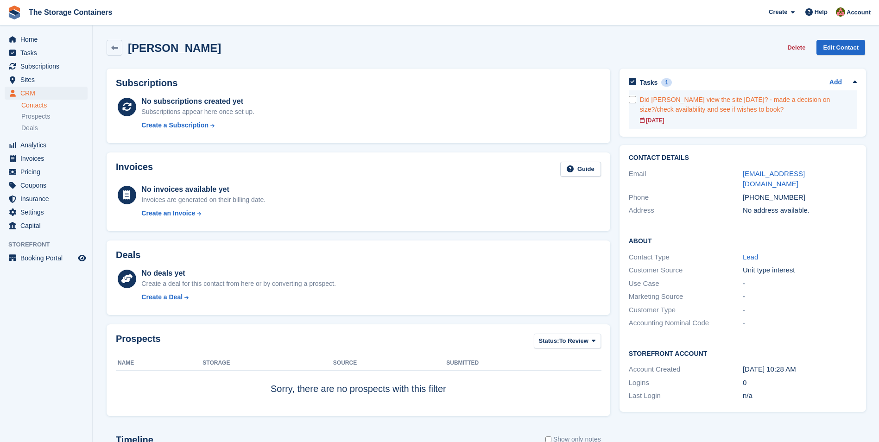
click at [684, 102] on div "Did [PERSON_NAME] view the site [DATE]? - made a decision on size?/check availa…" at bounding box center [748, 104] width 217 height 19
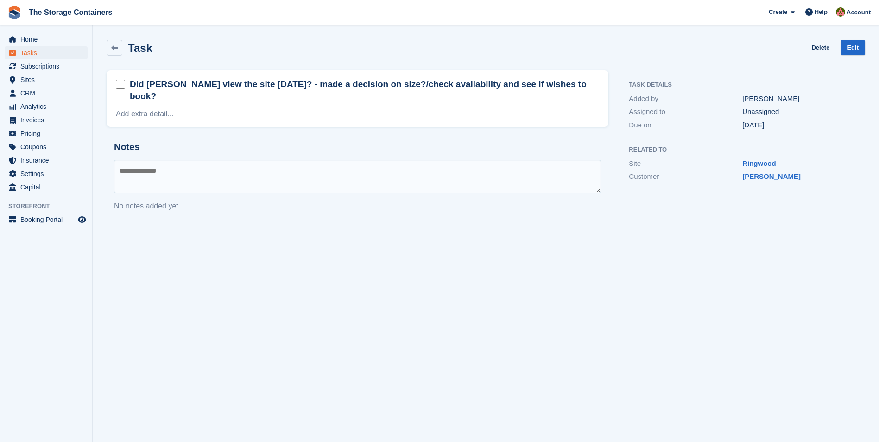
click at [266, 86] on h2 "Did [PERSON_NAME] view the site [DATE]? - made a decision on size?/check availa…" at bounding box center [364, 90] width 469 height 24
click at [850, 49] on link "Edit" at bounding box center [853, 47] width 25 height 15
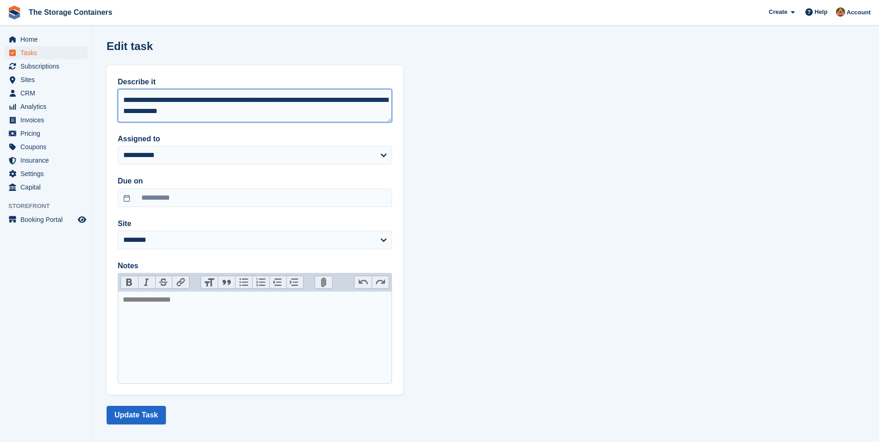
click at [233, 97] on textarea "**********" at bounding box center [255, 105] width 274 height 33
type textarea "**********"
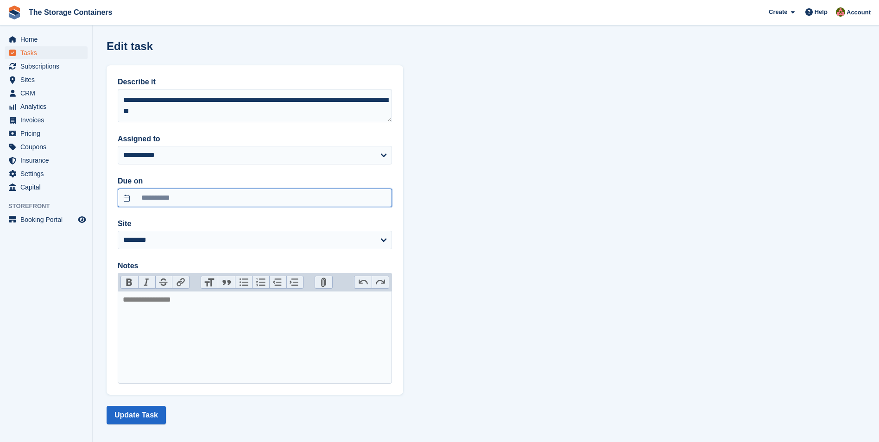
click at [235, 201] on input "**********" at bounding box center [255, 198] width 274 height 19
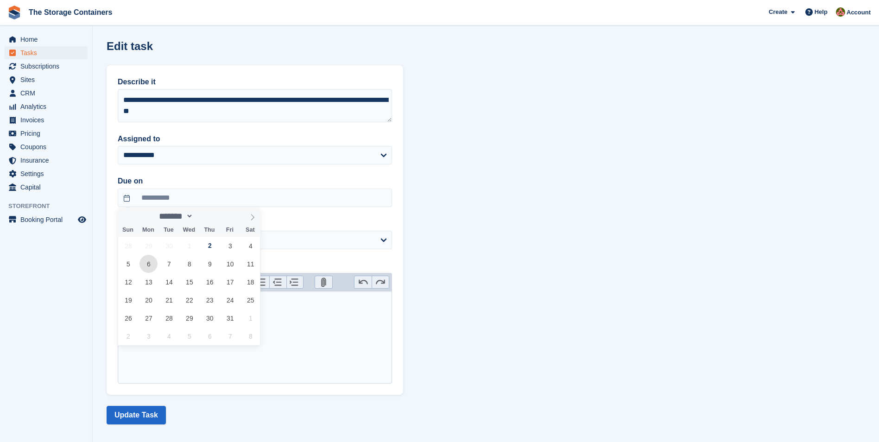
click at [152, 265] on span "6" at bounding box center [148, 264] width 18 height 18
type input "**********"
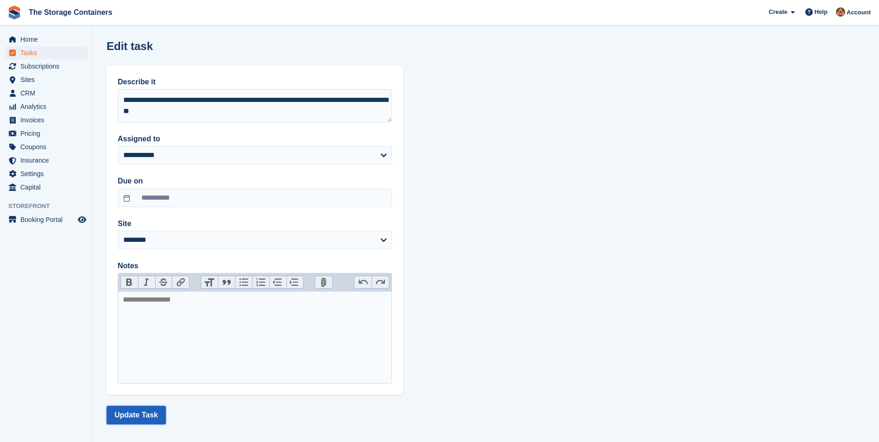
click at [144, 415] on button "Update Task" at bounding box center [136, 415] width 59 height 19
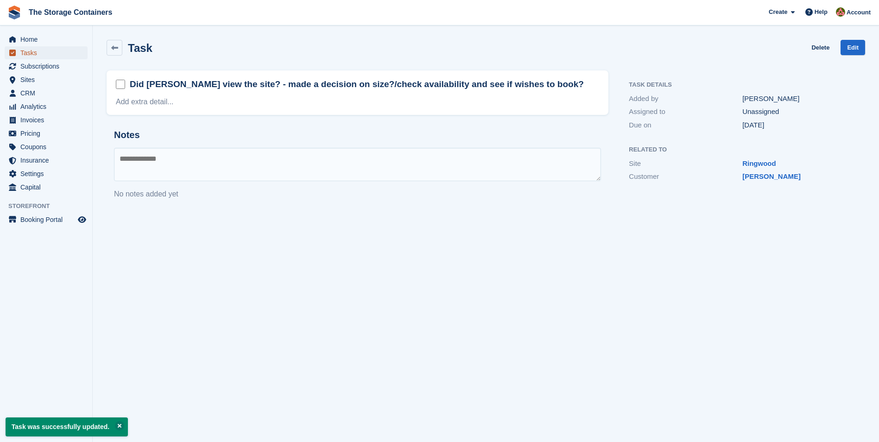
click at [53, 50] on span "Tasks" at bounding box center [48, 52] width 56 height 13
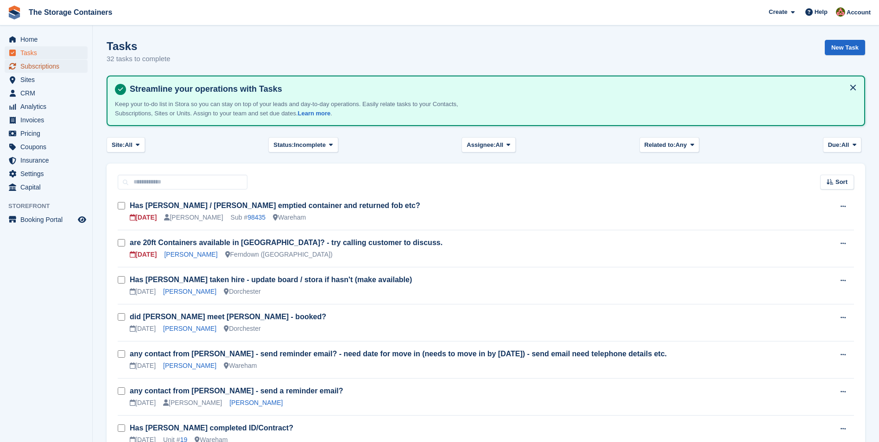
click at [62, 64] on span "Subscriptions" at bounding box center [48, 66] width 56 height 13
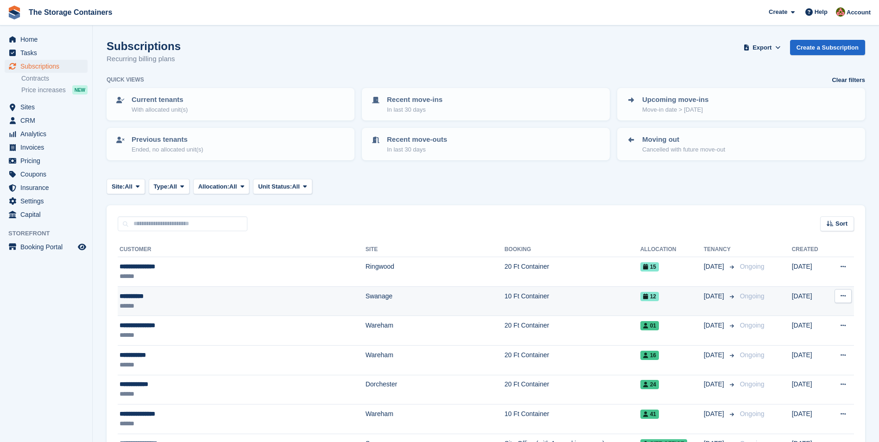
click at [168, 307] on div "******" at bounding box center [210, 306] width 181 height 10
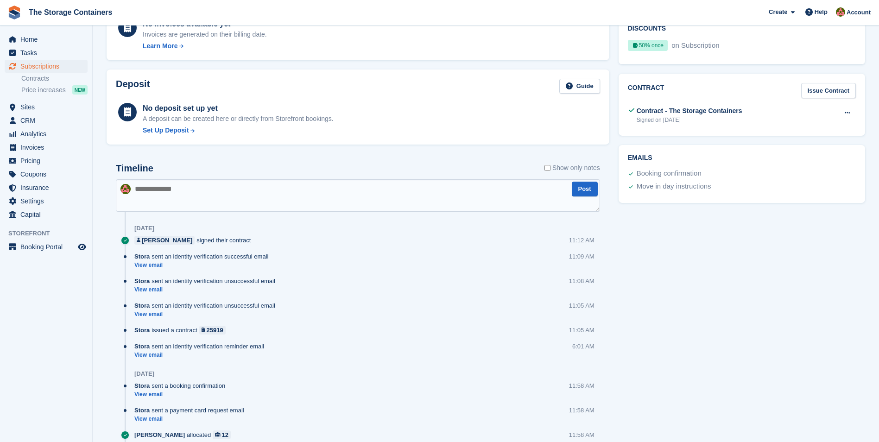
scroll to position [46, 0]
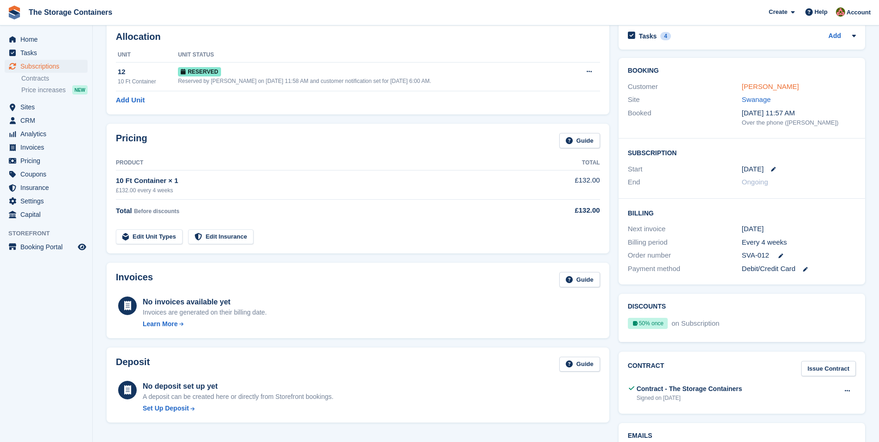
click at [768, 87] on link "[PERSON_NAME]" at bounding box center [770, 86] width 57 height 8
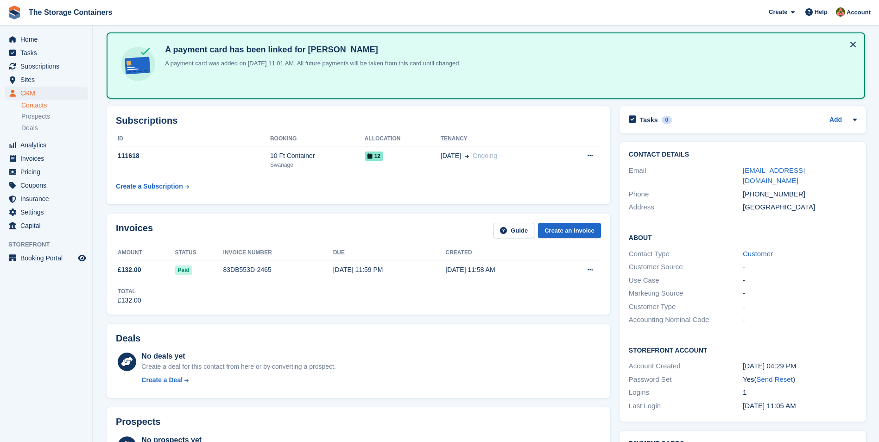
scroll to position [93, 0]
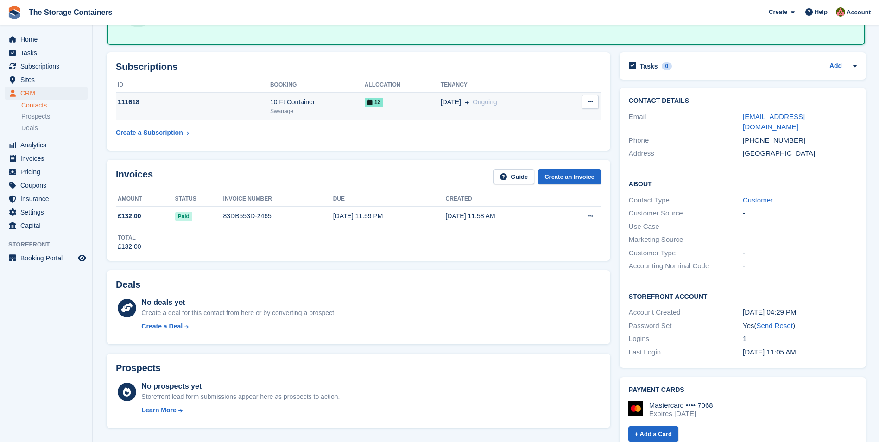
click at [410, 110] on td "12" at bounding box center [403, 106] width 76 height 28
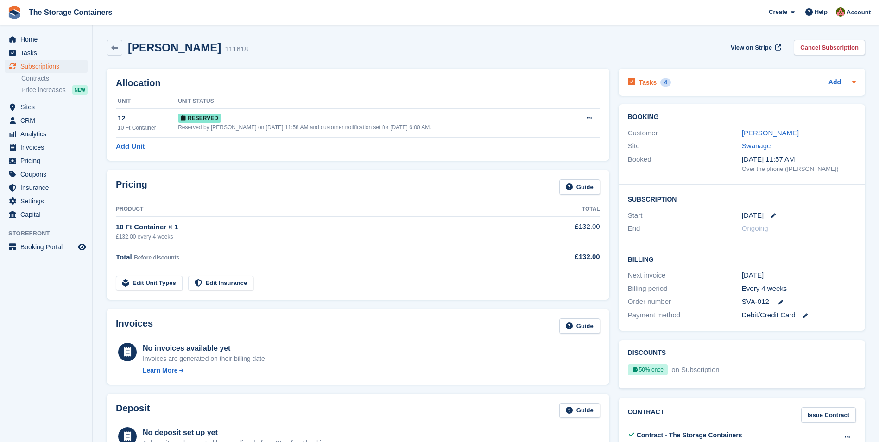
click at [736, 76] on div "Tasks 4 Add" at bounding box center [742, 82] width 228 height 13
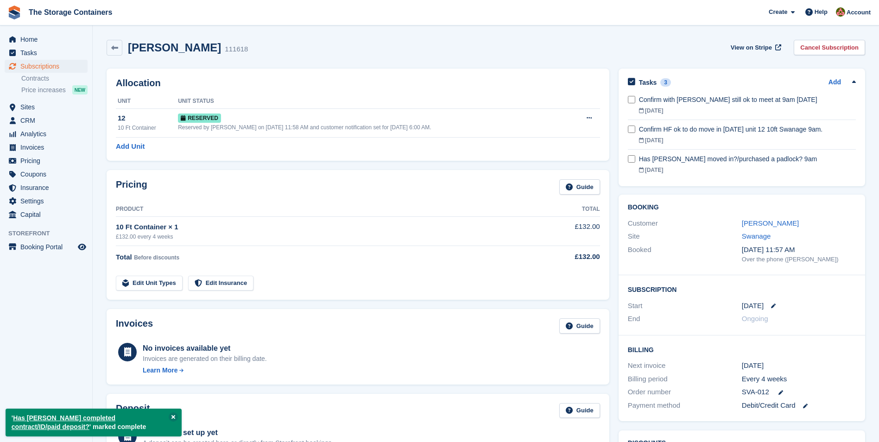
click at [522, 43] on div "[PERSON_NAME] 111618 View on Stripe Cancel Subscription" at bounding box center [486, 48] width 759 height 16
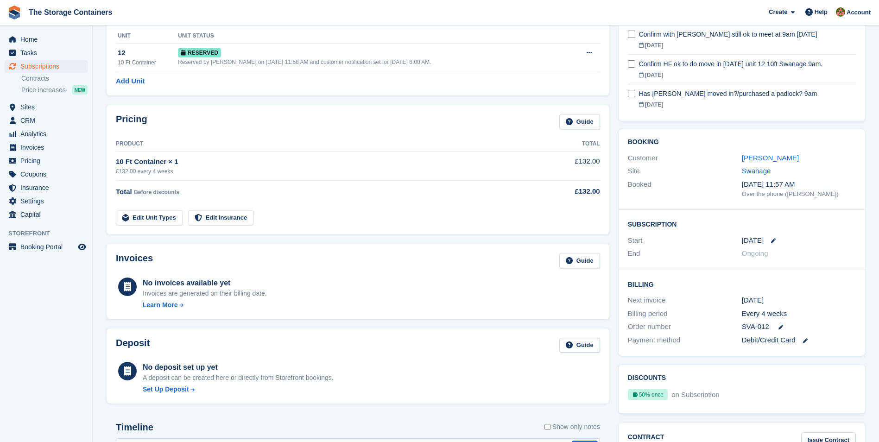
scroll to position [46, 0]
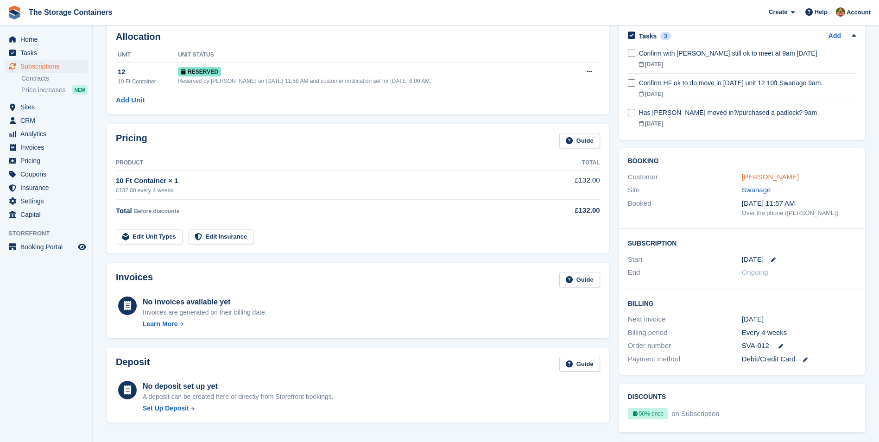
click at [762, 177] on link "[PERSON_NAME]" at bounding box center [770, 177] width 57 height 8
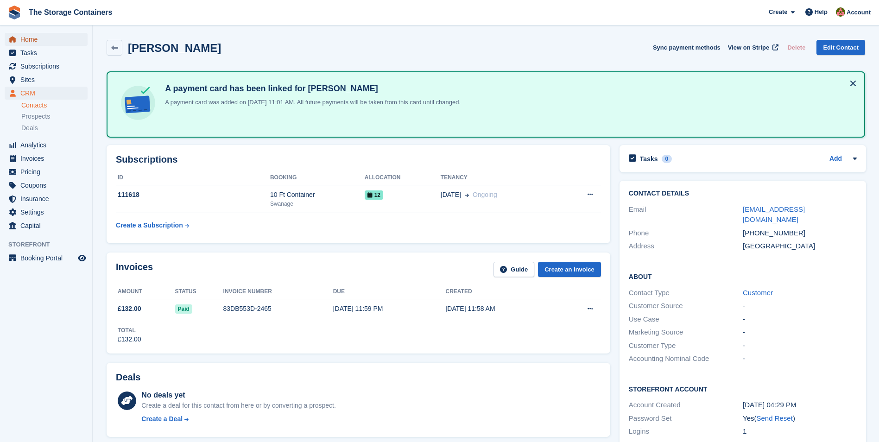
click at [48, 38] on span "Home" at bounding box center [48, 39] width 56 height 13
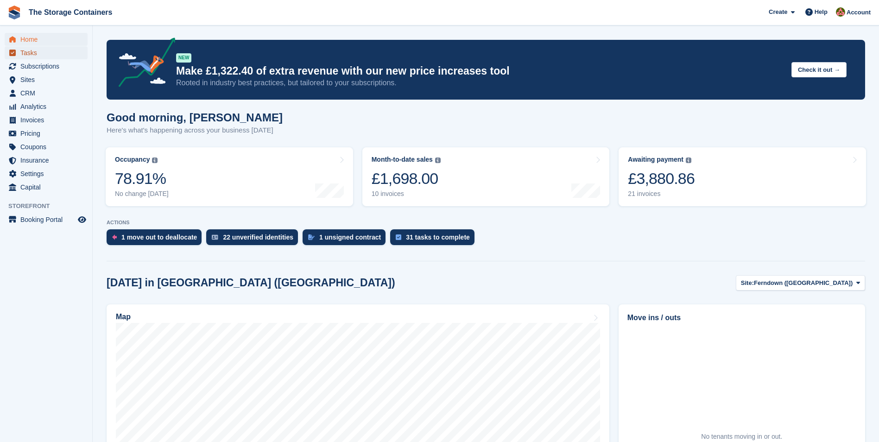
click at [51, 52] on span "Tasks" at bounding box center [48, 52] width 56 height 13
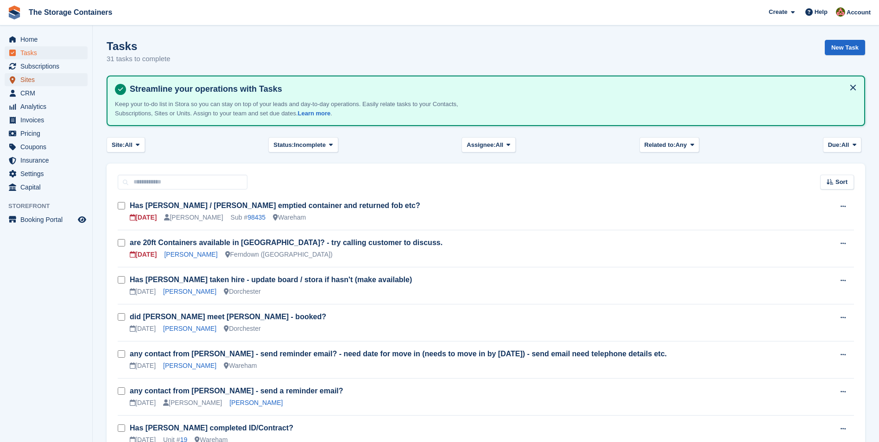
click at [56, 82] on span "Sites" at bounding box center [48, 79] width 56 height 13
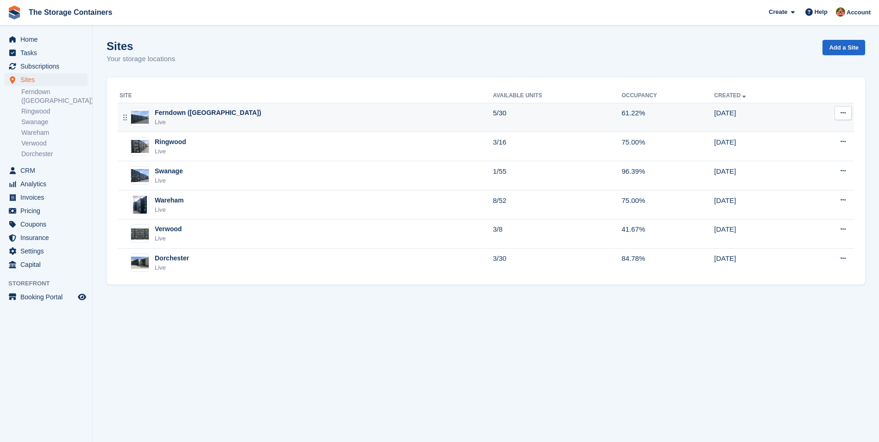
click at [225, 123] on div "Ferndown (Longham) Live" at bounding box center [307, 117] width 374 height 19
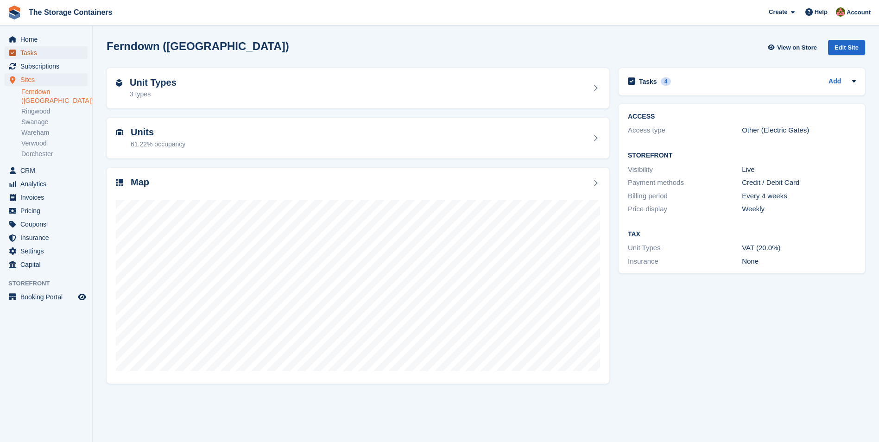
click at [58, 55] on span "Tasks" at bounding box center [48, 52] width 56 height 13
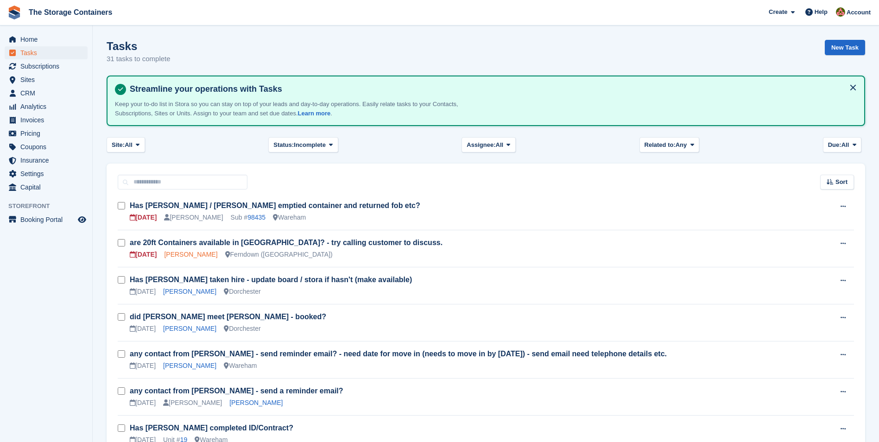
click at [174, 254] on link "[PERSON_NAME]" at bounding box center [190, 254] width 53 height 7
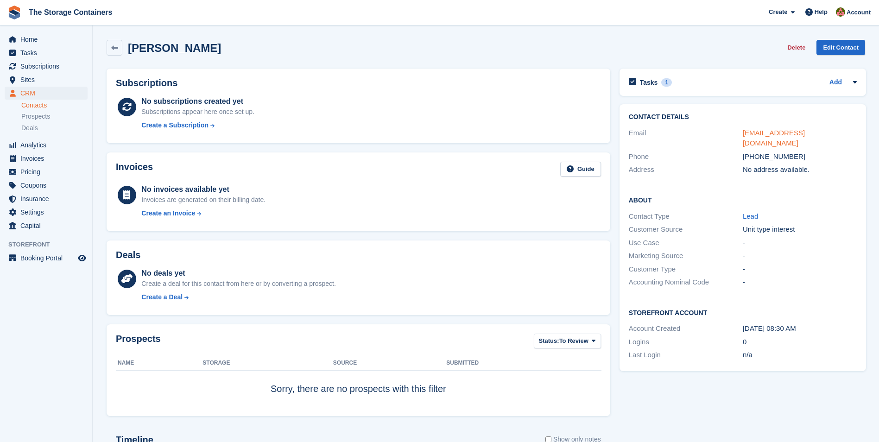
click at [790, 131] on link "sales@bandevotedservices.com" at bounding box center [774, 138] width 62 height 19
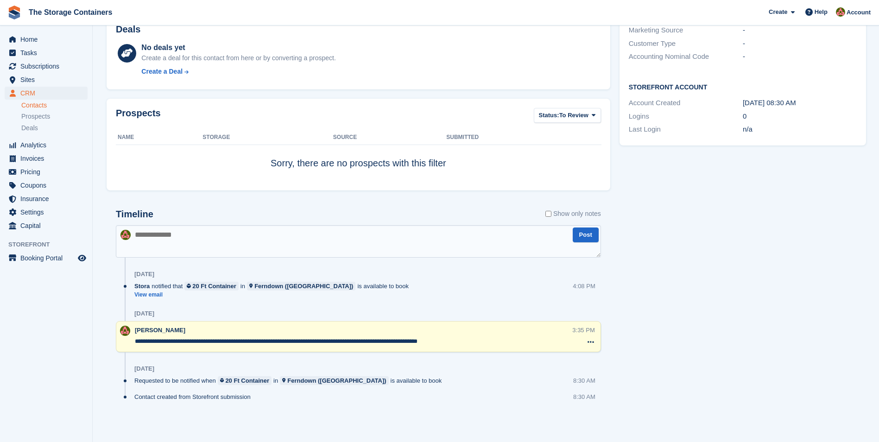
click at [247, 236] on textarea at bounding box center [358, 241] width 485 height 32
click at [280, 244] on textarea "**********" at bounding box center [358, 241] width 485 height 32
click at [378, 235] on textarea "**********" at bounding box center [358, 241] width 485 height 32
click at [476, 236] on textarea "**********" at bounding box center [358, 241] width 485 height 32
click at [203, 246] on textarea "**********" at bounding box center [358, 241] width 485 height 32
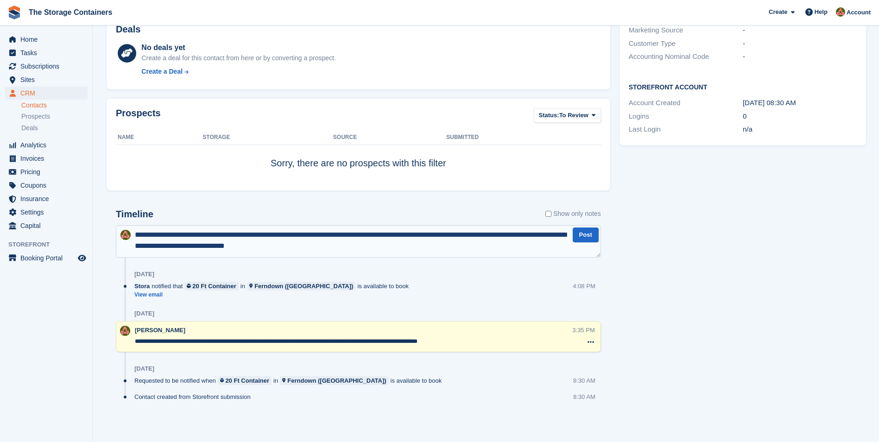
click at [343, 248] on textarea "**********" at bounding box center [358, 241] width 485 height 32
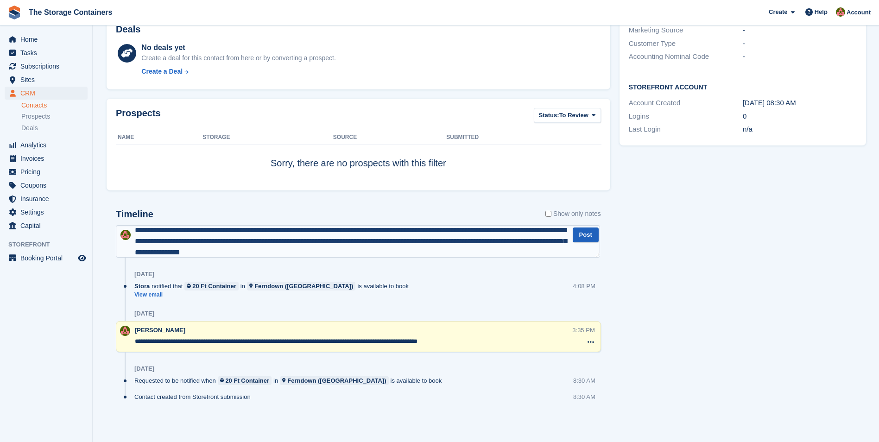
type textarea "**********"
click at [585, 238] on button "Post" at bounding box center [586, 235] width 26 height 15
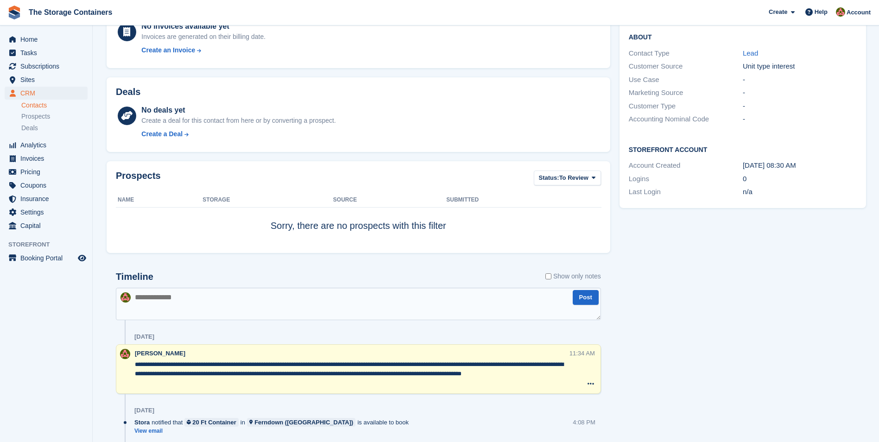
scroll to position [0, 0]
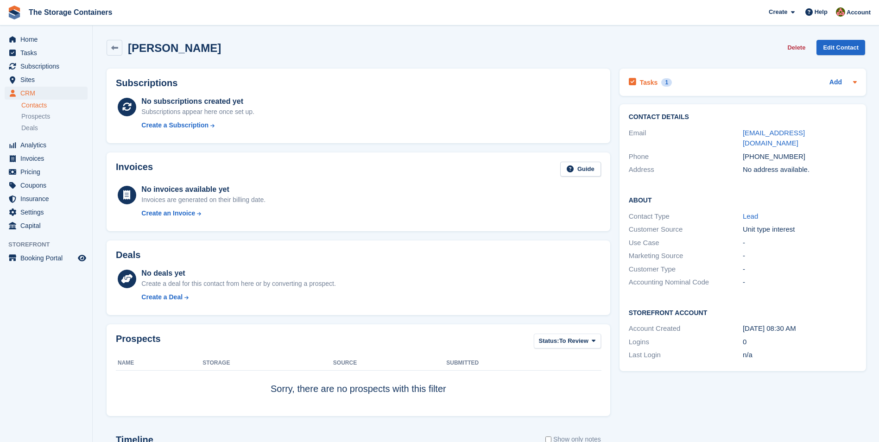
click at [720, 86] on div "Tasks 1 Add" at bounding box center [743, 82] width 228 height 13
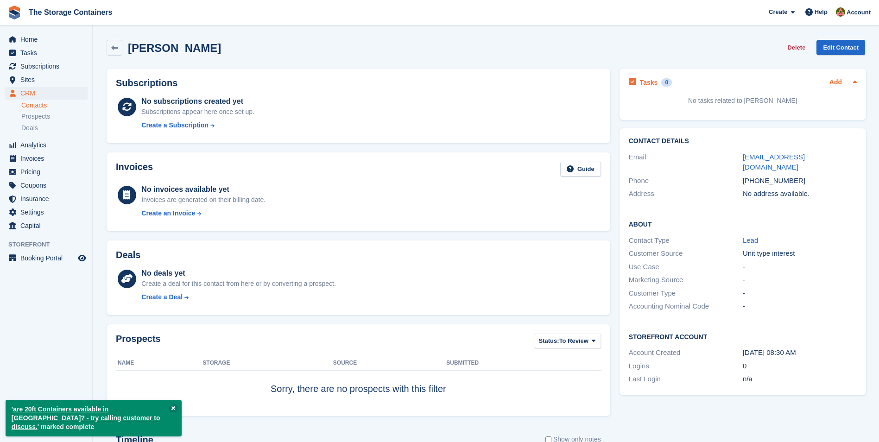
click at [837, 80] on link "Add" at bounding box center [836, 82] width 13 height 11
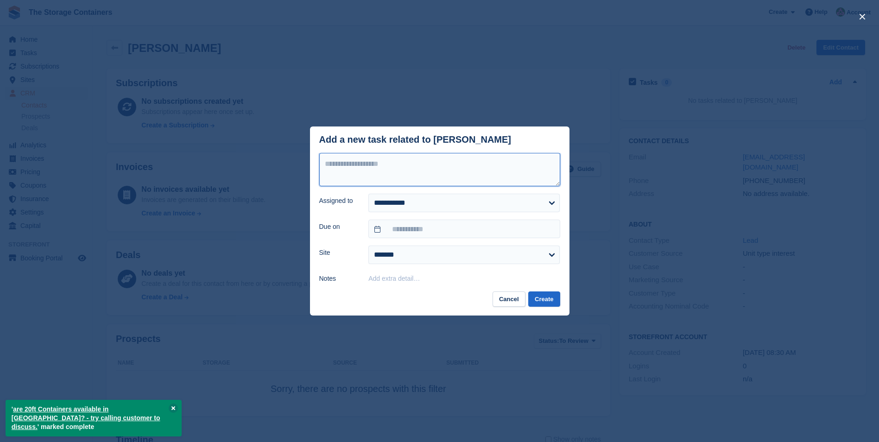
click at [372, 167] on textarea at bounding box center [439, 169] width 241 height 33
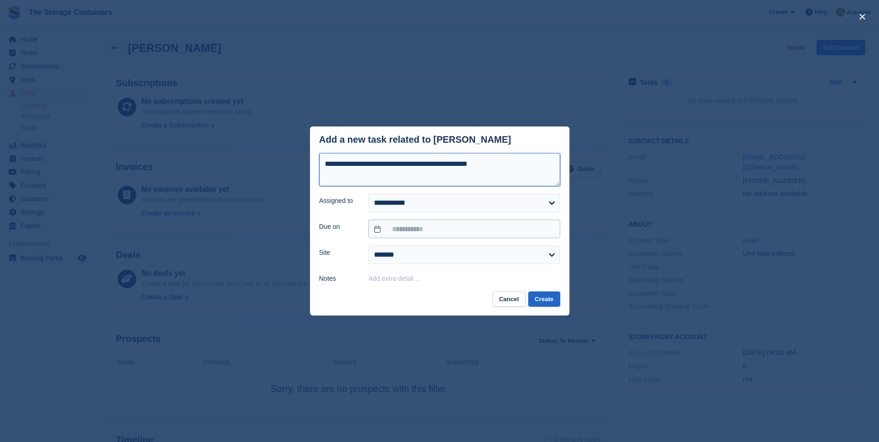
type textarea "**********"
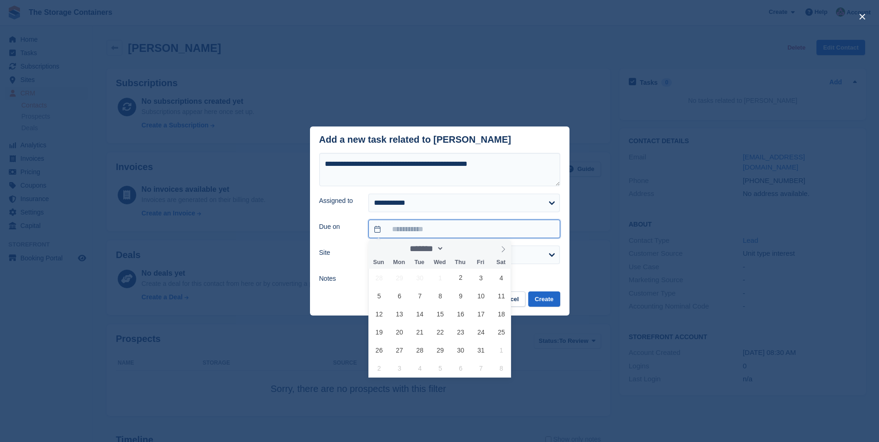
click at [393, 228] on input "text" at bounding box center [463, 229] width 191 height 19
click at [461, 279] on span "2" at bounding box center [461, 278] width 18 height 18
type input "**********"
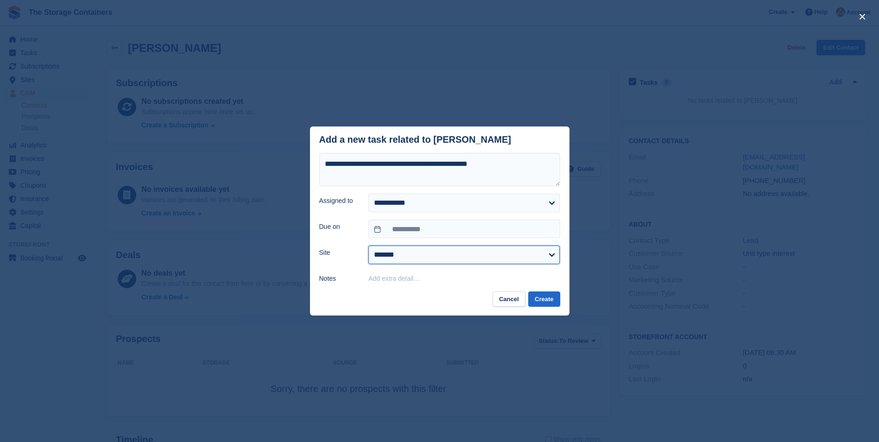
click at [426, 255] on select "**********" at bounding box center [463, 255] width 191 height 19
select select "****"
click at [368, 247] on select "**********" at bounding box center [463, 255] width 191 height 19
click at [548, 302] on button "Create" at bounding box center [544, 299] width 32 height 15
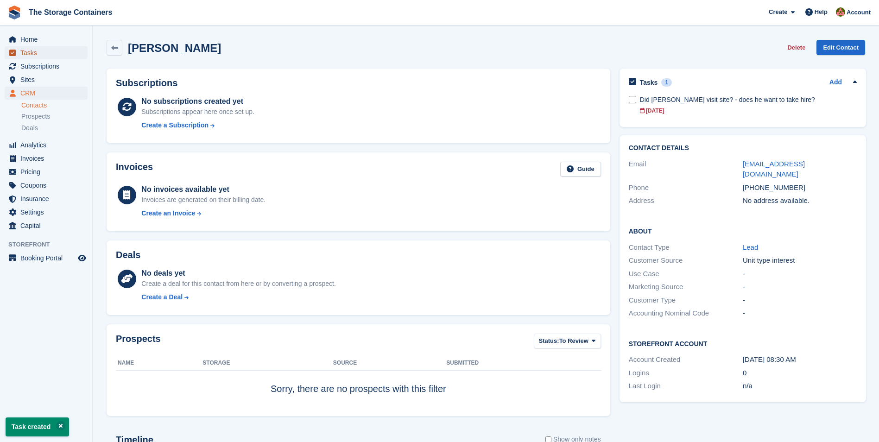
click at [49, 54] on span "Tasks" at bounding box center [48, 52] width 56 height 13
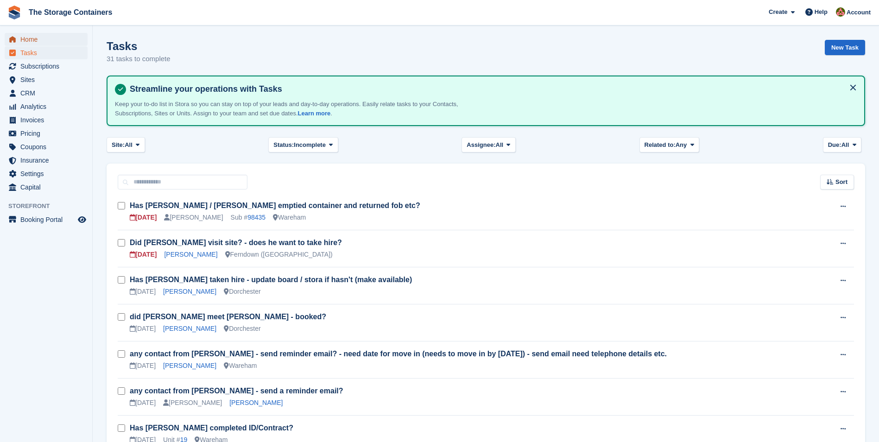
click at [52, 39] on span "Home" at bounding box center [48, 39] width 56 height 13
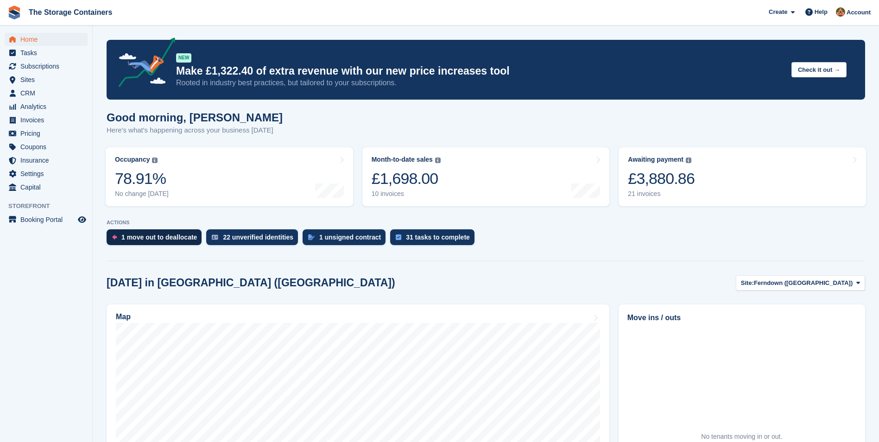
click at [174, 238] on div "1 move out to deallocate" at bounding box center [159, 237] width 76 height 7
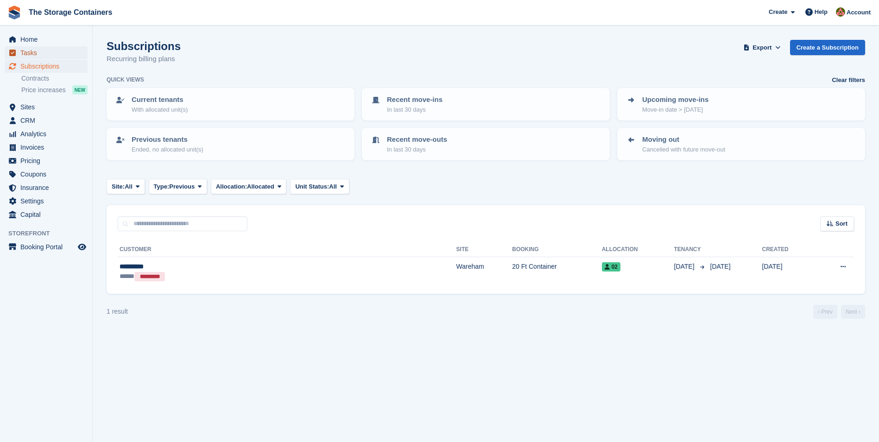
click at [57, 52] on span "Tasks" at bounding box center [48, 52] width 56 height 13
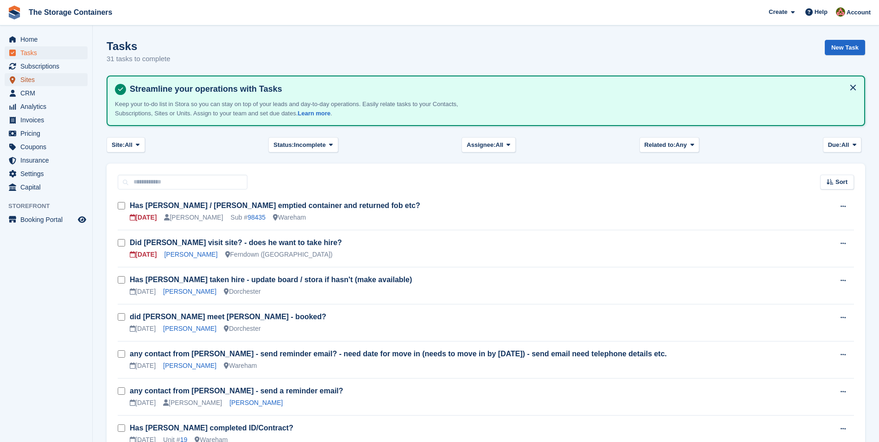
click at [37, 78] on span "Sites" at bounding box center [48, 79] width 56 height 13
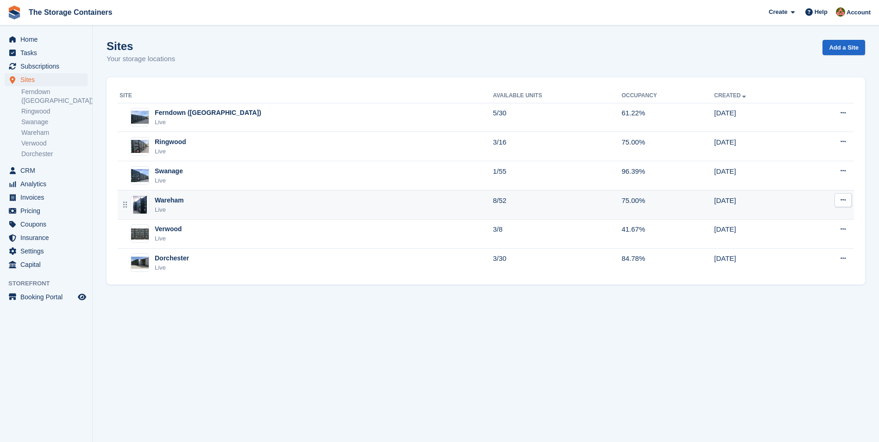
click at [220, 202] on div "Wareham Live" at bounding box center [307, 205] width 374 height 19
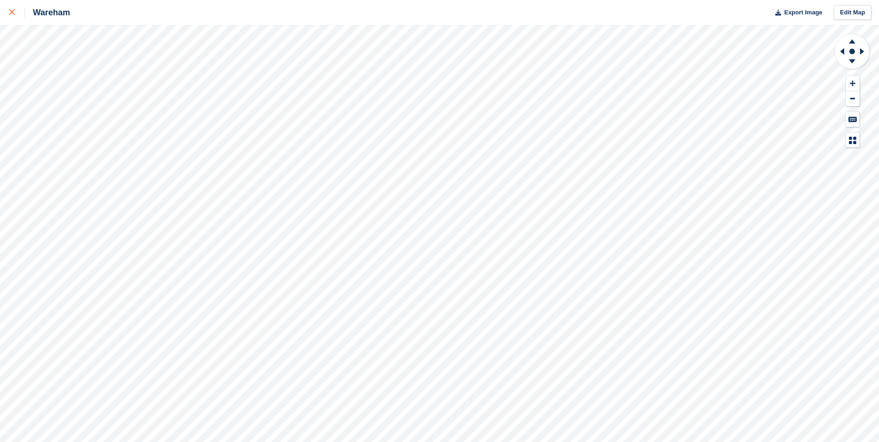
click at [16, 9] on div at bounding box center [16, 12] width 15 height 11
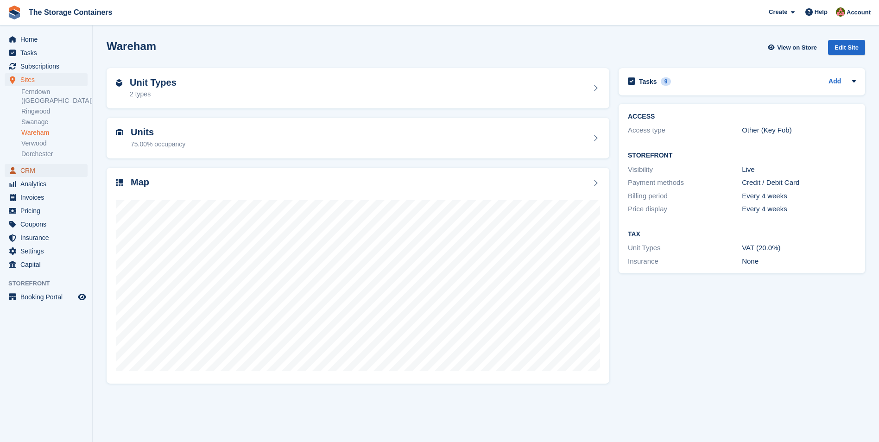
click at [39, 164] on span "CRM" at bounding box center [48, 170] width 56 height 13
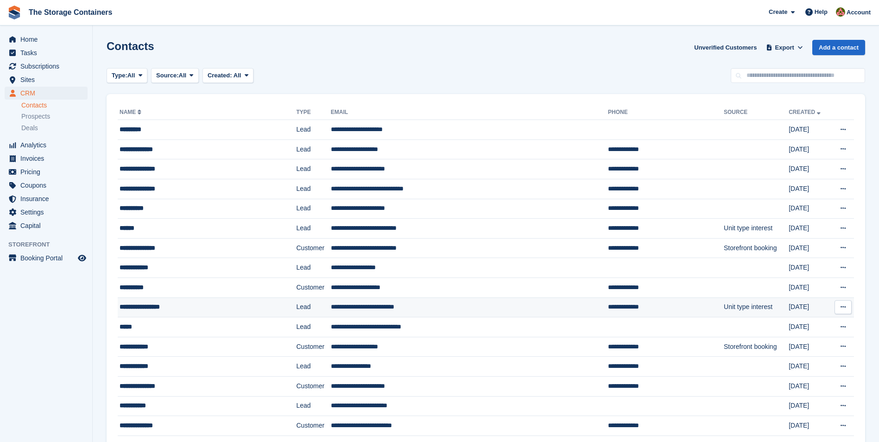
click at [206, 312] on div "**********" at bounding box center [192, 307] width 144 height 10
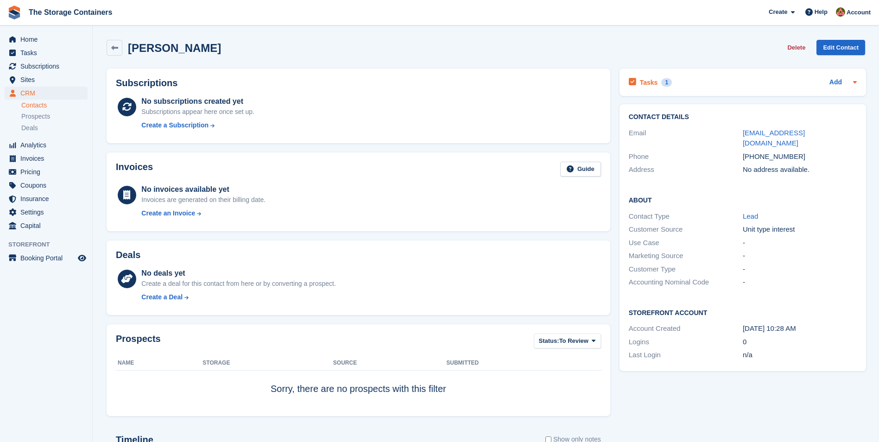
click at [707, 82] on div "Tasks 1 Add" at bounding box center [743, 82] width 228 height 13
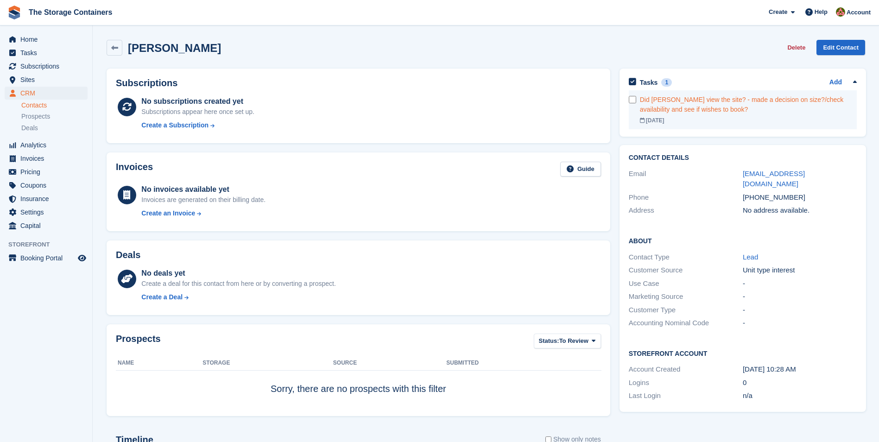
click at [792, 103] on div "Did [PERSON_NAME] view the site? - made a decision on size?/check availability …" at bounding box center [748, 104] width 217 height 19
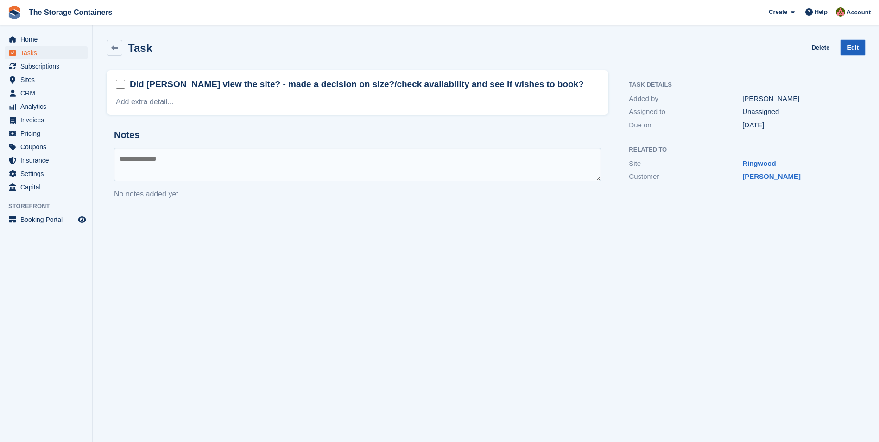
click at [855, 47] on link "Edit" at bounding box center [853, 47] width 25 height 15
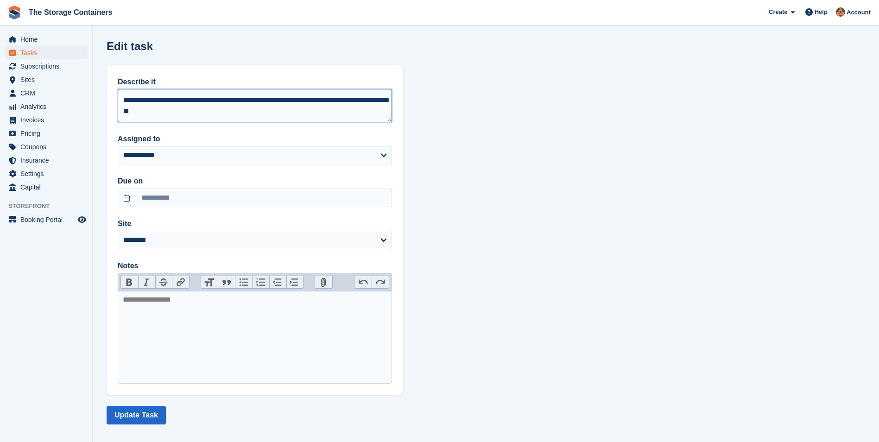
click at [202, 107] on textarea "**********" at bounding box center [255, 105] width 274 height 33
type textarea "**********"
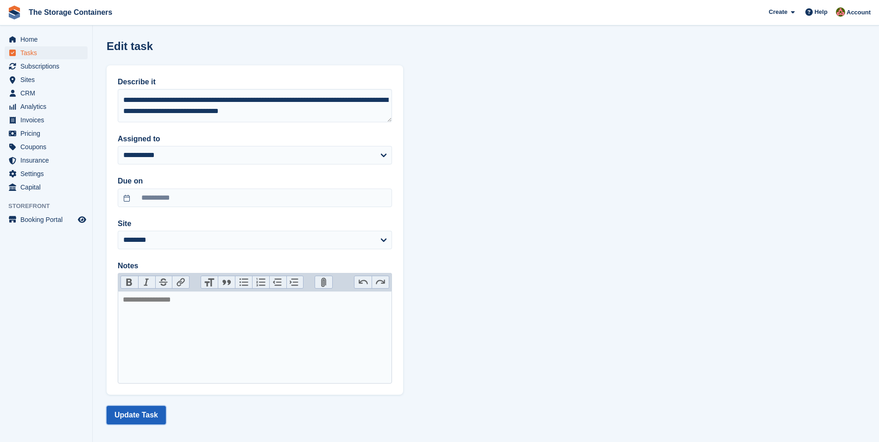
click at [131, 422] on button "Update Task" at bounding box center [136, 415] width 59 height 19
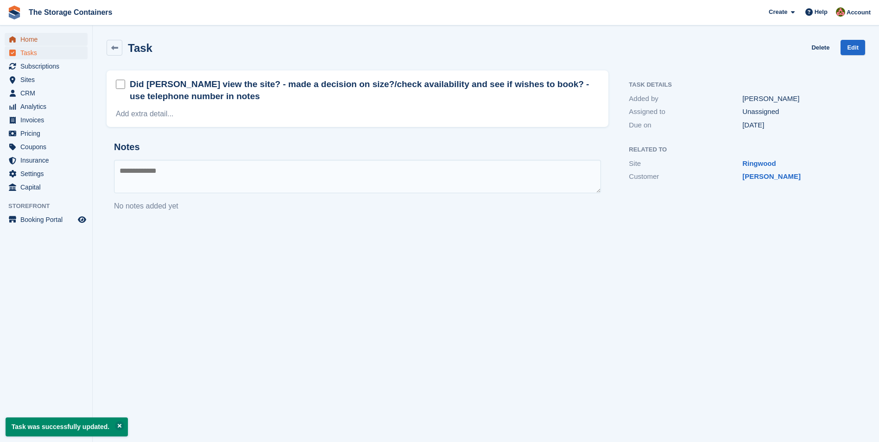
click at [43, 39] on span "Home" at bounding box center [48, 39] width 56 height 13
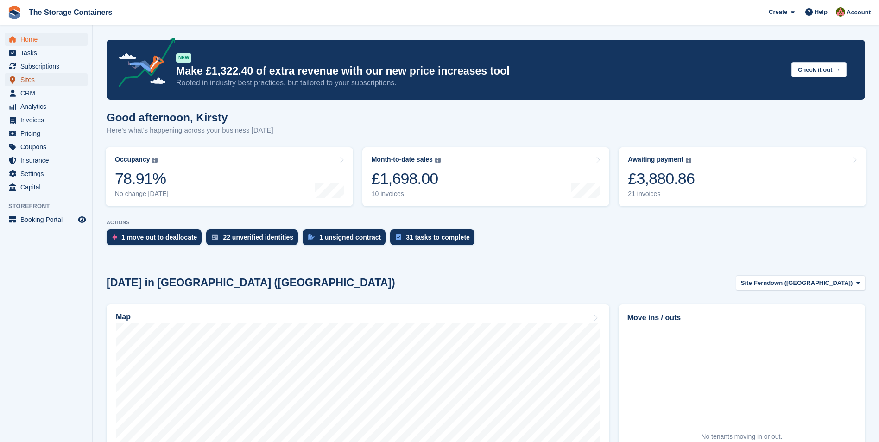
click at [34, 83] on span "Sites" at bounding box center [48, 79] width 56 height 13
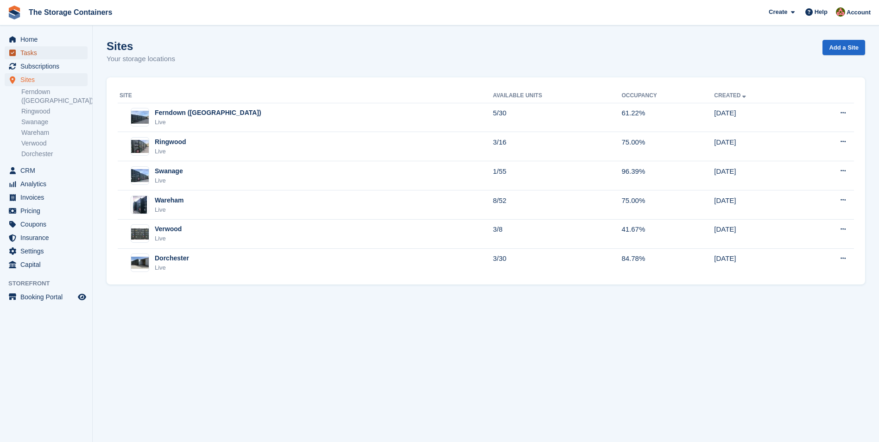
click at [41, 55] on span "Tasks" at bounding box center [48, 52] width 56 height 13
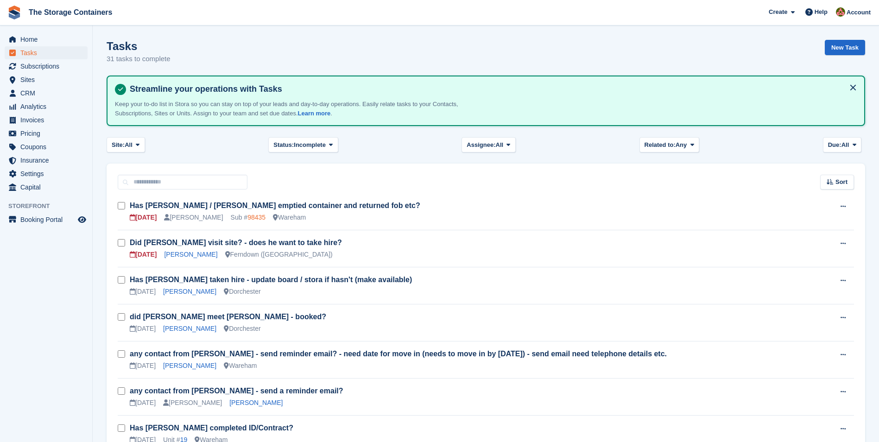
click at [251, 220] on link "98435" at bounding box center [256, 217] width 18 height 7
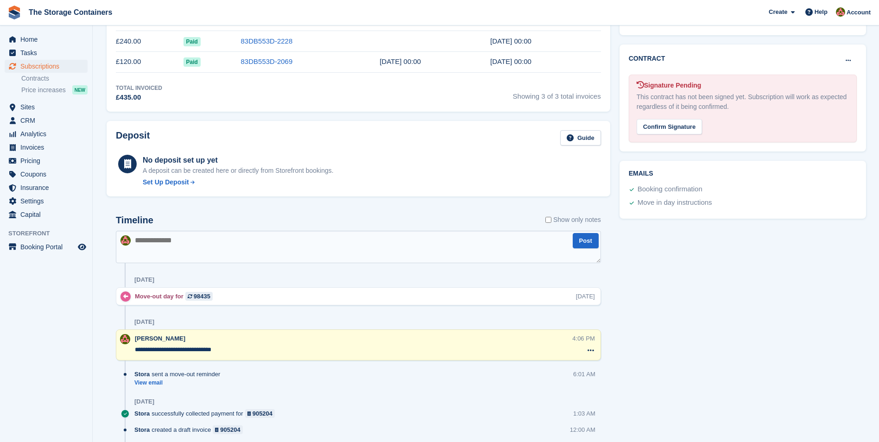
scroll to position [324, 0]
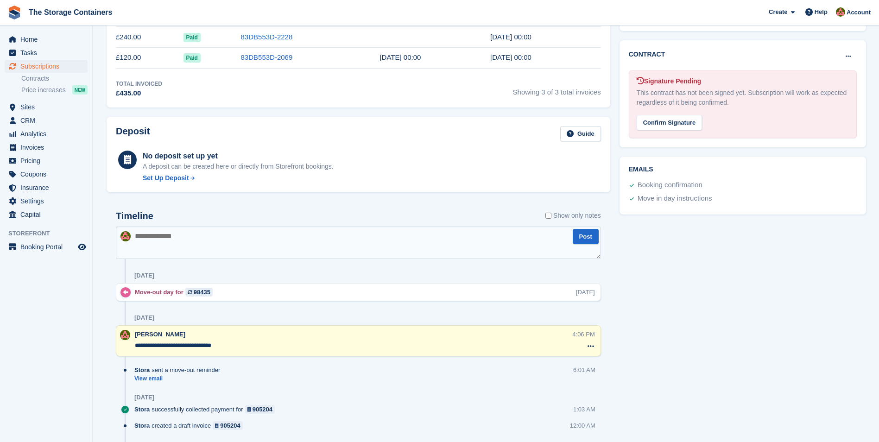
click at [243, 246] on textarea at bounding box center [358, 243] width 485 height 32
type textarea "**********"
click at [594, 235] on button "Post" at bounding box center [586, 236] width 26 height 15
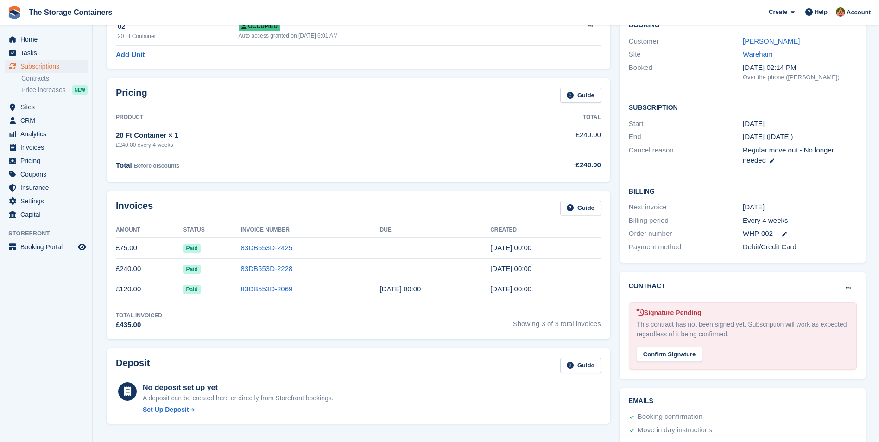
scroll to position [0, 0]
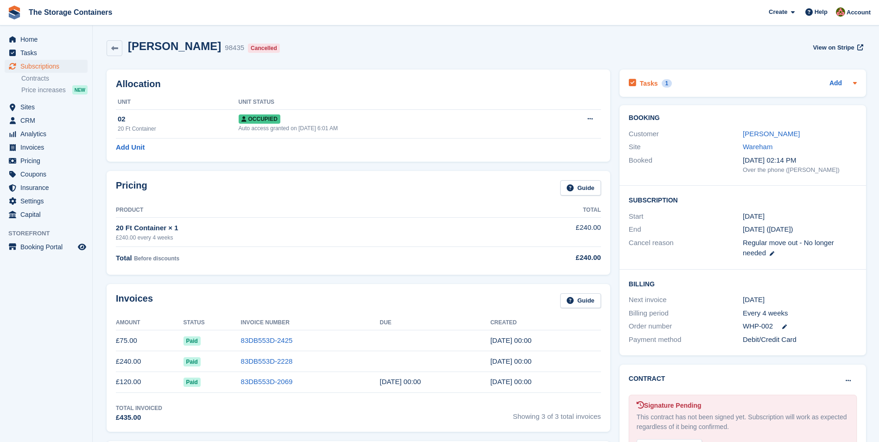
click at [697, 86] on div "Tasks 1 Add" at bounding box center [743, 83] width 228 height 13
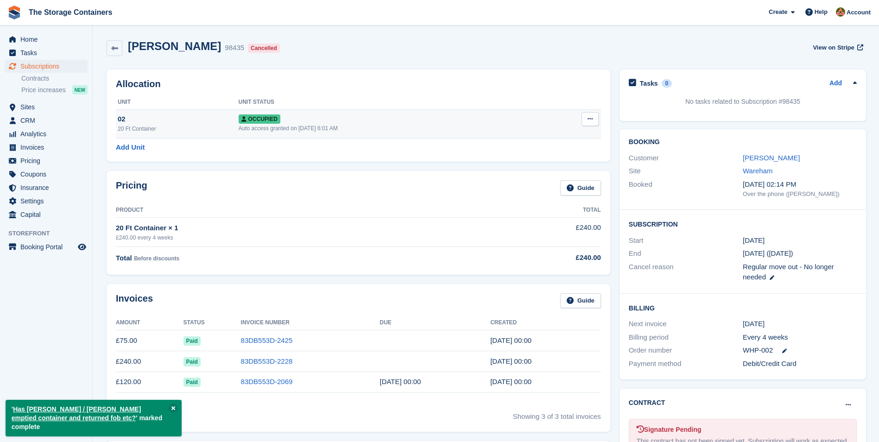
click at [595, 122] on button at bounding box center [590, 119] width 17 height 14
click at [542, 171] on p "Deallocate" at bounding box center [554, 169] width 81 height 12
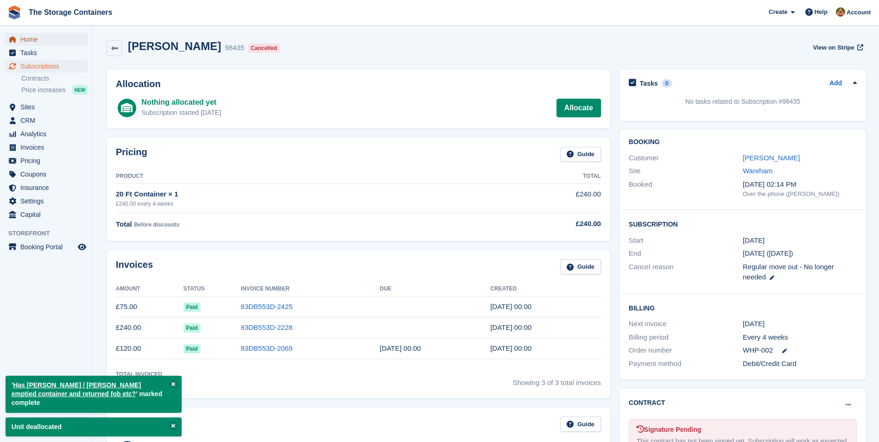
click at [44, 40] on span "Home" at bounding box center [48, 39] width 56 height 13
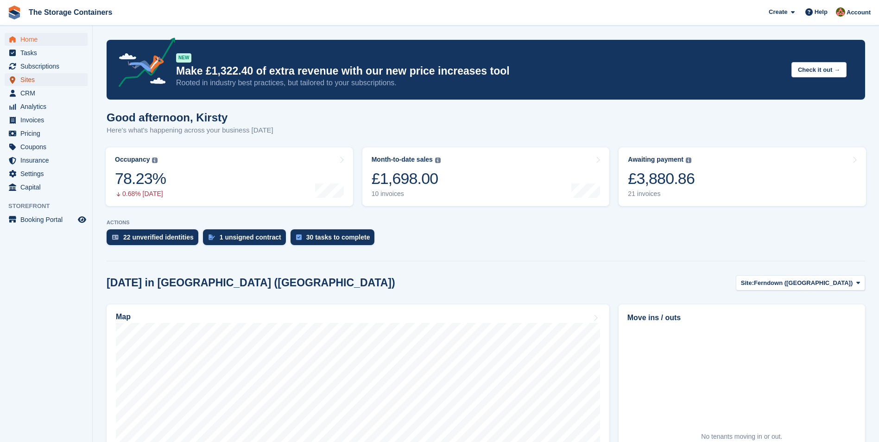
click at [38, 76] on span "Sites" at bounding box center [48, 79] width 56 height 13
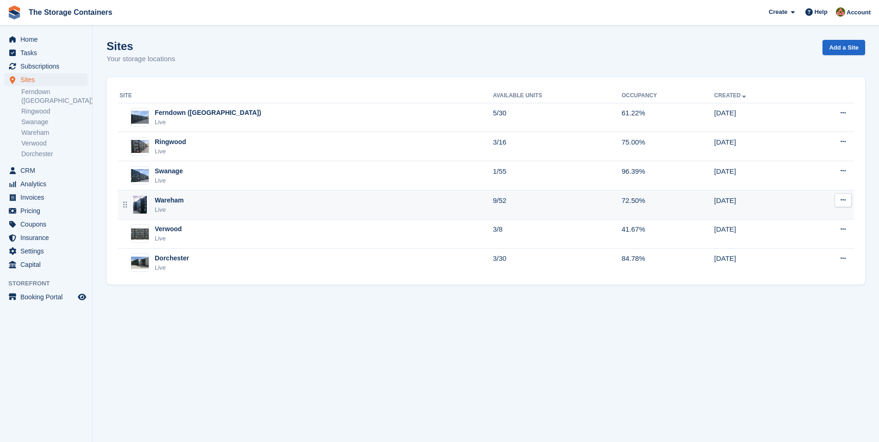
click at [216, 201] on div "Wareham Live" at bounding box center [307, 205] width 374 height 19
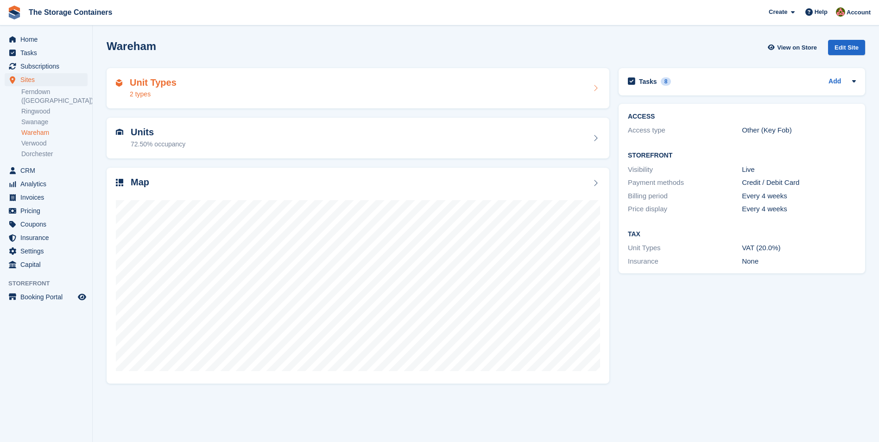
click at [231, 89] on div "Unit Types 2 types" at bounding box center [358, 88] width 484 height 22
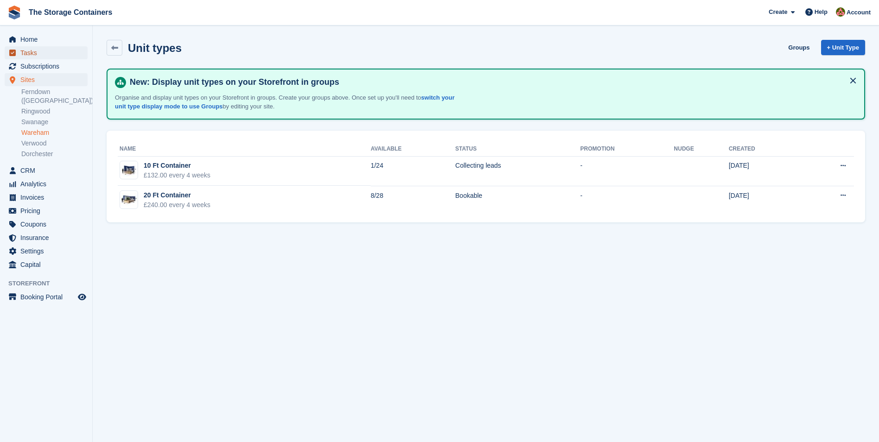
click at [40, 55] on span "Tasks" at bounding box center [48, 52] width 56 height 13
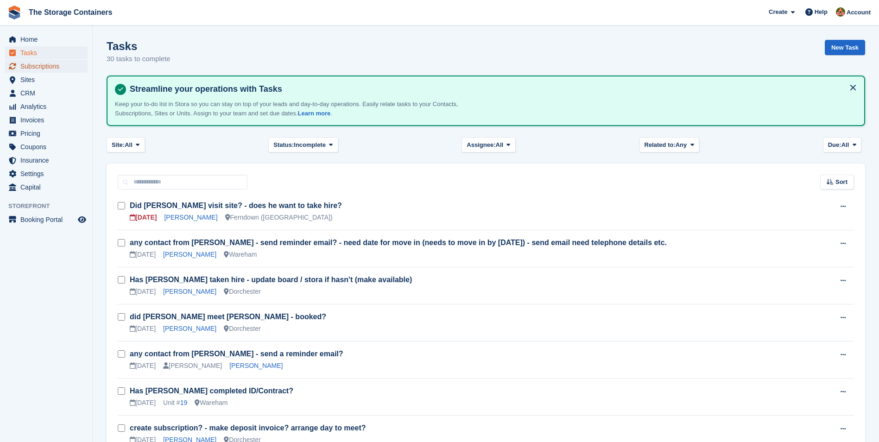
click at [53, 65] on span "Subscriptions" at bounding box center [48, 66] width 56 height 13
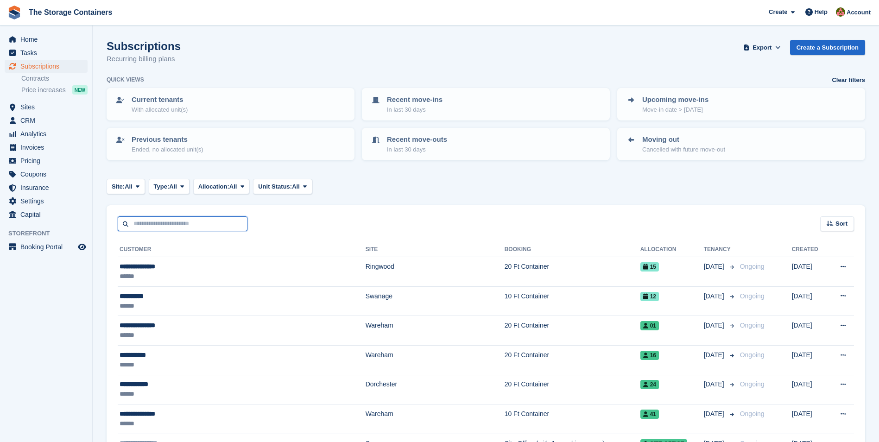
click at [176, 224] on input "text" at bounding box center [183, 223] width 130 height 15
type input "*****"
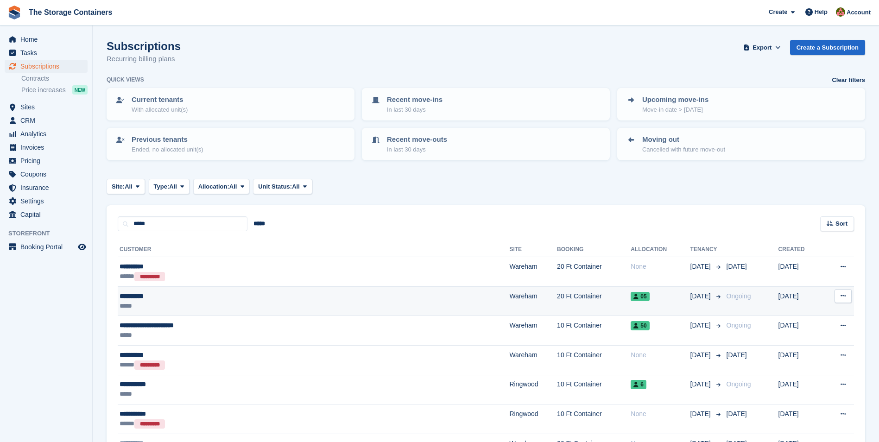
click at [192, 298] on div "**********" at bounding box center [237, 297] width 235 height 10
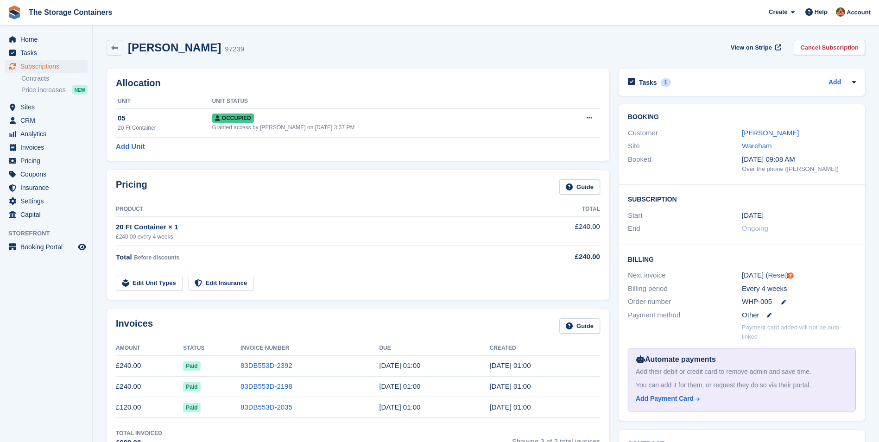
click at [705, 75] on div "Tasks 1 Add Mark next invoice as paid - Jo confirmed using deposit on unit 2 fo…" at bounding box center [742, 82] width 247 height 27
click at [707, 84] on div "Tasks 1 Add" at bounding box center [742, 82] width 228 height 13
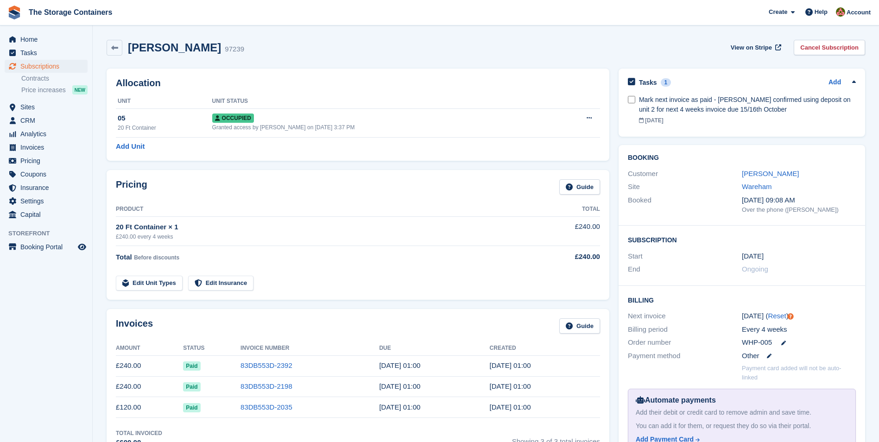
click at [378, 53] on div "Marie Horn 97239 View on Stripe Cancel Subscription" at bounding box center [486, 48] width 759 height 16
click at [45, 38] on span "Home" at bounding box center [48, 39] width 56 height 13
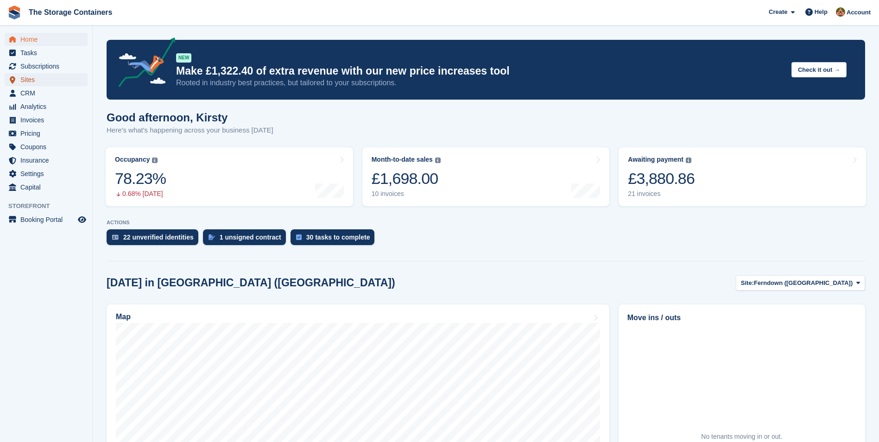
click at [32, 82] on span "Sites" at bounding box center [48, 79] width 56 height 13
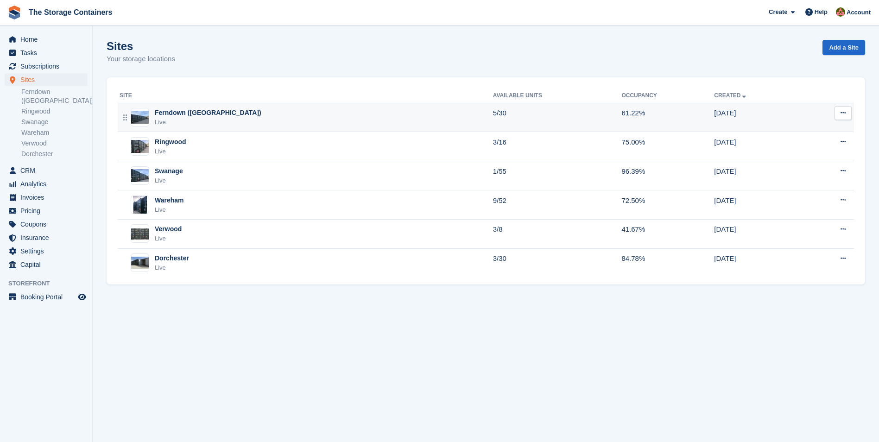
click at [275, 120] on div "Ferndown (Longham) Live" at bounding box center [307, 117] width 374 height 19
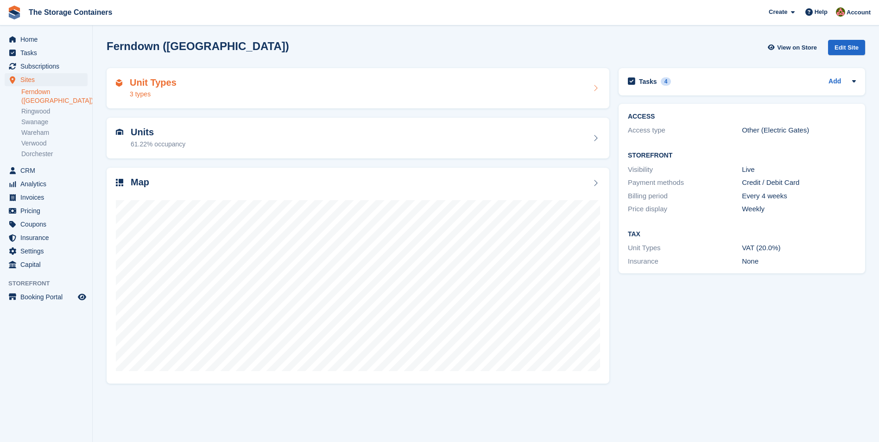
click at [264, 95] on div "Unit Types 3 types" at bounding box center [358, 88] width 484 height 22
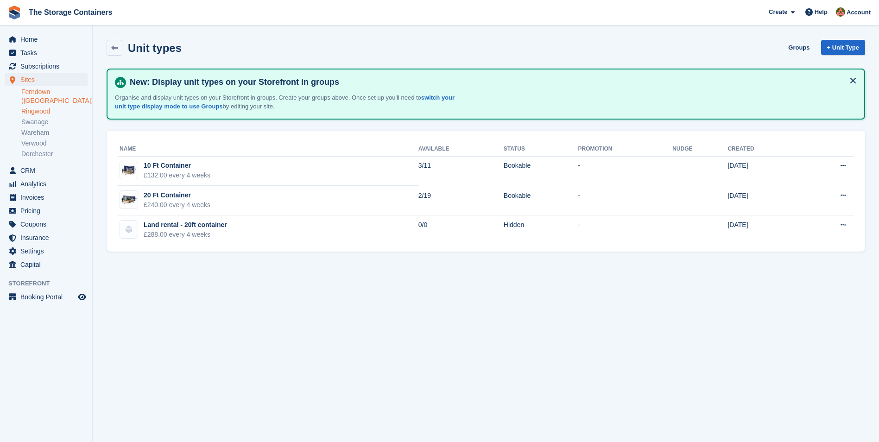
click at [30, 107] on link "Ringwood" at bounding box center [54, 111] width 66 height 9
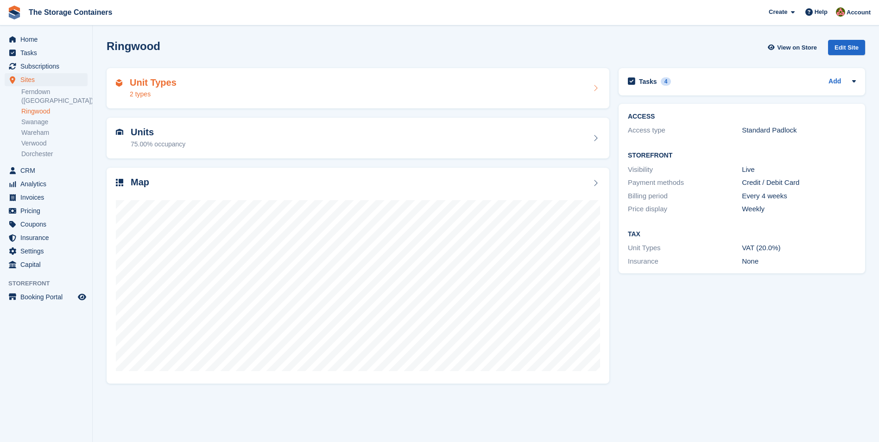
click at [219, 79] on div "Unit Types 2 types" at bounding box center [358, 88] width 484 height 22
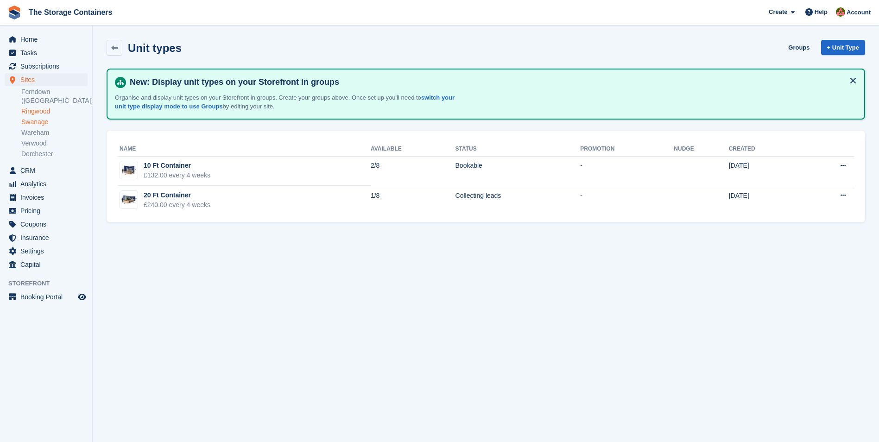
click at [43, 118] on link "Swanage" at bounding box center [54, 122] width 66 height 9
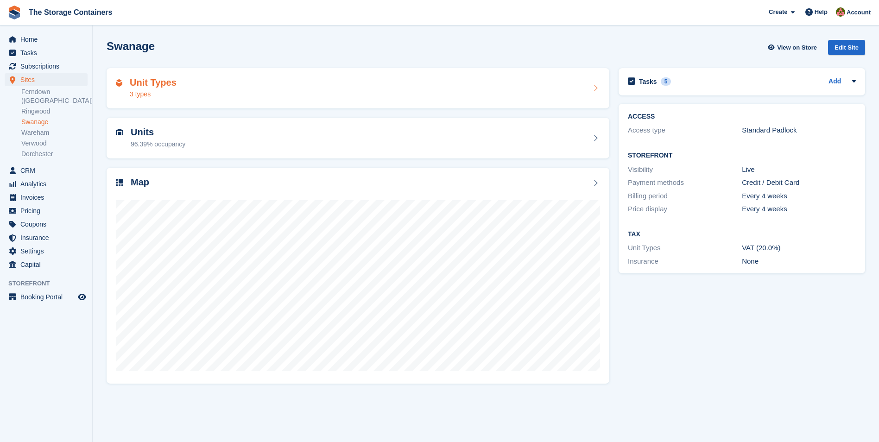
click at [224, 89] on div "Unit Types 3 types" at bounding box center [358, 88] width 484 height 22
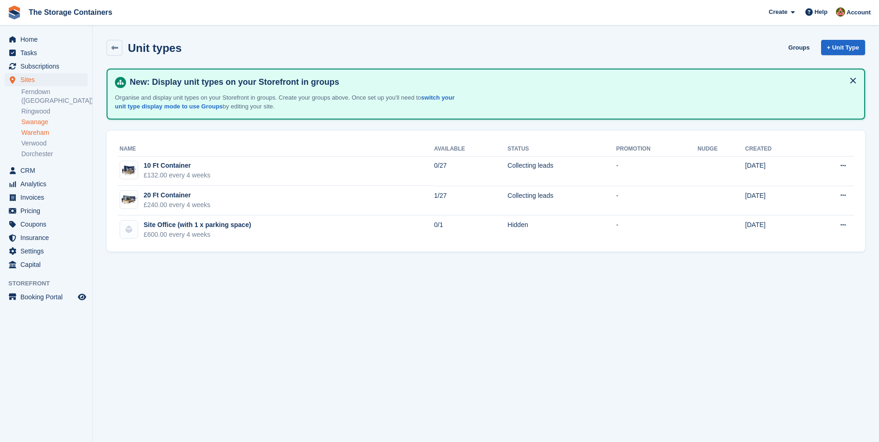
click at [38, 128] on link "Wareham" at bounding box center [54, 132] width 66 height 9
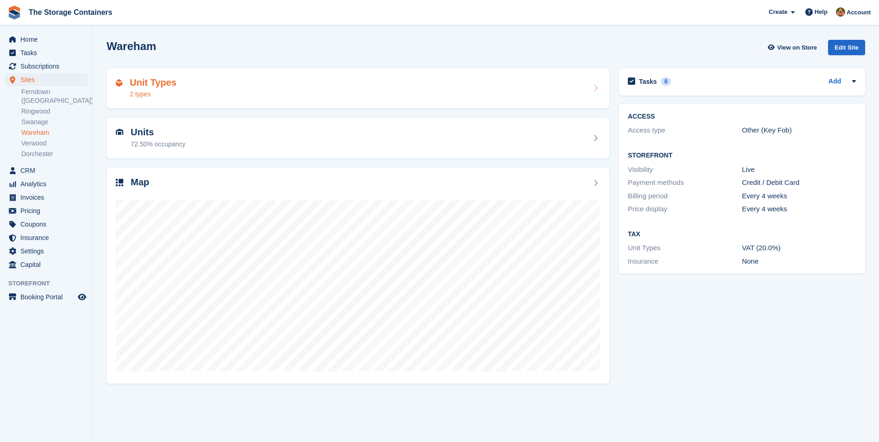
click at [227, 87] on div "Unit Types 2 types" at bounding box center [358, 88] width 484 height 22
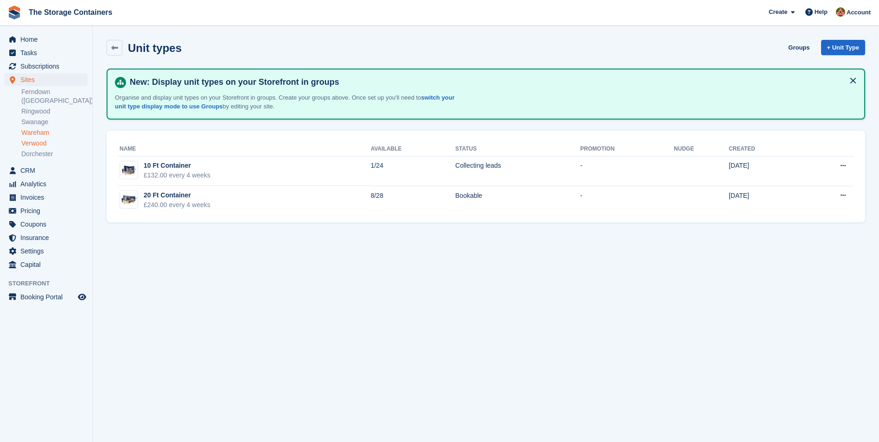
click at [40, 139] on link "Verwood" at bounding box center [54, 143] width 66 height 9
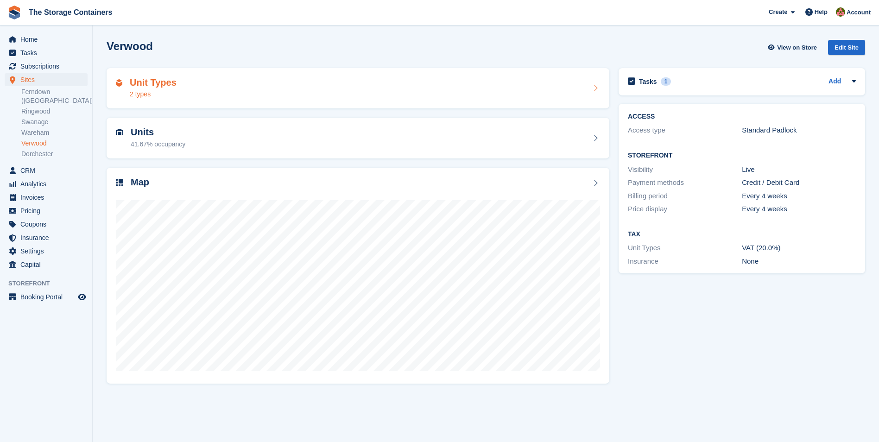
click at [264, 92] on div "Unit Types 2 types" at bounding box center [358, 88] width 484 height 22
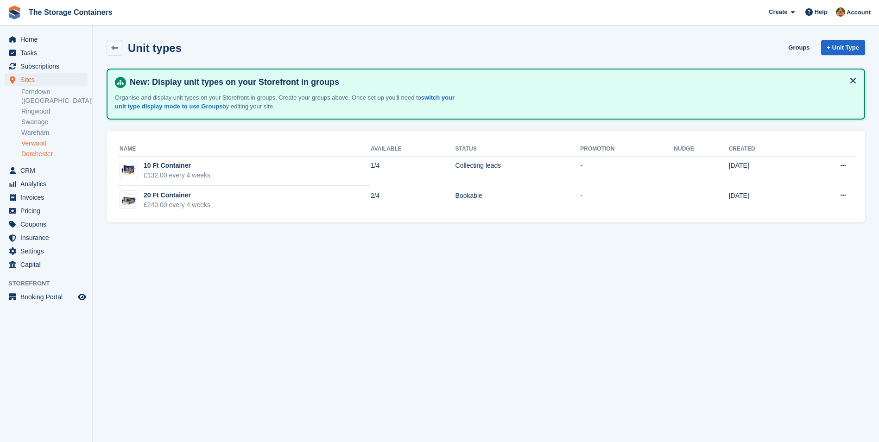
click at [40, 150] on link "Dorchester" at bounding box center [54, 154] width 66 height 9
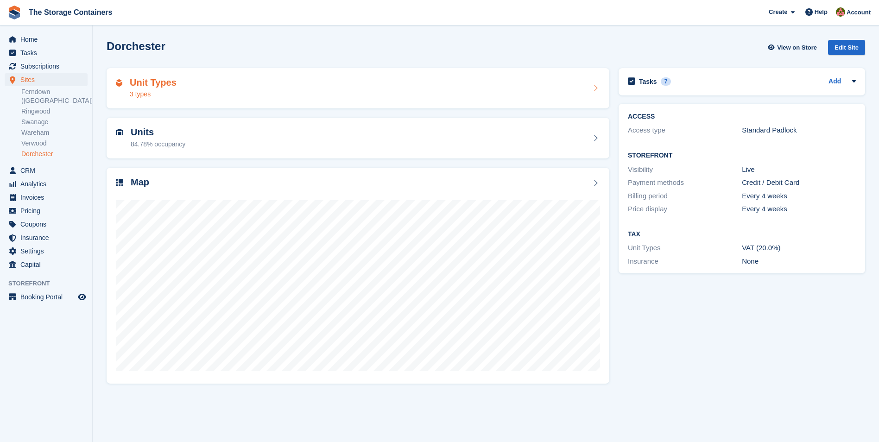
click at [273, 78] on div "Unit Types 3 types" at bounding box center [358, 88] width 484 height 22
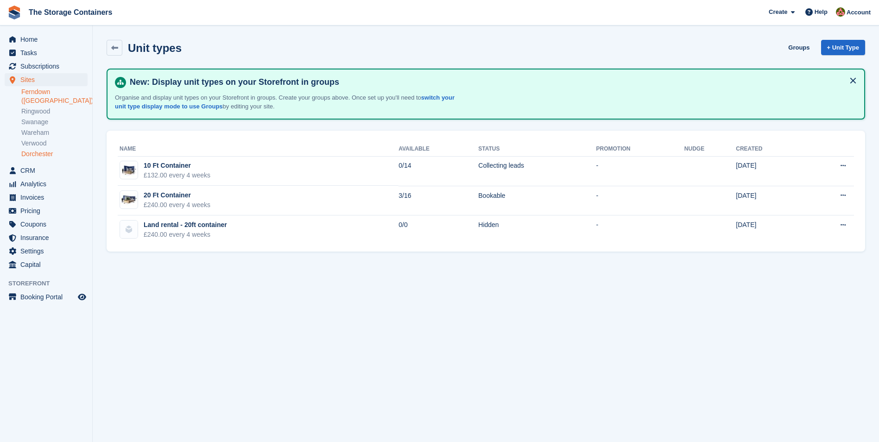
click at [38, 92] on link "Ferndown ([GEOGRAPHIC_DATA])" at bounding box center [54, 97] width 66 height 18
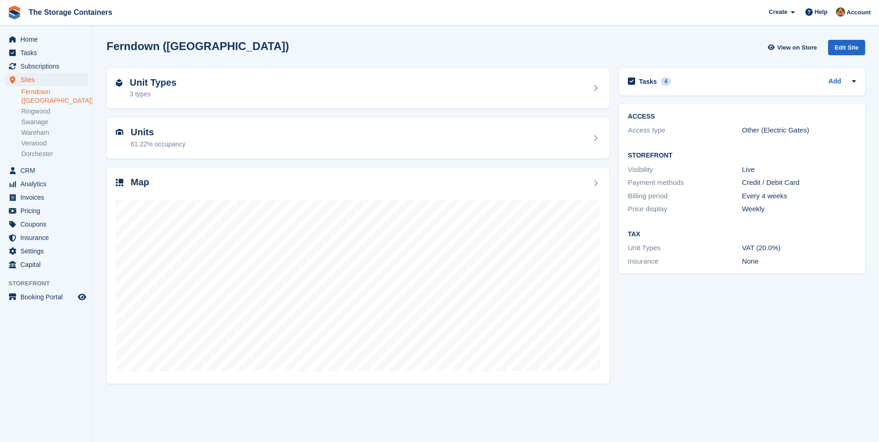
click at [308, 96] on div "Unit Types 3 types" at bounding box center [358, 88] width 484 height 22
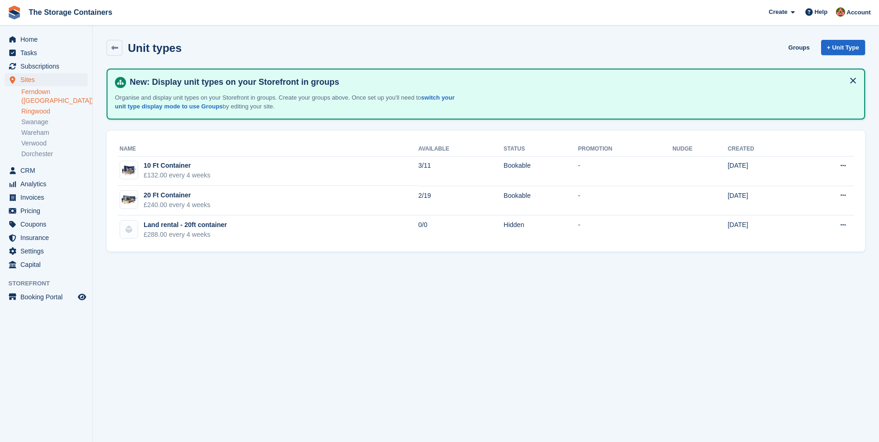
click at [32, 107] on link "Ringwood" at bounding box center [54, 111] width 66 height 9
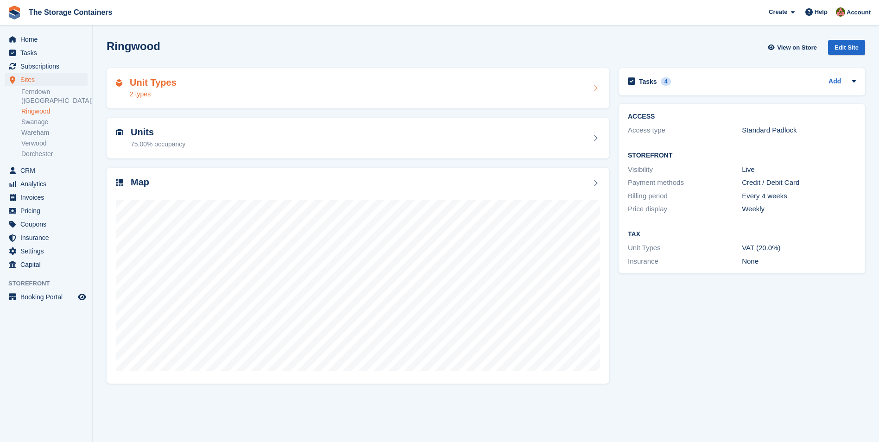
click at [334, 74] on div "Unit Types 2 types" at bounding box center [358, 88] width 503 height 41
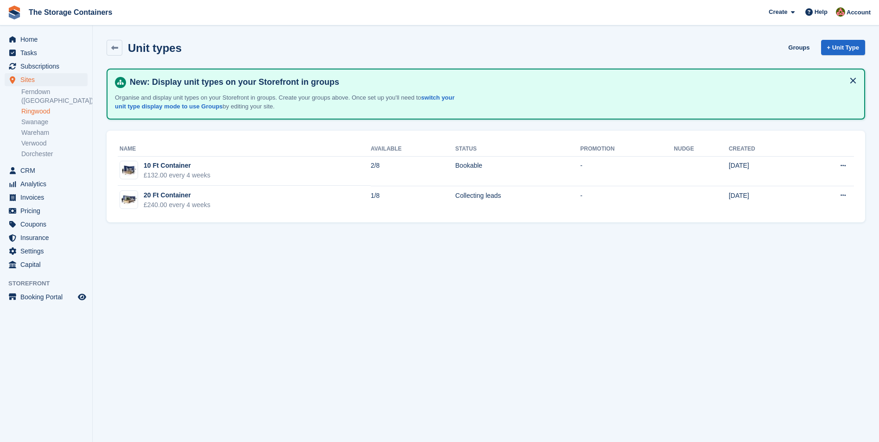
click at [45, 107] on link "Ringwood" at bounding box center [54, 111] width 66 height 9
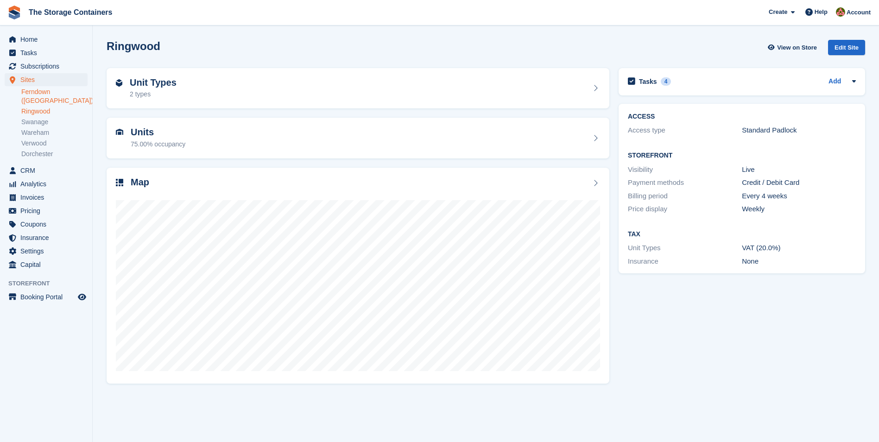
click at [44, 90] on link "Ferndown ([GEOGRAPHIC_DATA])" at bounding box center [54, 97] width 66 height 18
click at [218, 81] on div "Unit Types 3 types" at bounding box center [358, 88] width 484 height 22
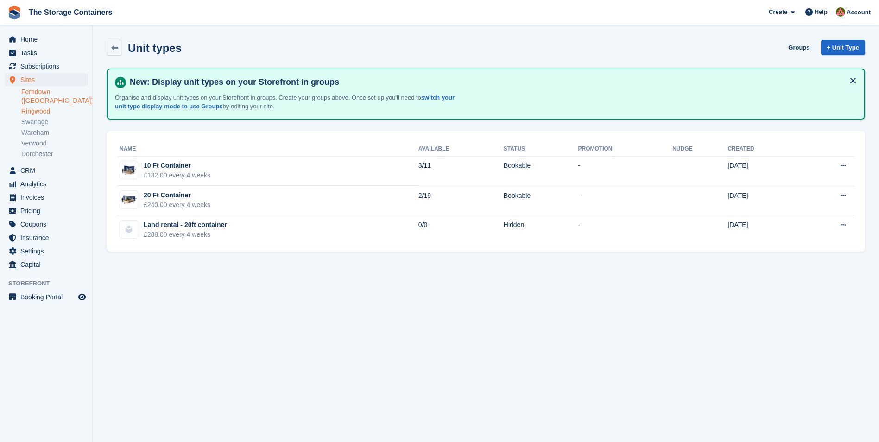
click at [48, 107] on link "Ringwood" at bounding box center [54, 111] width 66 height 9
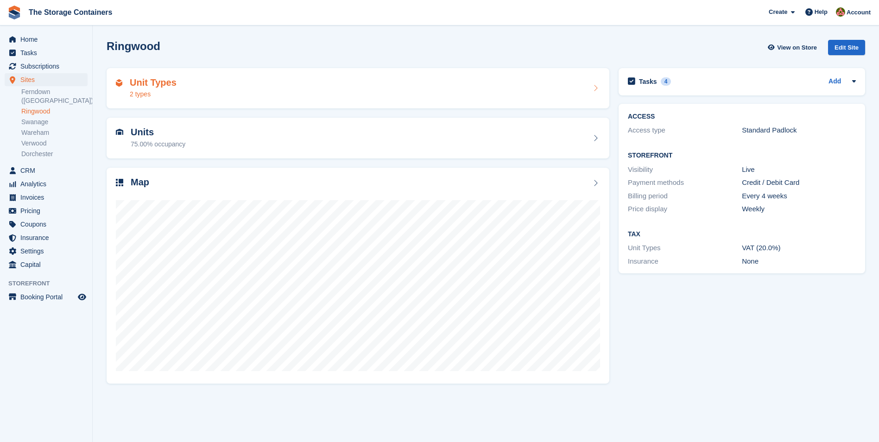
click at [288, 86] on div "Unit Types 2 types" at bounding box center [358, 88] width 484 height 22
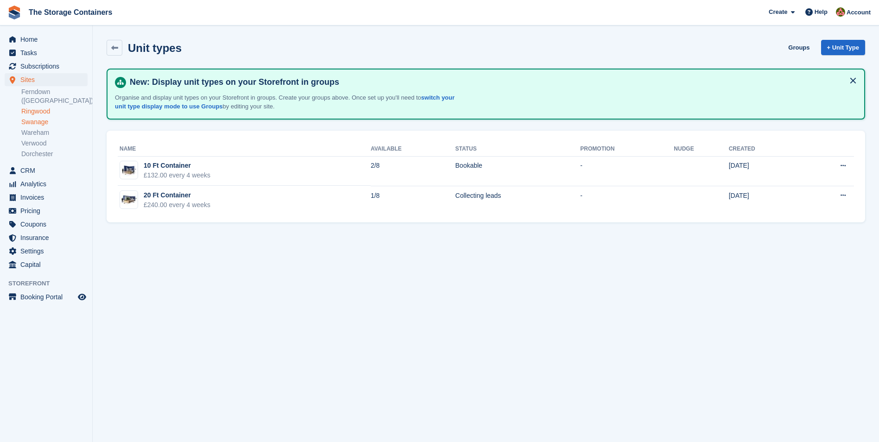
click at [34, 118] on link "Swanage" at bounding box center [54, 122] width 66 height 9
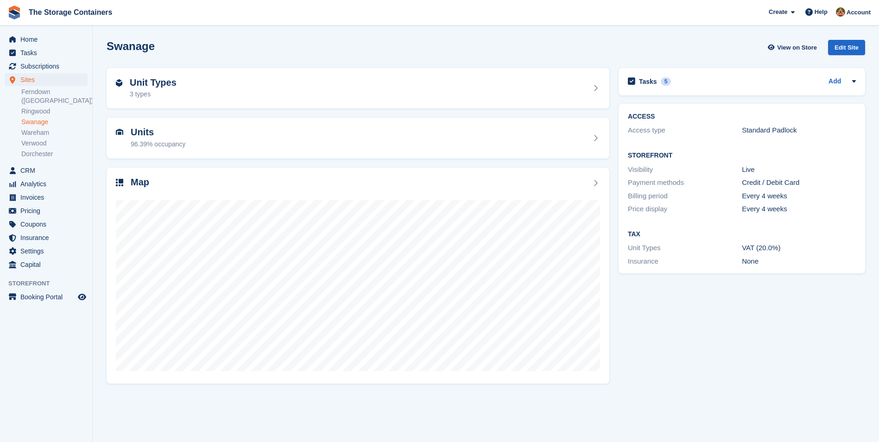
click at [350, 83] on div "Unit Types 3 types" at bounding box center [358, 88] width 484 height 22
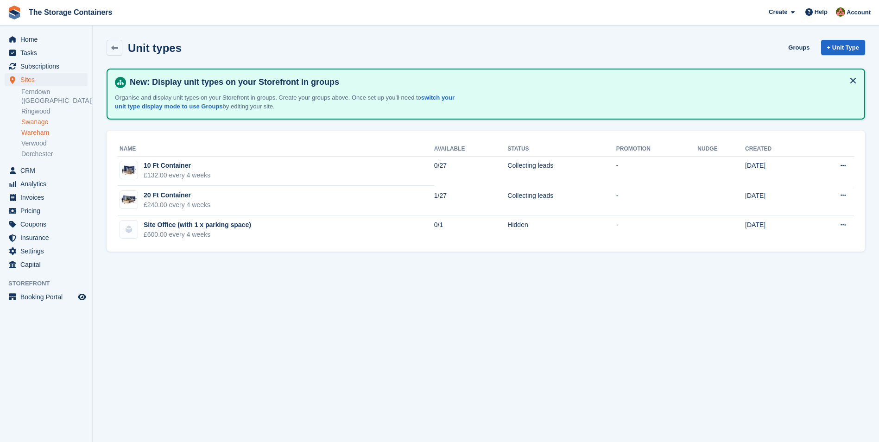
click at [43, 128] on link "Wareham" at bounding box center [54, 132] width 66 height 9
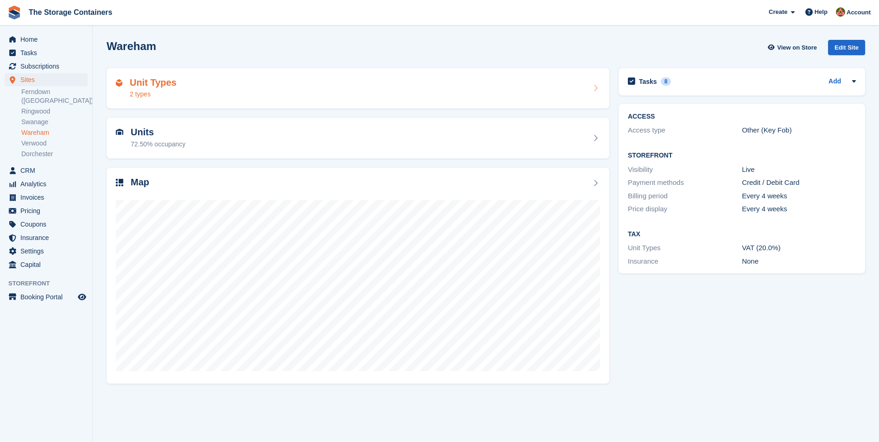
click at [242, 93] on div "Unit Types 2 types" at bounding box center [358, 88] width 484 height 22
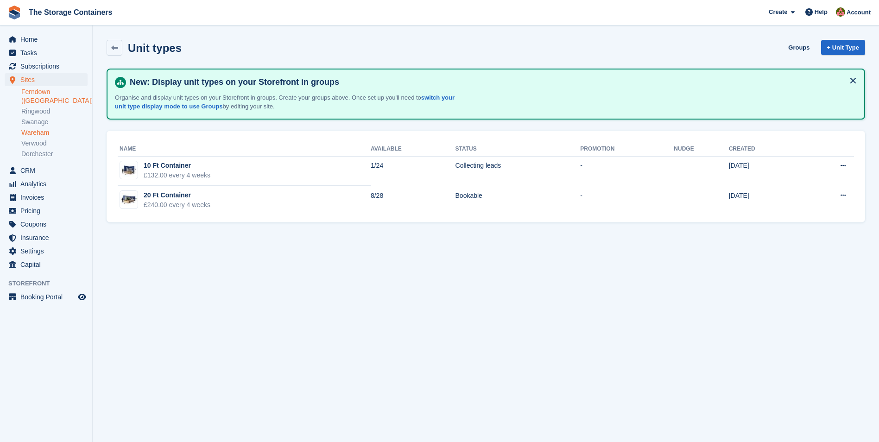
click at [50, 88] on link "Ferndown ([GEOGRAPHIC_DATA])" at bounding box center [54, 97] width 66 height 18
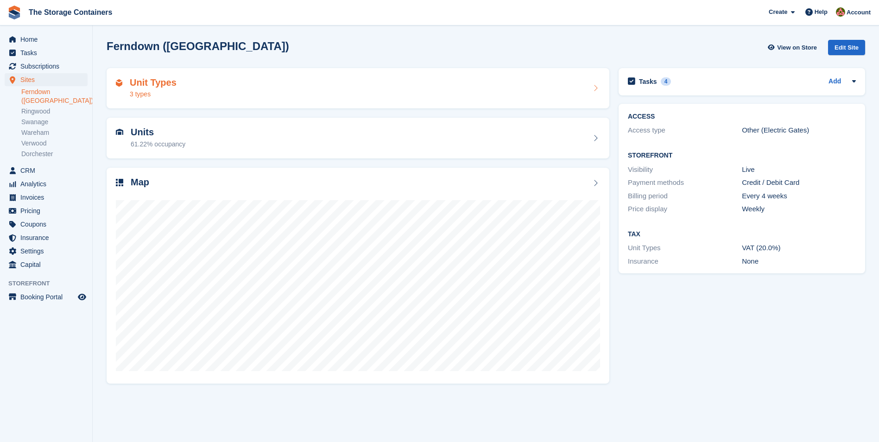
click at [261, 90] on div "Unit Types 3 types" at bounding box center [358, 88] width 484 height 22
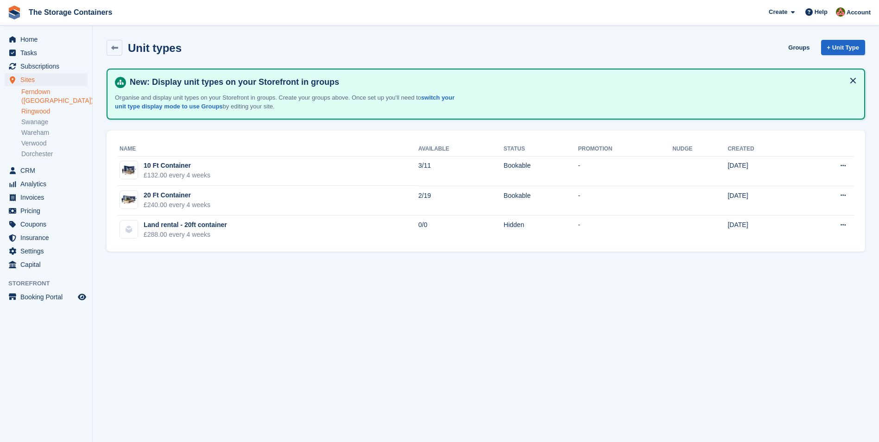
click at [55, 107] on link "Ringwood" at bounding box center [54, 111] width 66 height 9
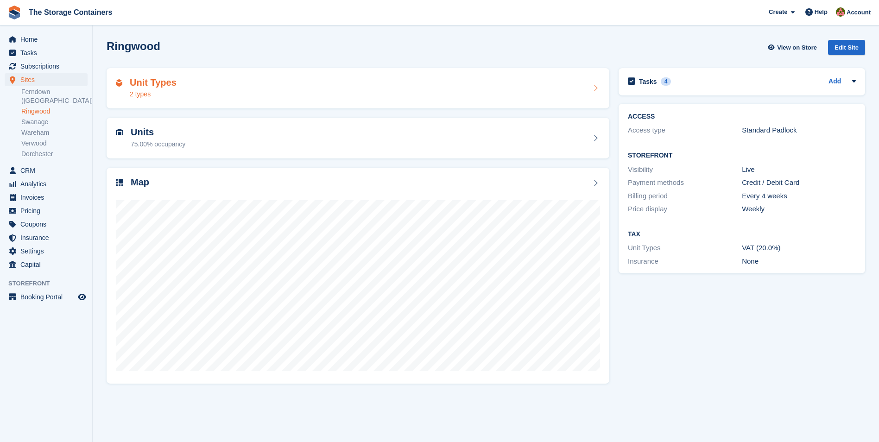
click at [231, 97] on div "Unit Types 2 types" at bounding box center [358, 88] width 484 height 22
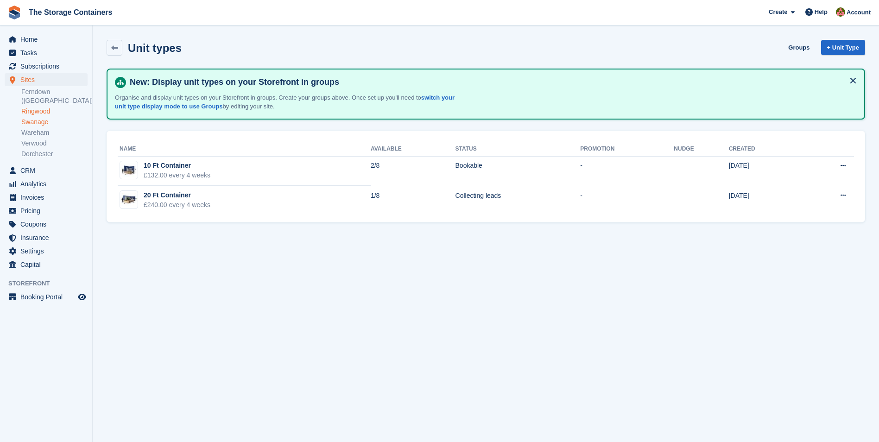
click at [42, 118] on link "Swanage" at bounding box center [54, 122] width 66 height 9
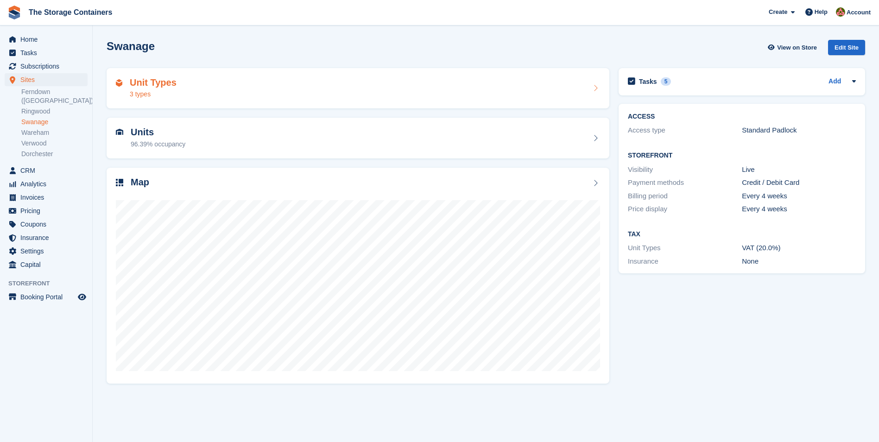
click at [232, 87] on div "Unit Types 3 types" at bounding box center [358, 88] width 484 height 22
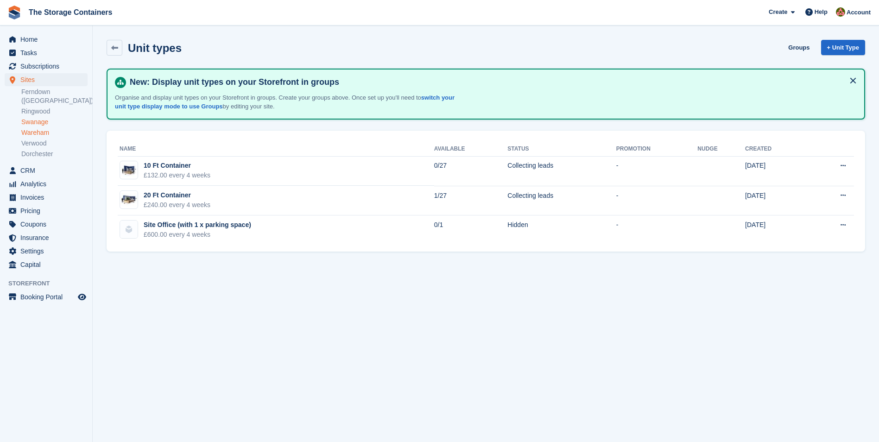
click at [47, 128] on link "Wareham" at bounding box center [54, 132] width 66 height 9
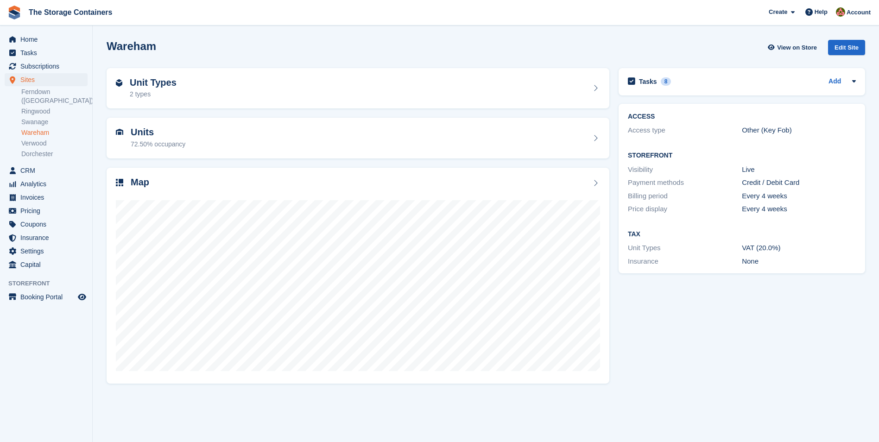
click at [279, 80] on div "Unit Types 2 types" at bounding box center [358, 88] width 484 height 22
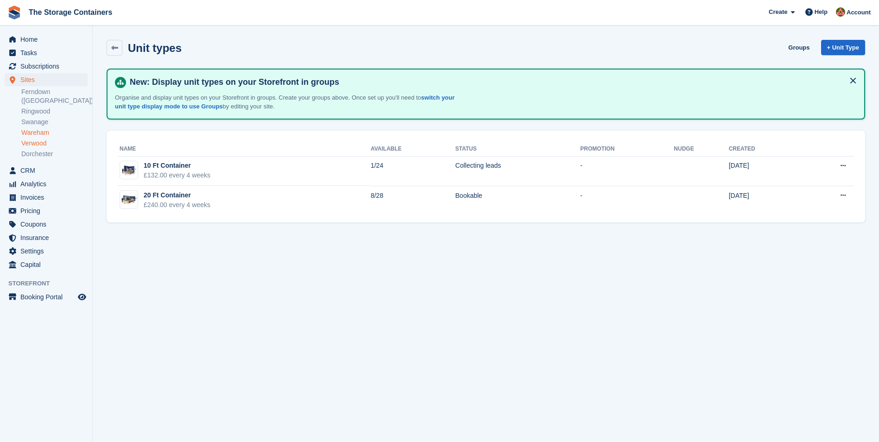
click at [27, 139] on link "Verwood" at bounding box center [54, 143] width 66 height 9
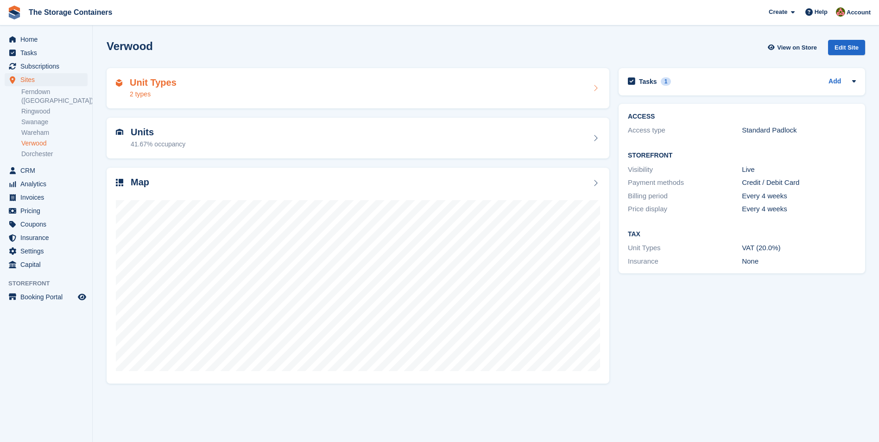
click at [214, 86] on div "Unit Types 2 types" at bounding box center [358, 88] width 484 height 22
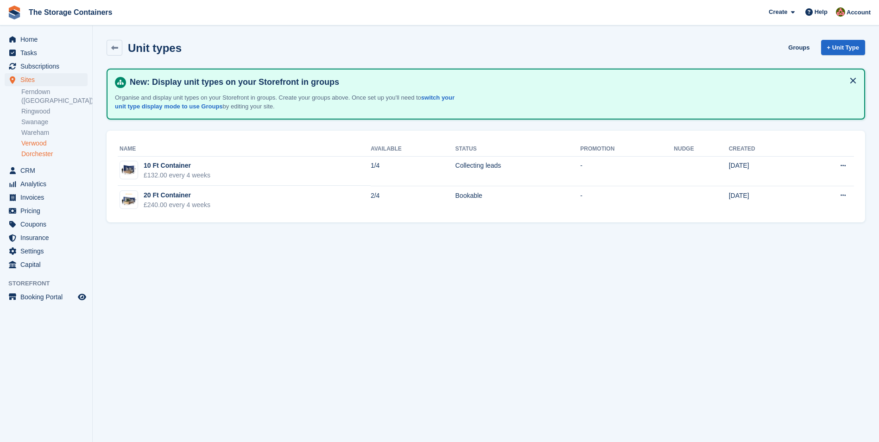
click at [49, 150] on link "Dorchester" at bounding box center [54, 154] width 66 height 9
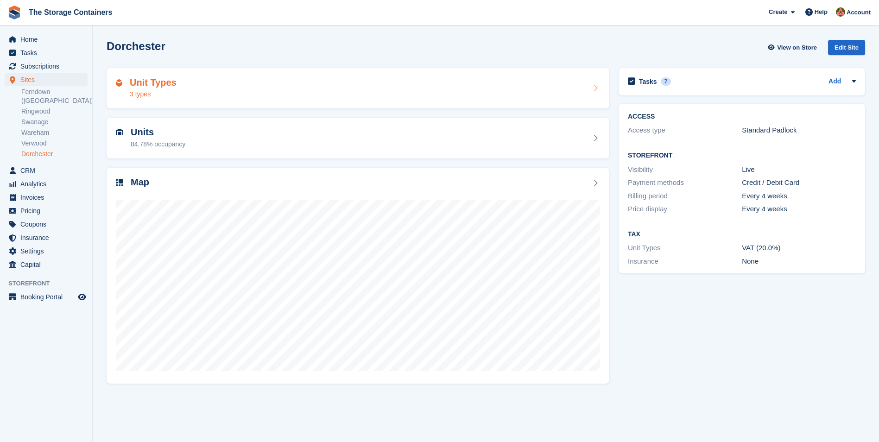
click at [196, 92] on div "Unit Types 3 types" at bounding box center [358, 88] width 484 height 22
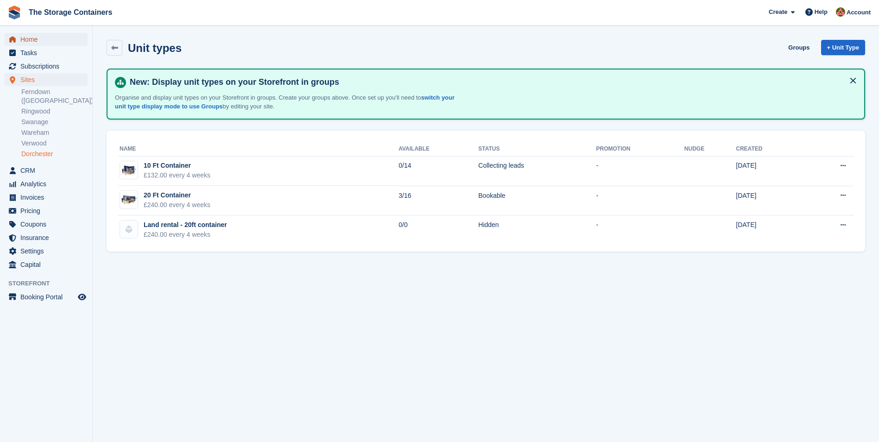
click at [42, 40] on span "Home" at bounding box center [48, 39] width 56 height 13
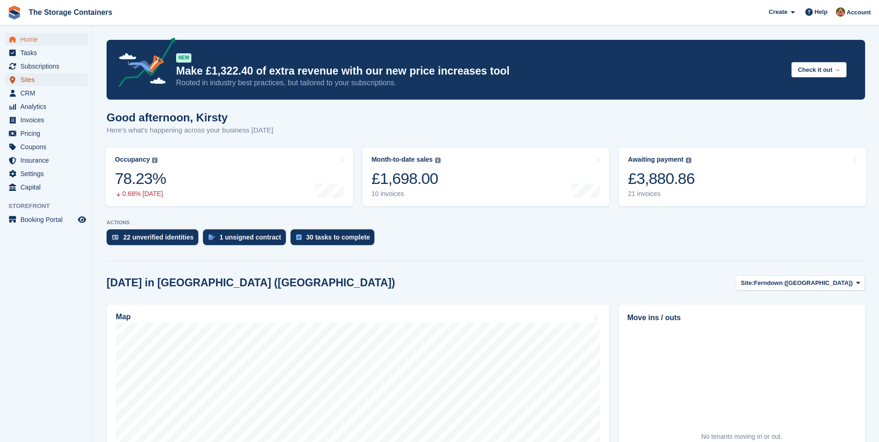
click at [39, 77] on span "Sites" at bounding box center [48, 79] width 56 height 13
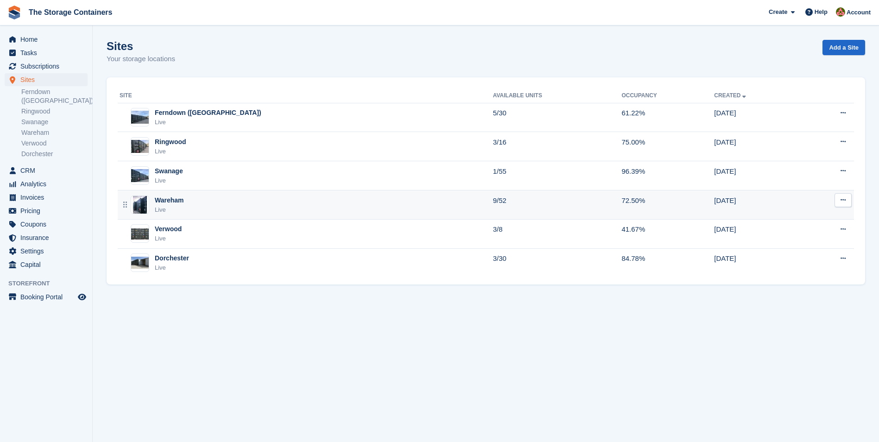
click at [224, 199] on div "Wareham Live" at bounding box center [307, 205] width 374 height 19
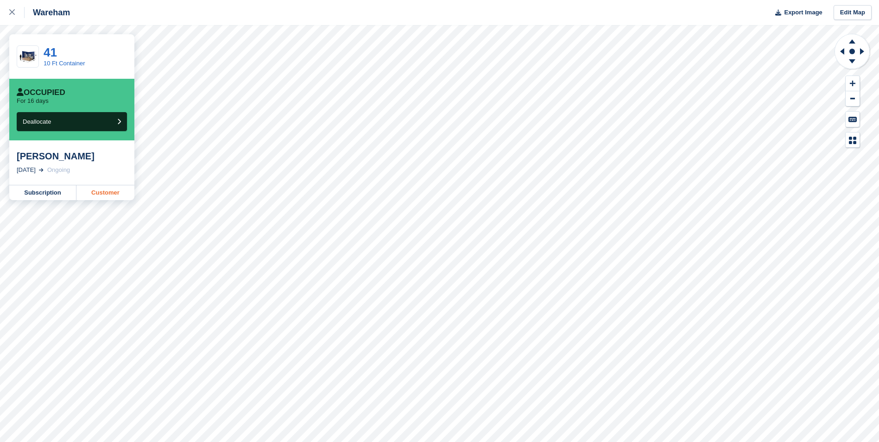
click at [103, 200] on link "Customer" at bounding box center [105, 192] width 58 height 15
click at [13, 15] on div at bounding box center [16, 12] width 15 height 11
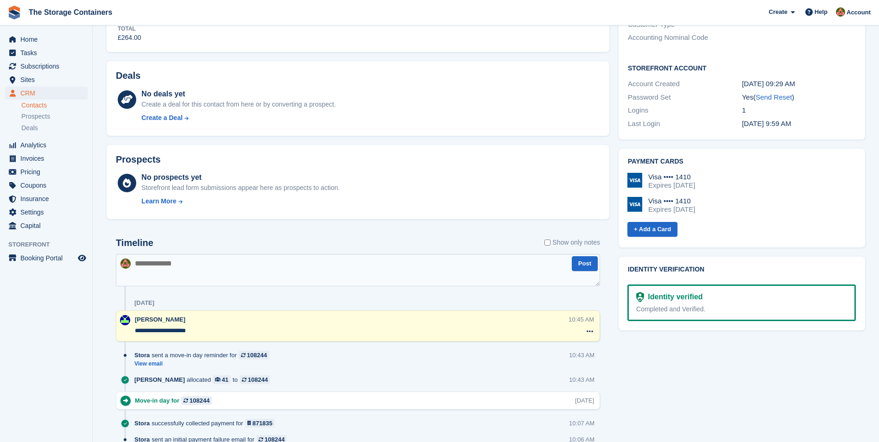
scroll to position [324, 0]
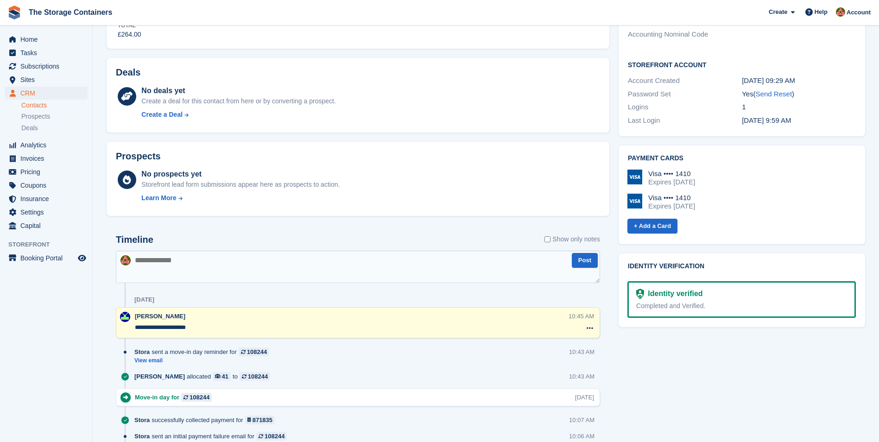
click at [205, 268] on textarea at bounding box center [358, 267] width 484 height 32
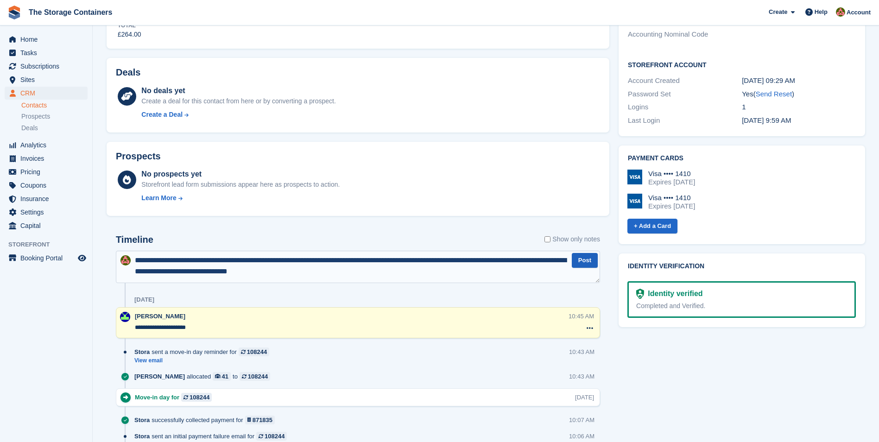
type textarea "**********"
click at [594, 262] on button "Post" at bounding box center [585, 260] width 26 height 15
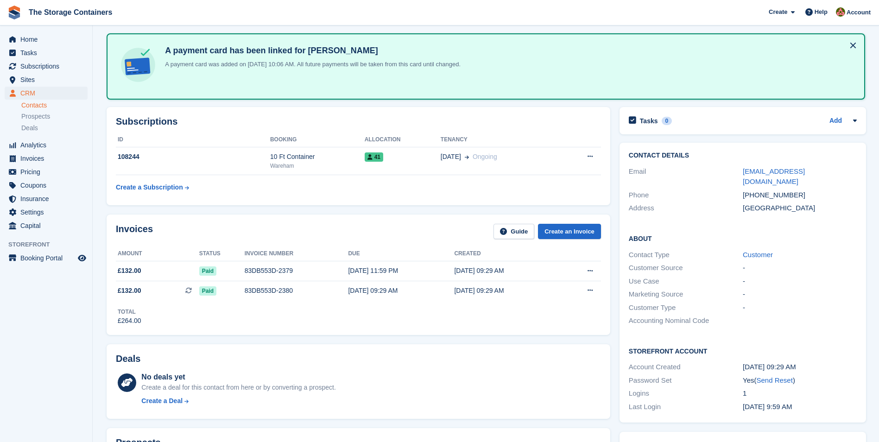
scroll to position [0, 0]
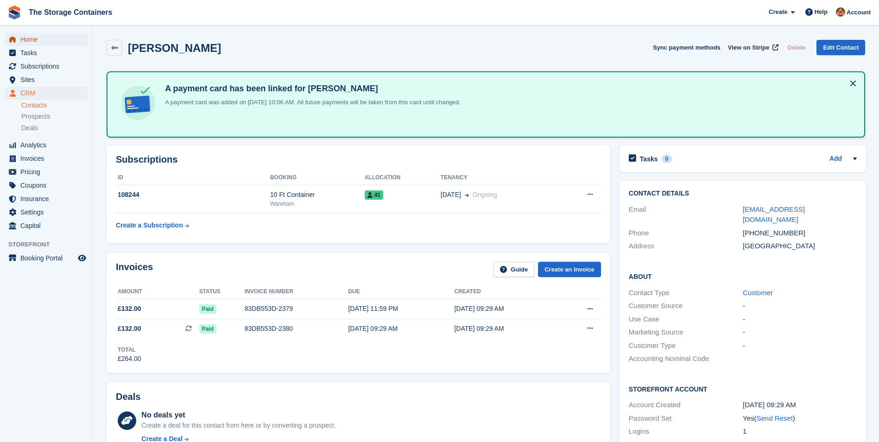
click at [44, 36] on span "Home" at bounding box center [48, 39] width 56 height 13
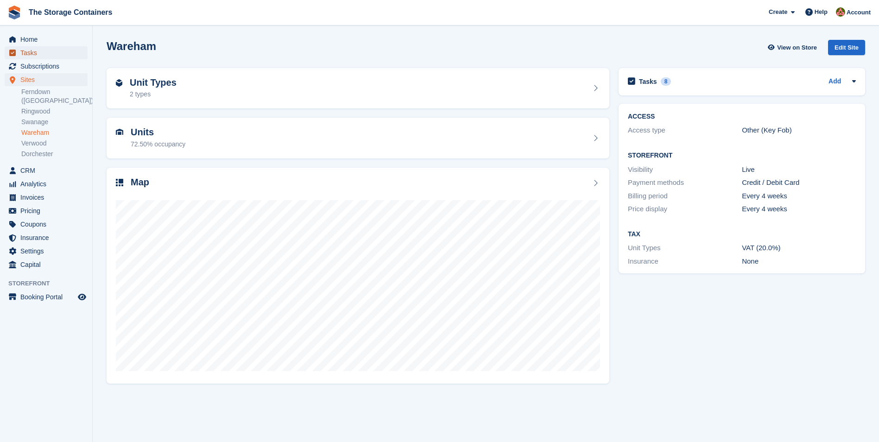
click at [23, 55] on span "Tasks" at bounding box center [48, 52] width 56 height 13
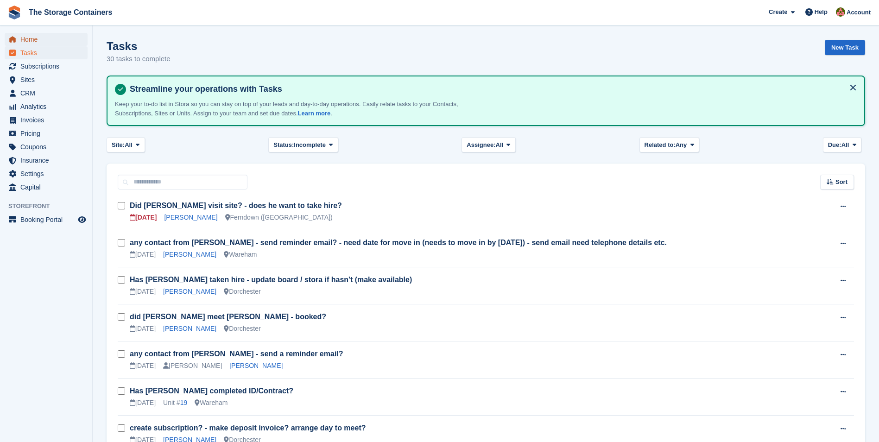
click at [45, 42] on span "Home" at bounding box center [48, 39] width 56 height 13
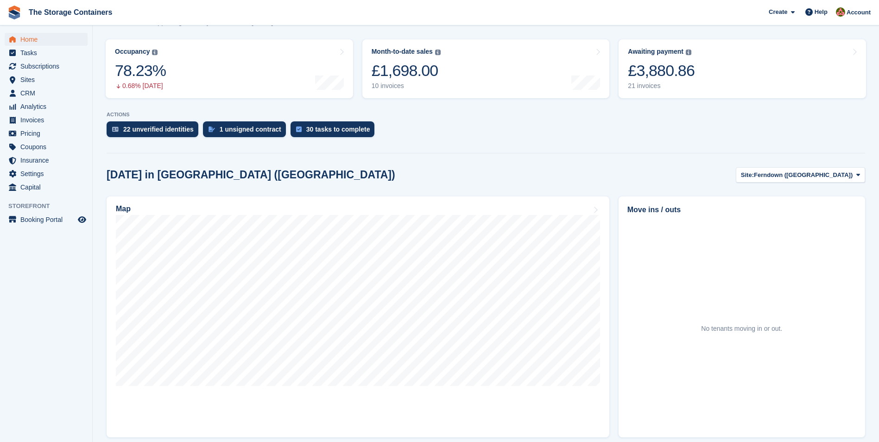
scroll to position [139, 0]
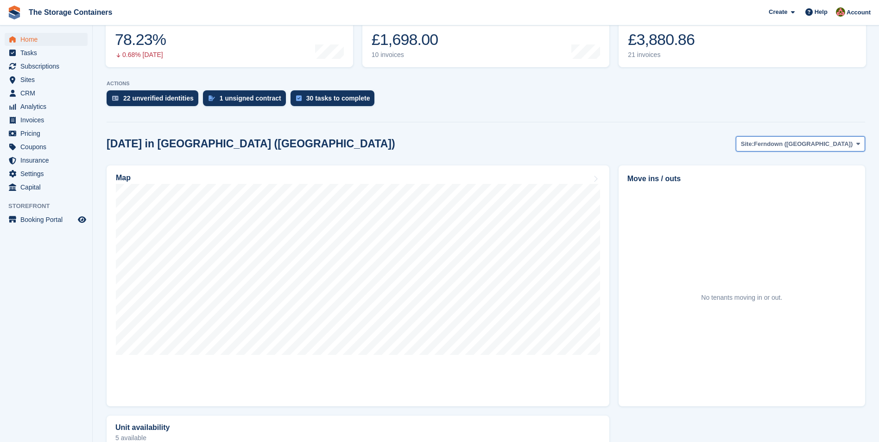
click at [822, 146] on span "Ferndown ([GEOGRAPHIC_DATA])" at bounding box center [803, 143] width 99 height 9
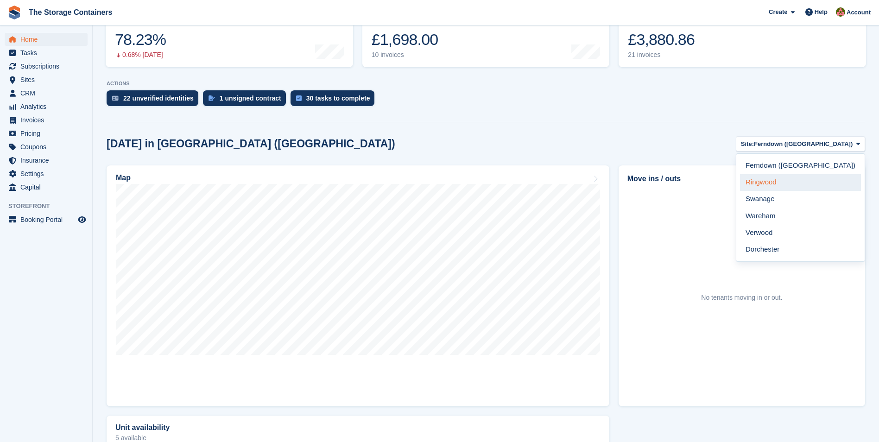
click at [818, 179] on link "Ringwood" at bounding box center [800, 182] width 121 height 17
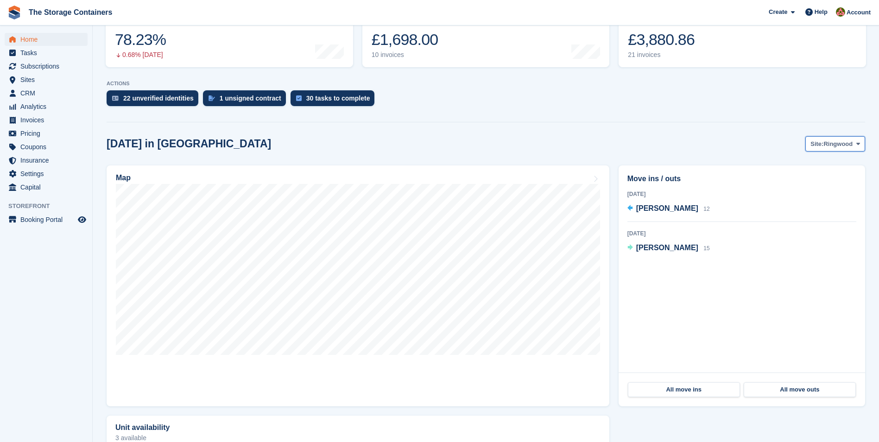
click at [821, 149] on button "Site: Ringwood" at bounding box center [835, 143] width 60 height 15
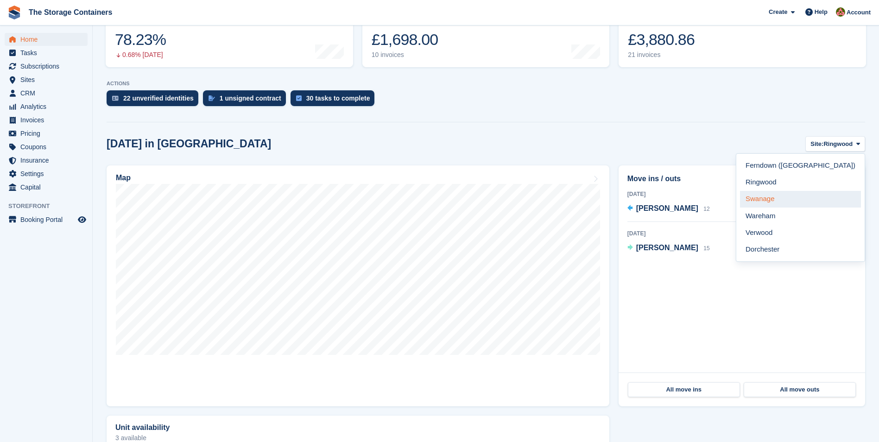
click at [807, 200] on link "Swanage" at bounding box center [800, 199] width 121 height 17
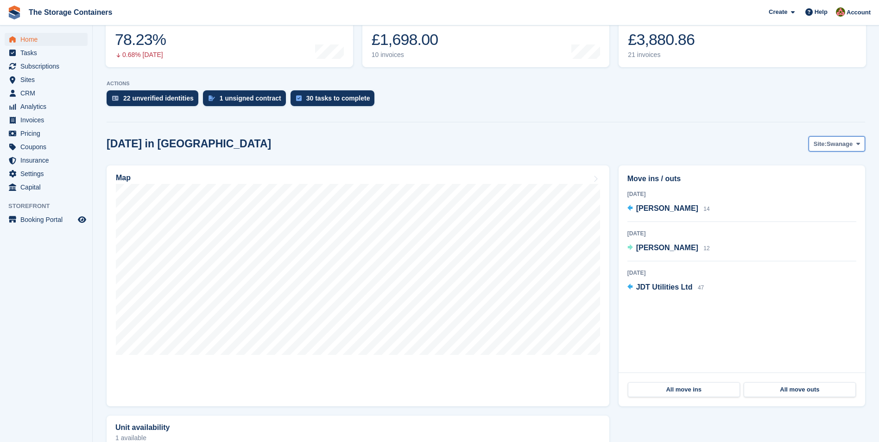
click at [837, 148] on span "Swanage" at bounding box center [840, 143] width 26 height 9
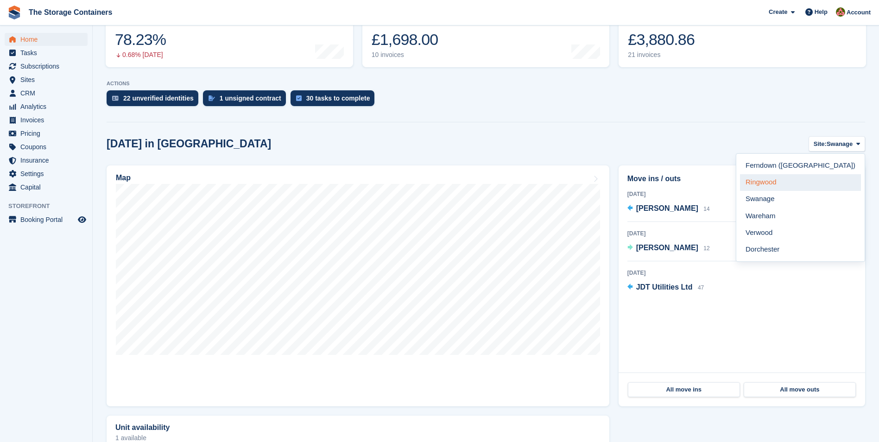
click at [824, 181] on link "Ringwood" at bounding box center [800, 182] width 121 height 17
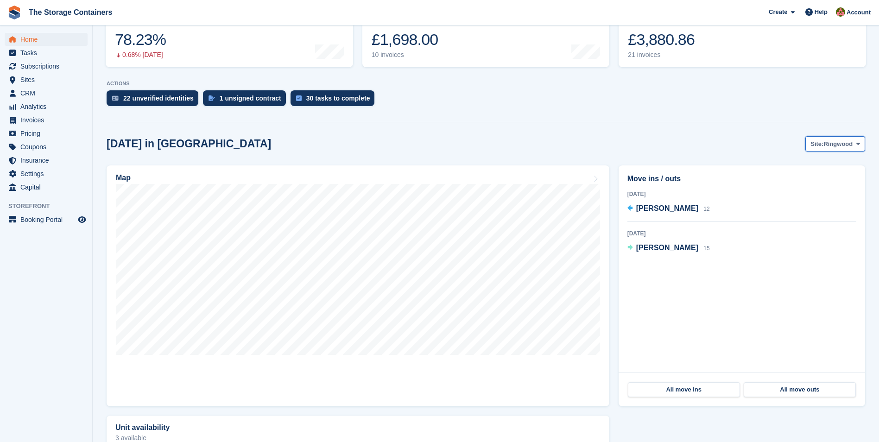
click at [831, 149] on button "Site: [GEOGRAPHIC_DATA]" at bounding box center [835, 143] width 60 height 15
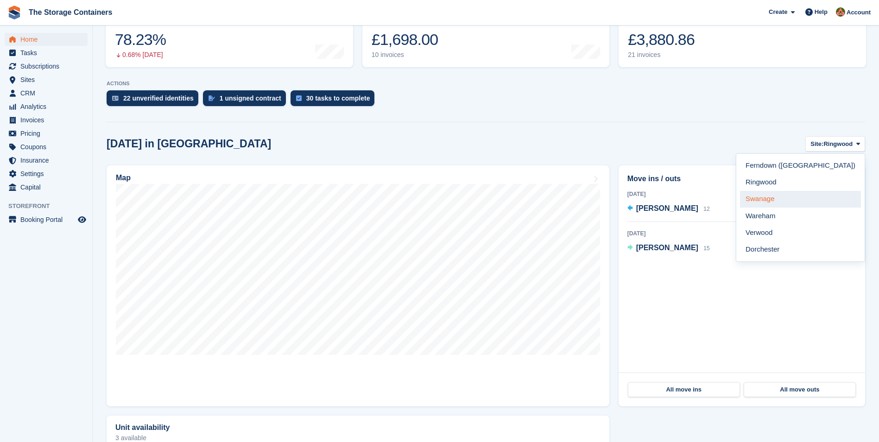
click at [816, 197] on link "Swanage" at bounding box center [800, 199] width 121 height 17
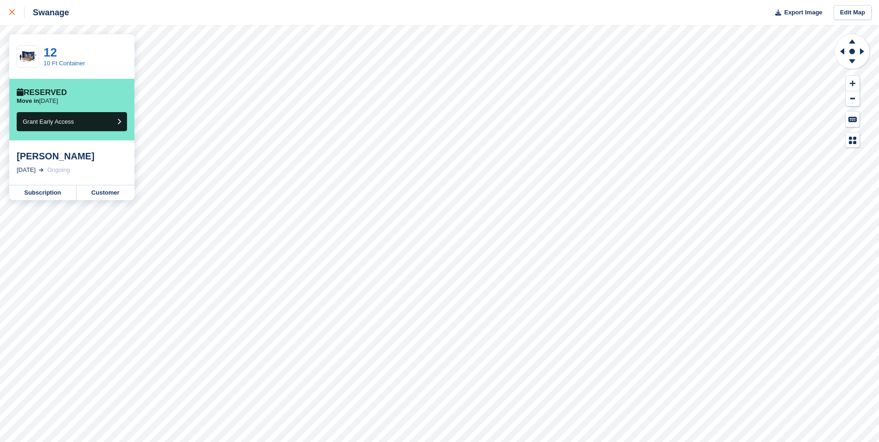
click at [12, 10] on icon at bounding box center [12, 12] width 6 height 6
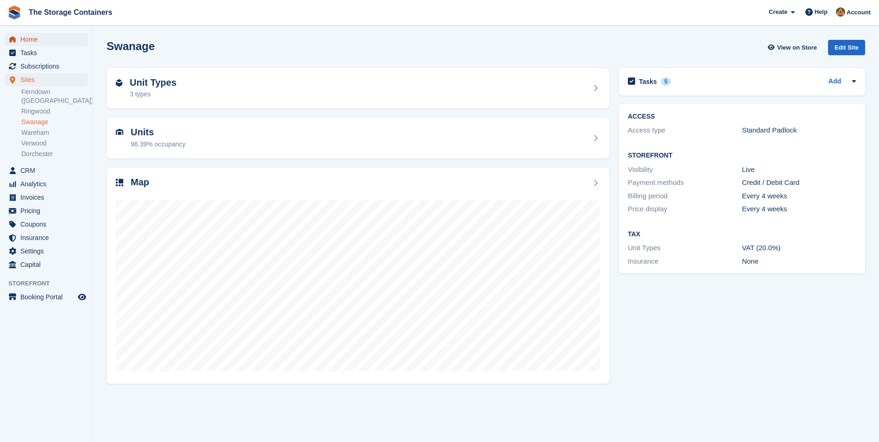
click at [31, 40] on span "Home" at bounding box center [48, 39] width 56 height 13
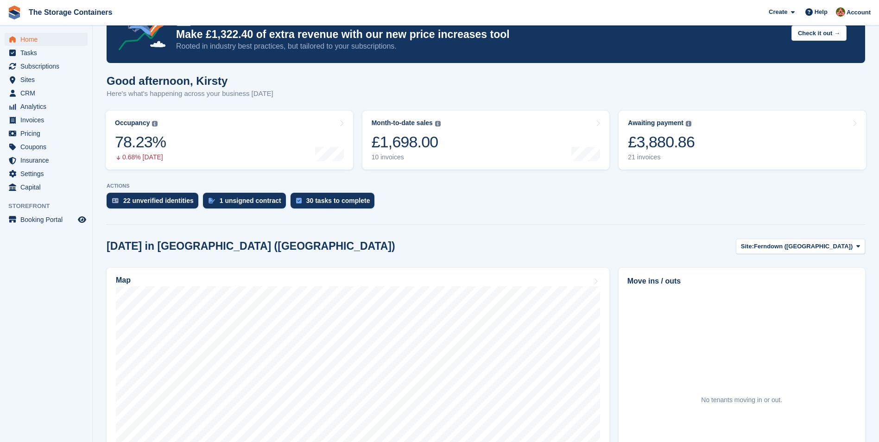
scroll to position [93, 0]
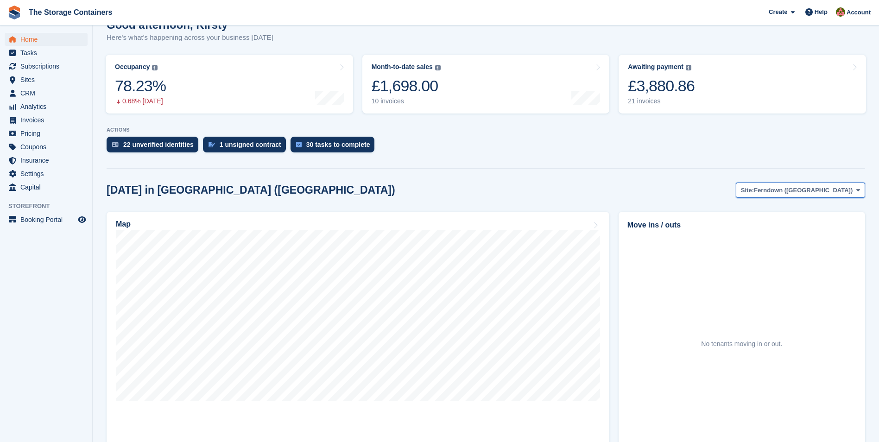
click at [818, 191] on span "Ferndown ([GEOGRAPHIC_DATA])" at bounding box center [803, 190] width 99 height 9
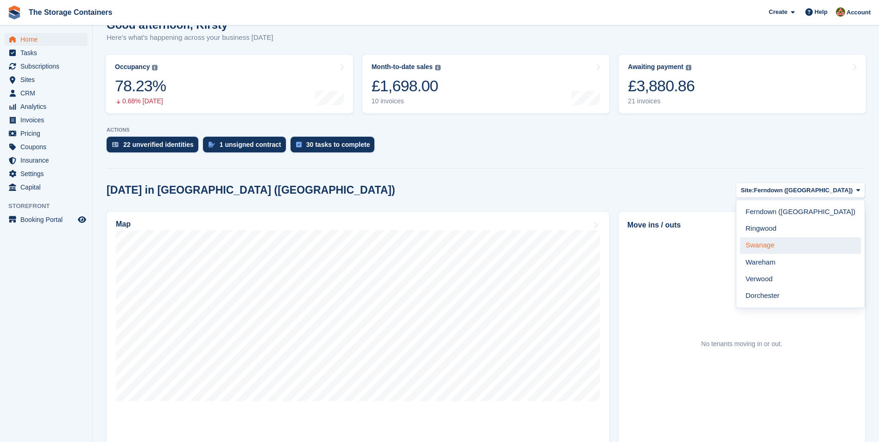
click at [811, 248] on link "Swanage" at bounding box center [800, 245] width 121 height 17
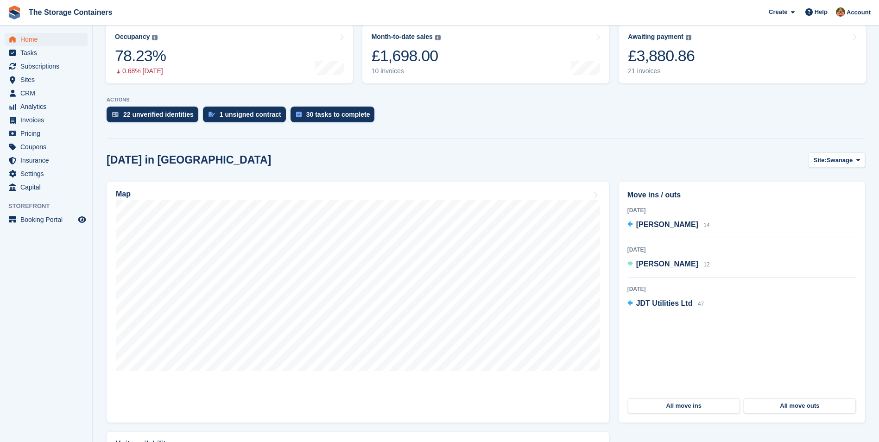
scroll to position [139, 0]
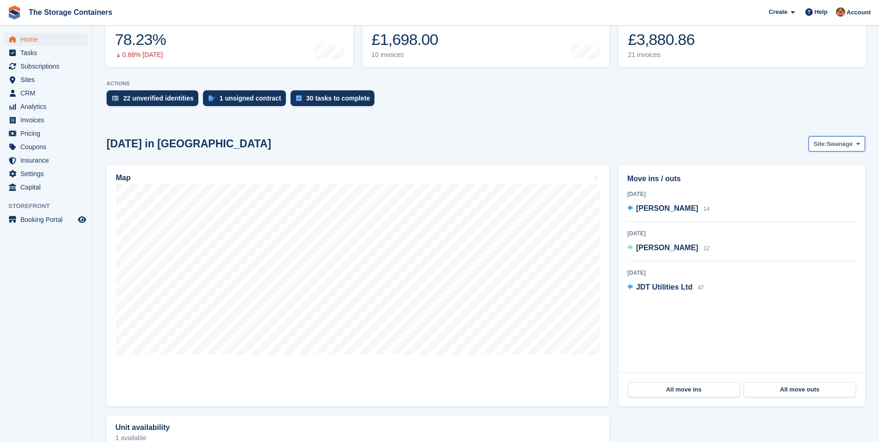
click at [854, 145] on button "Site: Swanage" at bounding box center [837, 143] width 57 height 15
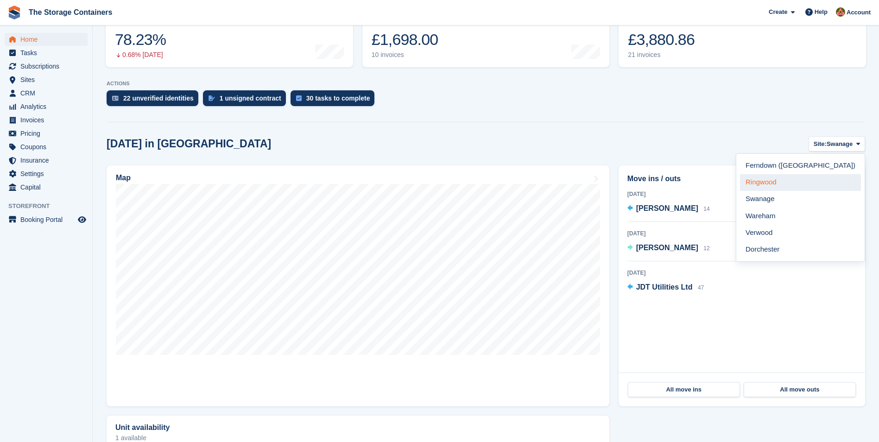
click at [817, 174] on link "Ringwood" at bounding box center [800, 182] width 121 height 17
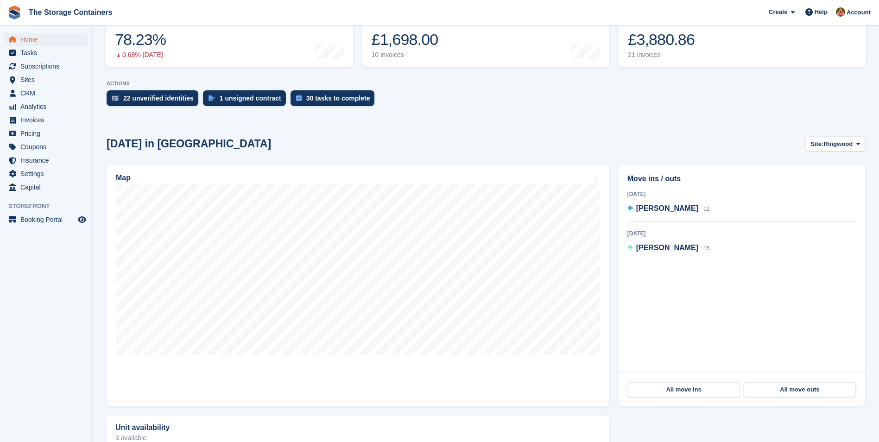
click at [824, 154] on div "[DATE] in [GEOGRAPHIC_DATA] Site: [GEOGRAPHIC_DATA] [GEOGRAPHIC_DATA] ([GEOGRAP…" at bounding box center [486, 334] width 759 height 396
click at [831, 140] on span "Ringwood" at bounding box center [838, 143] width 29 height 9
click at [815, 168] on link "Ferndown ([GEOGRAPHIC_DATA])" at bounding box center [800, 166] width 121 height 17
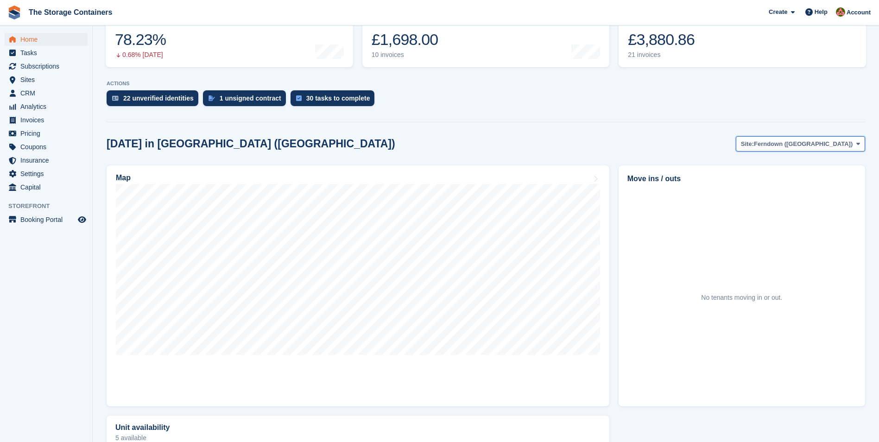
click at [829, 144] on span "Ferndown ([GEOGRAPHIC_DATA])" at bounding box center [803, 143] width 99 height 9
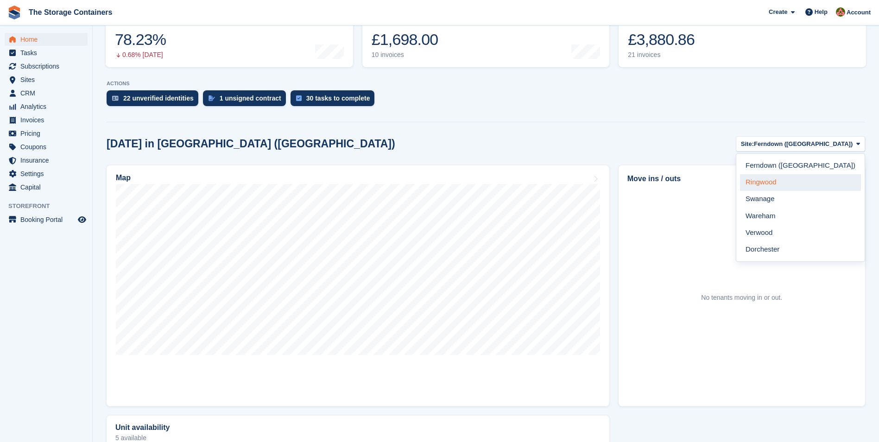
click at [810, 184] on link "Ringwood" at bounding box center [800, 182] width 121 height 17
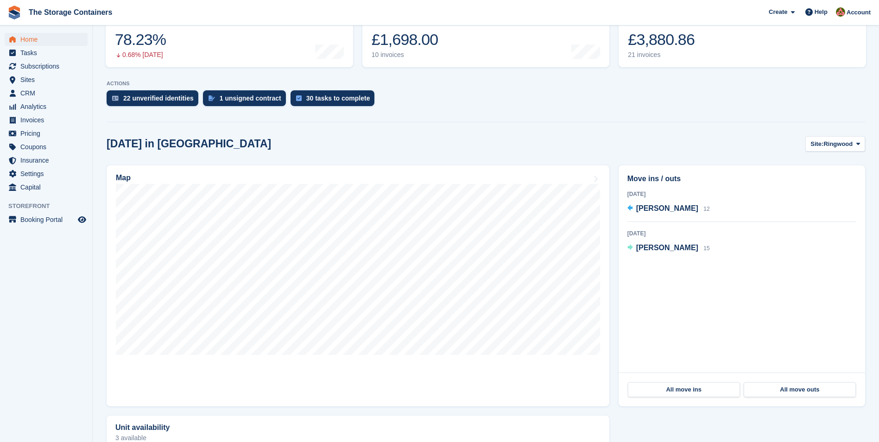
click at [815, 157] on div "[DATE] in [GEOGRAPHIC_DATA] Site: [GEOGRAPHIC_DATA] [GEOGRAPHIC_DATA] ([GEOGRAP…" at bounding box center [486, 334] width 759 height 396
click at [818, 148] on span "Site:" at bounding box center [817, 143] width 13 height 9
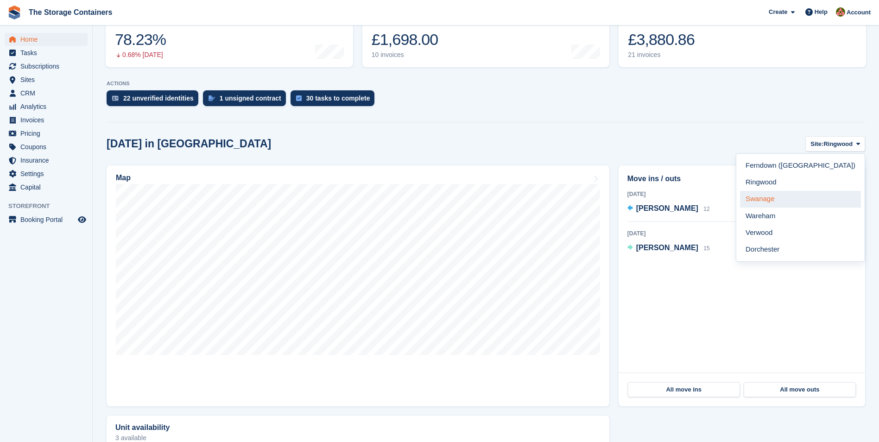
click at [819, 191] on link "Swanage" at bounding box center [800, 199] width 121 height 17
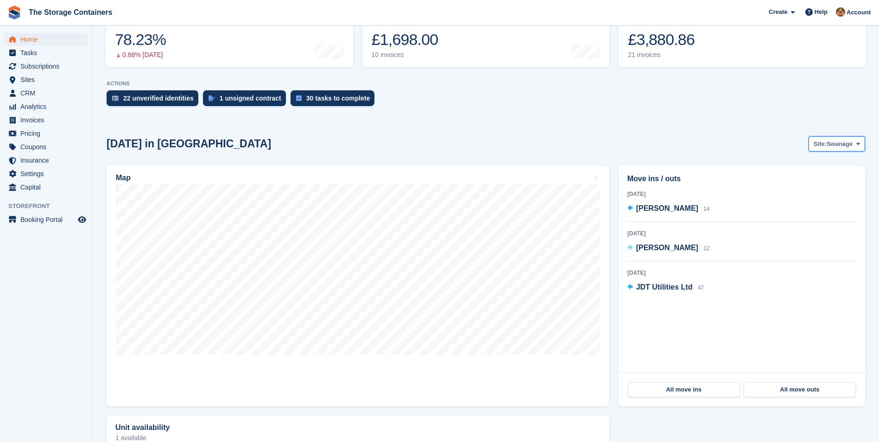
click at [831, 150] on button "Site: Swanage" at bounding box center [837, 143] width 57 height 15
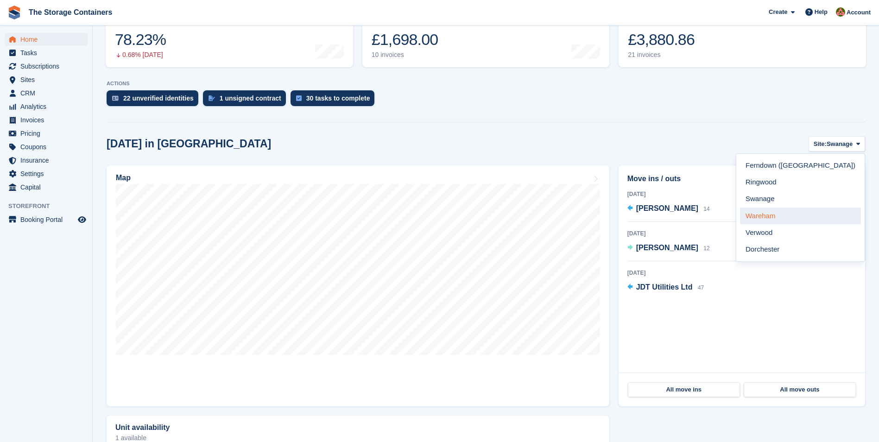
click at [820, 212] on link "Wareham" at bounding box center [800, 216] width 121 height 17
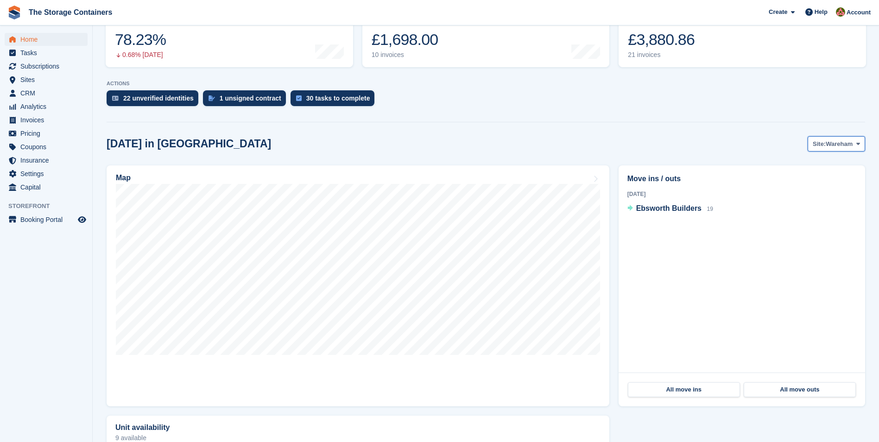
click at [833, 150] on button "Site: [GEOGRAPHIC_DATA]" at bounding box center [836, 143] width 57 height 15
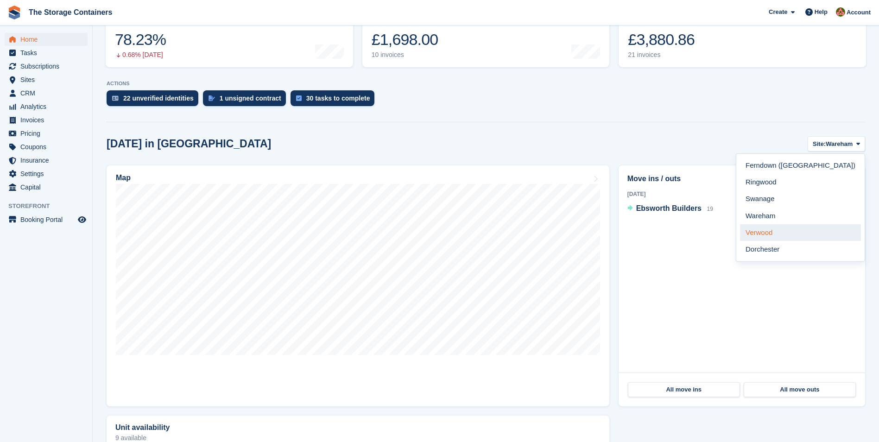
click at [826, 230] on link "Verwood" at bounding box center [800, 232] width 121 height 17
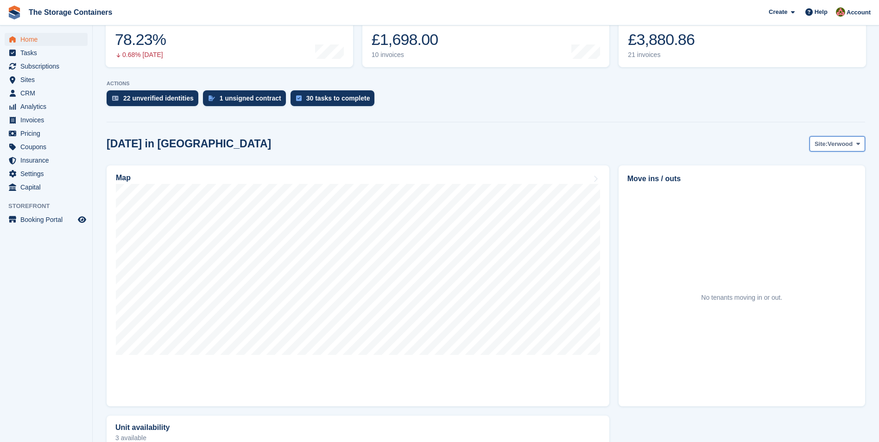
click at [832, 142] on span "Verwood" at bounding box center [840, 143] width 25 height 9
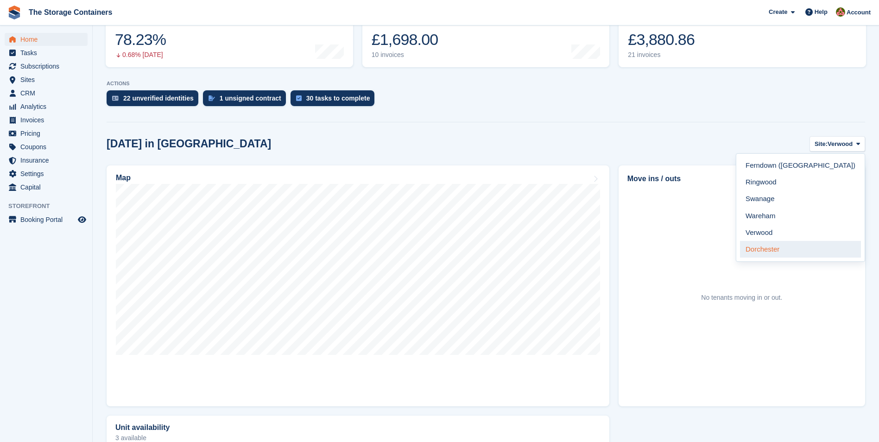
click at [817, 241] on link "Dorchester" at bounding box center [800, 249] width 121 height 17
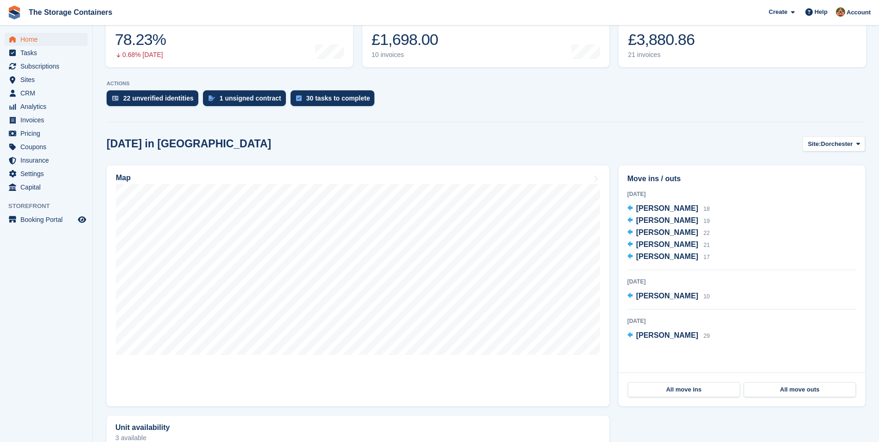
click at [635, 146] on div "[DATE] in [GEOGRAPHIC_DATA] Site: [GEOGRAPHIC_DATA] [GEOGRAPHIC_DATA] ([GEOGRAP…" at bounding box center [486, 143] width 759 height 15
click at [43, 37] on span "Home" at bounding box center [48, 39] width 56 height 13
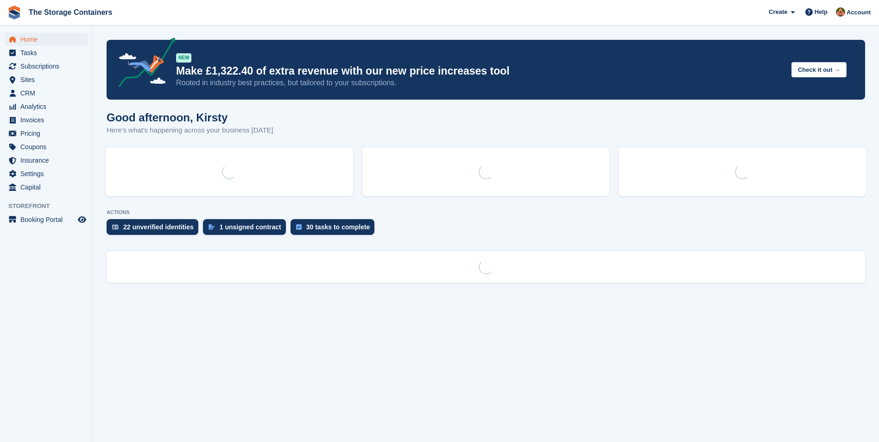
scroll to position [0, 0]
